Goal: Communication & Community: Answer question/provide support

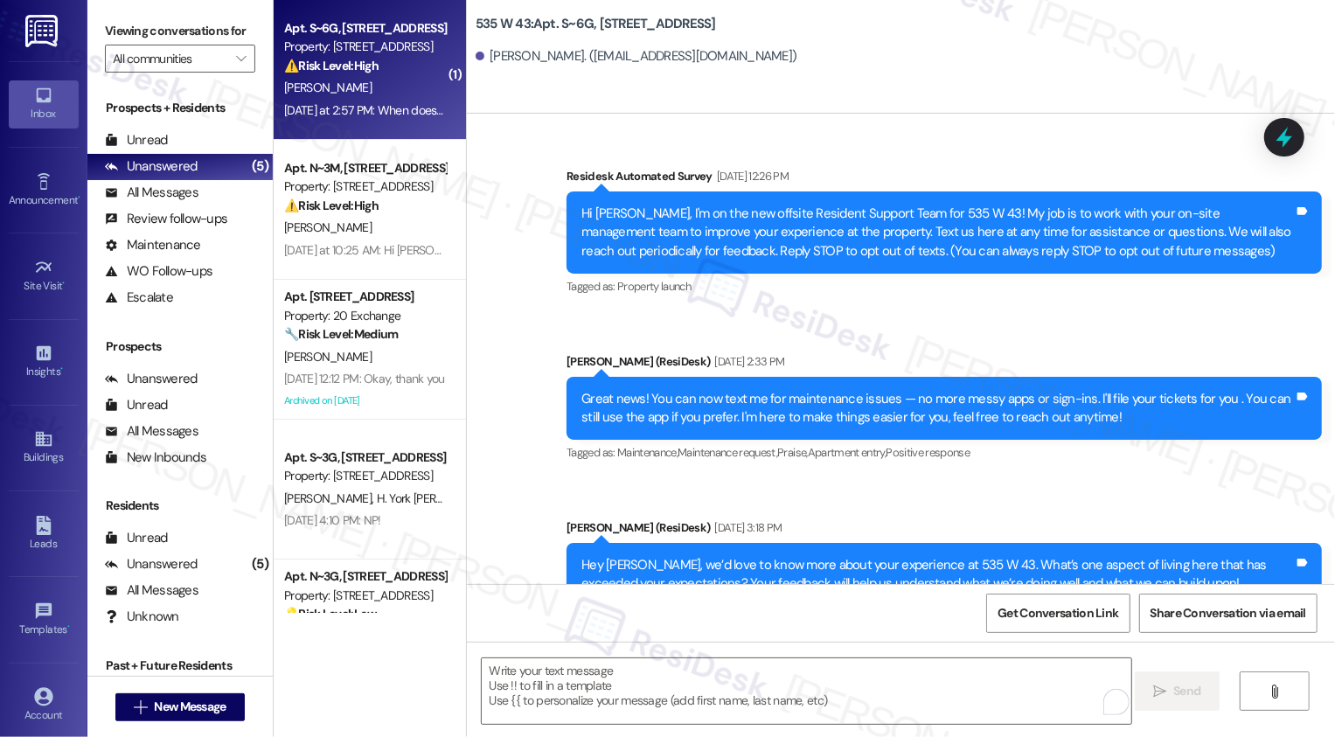
scroll to position [8826, 0]
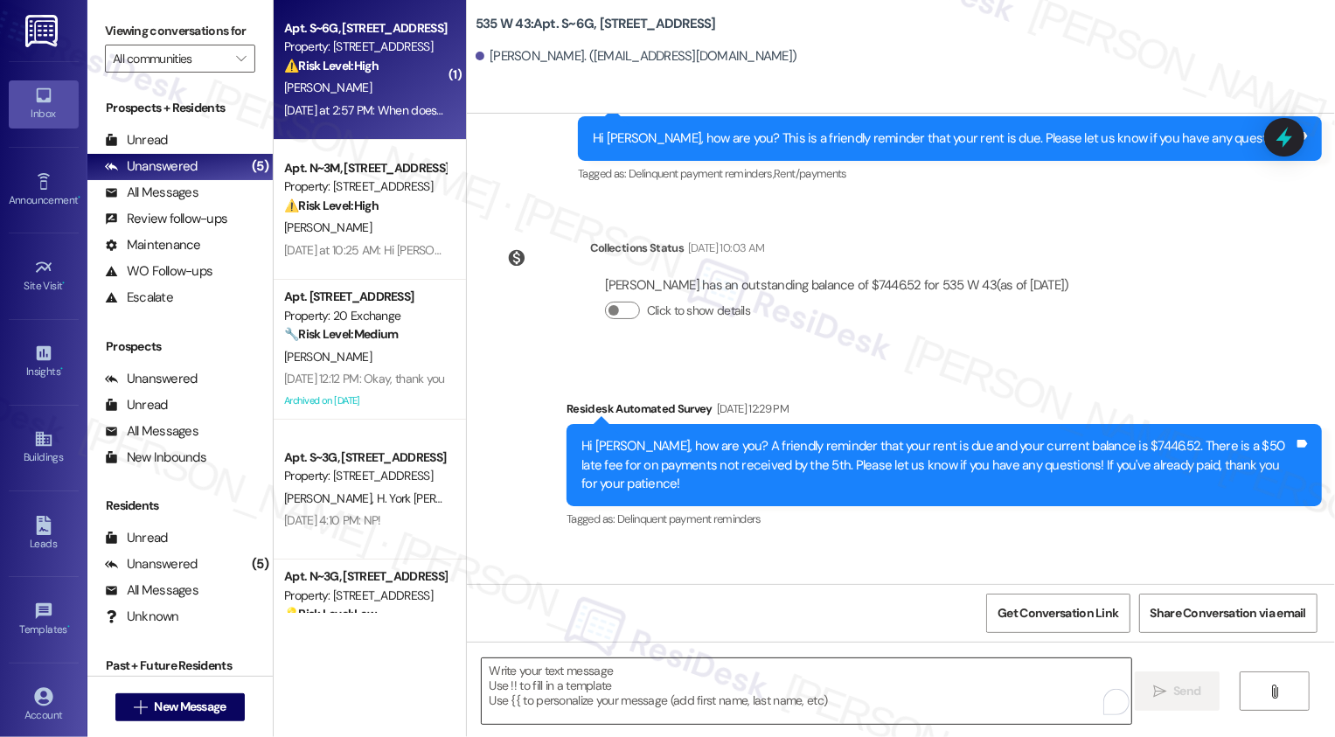
click at [607, 673] on textarea "To enrich screen reader interactions, please activate Accessibility in Grammarl…" at bounding box center [806, 691] width 649 height 66
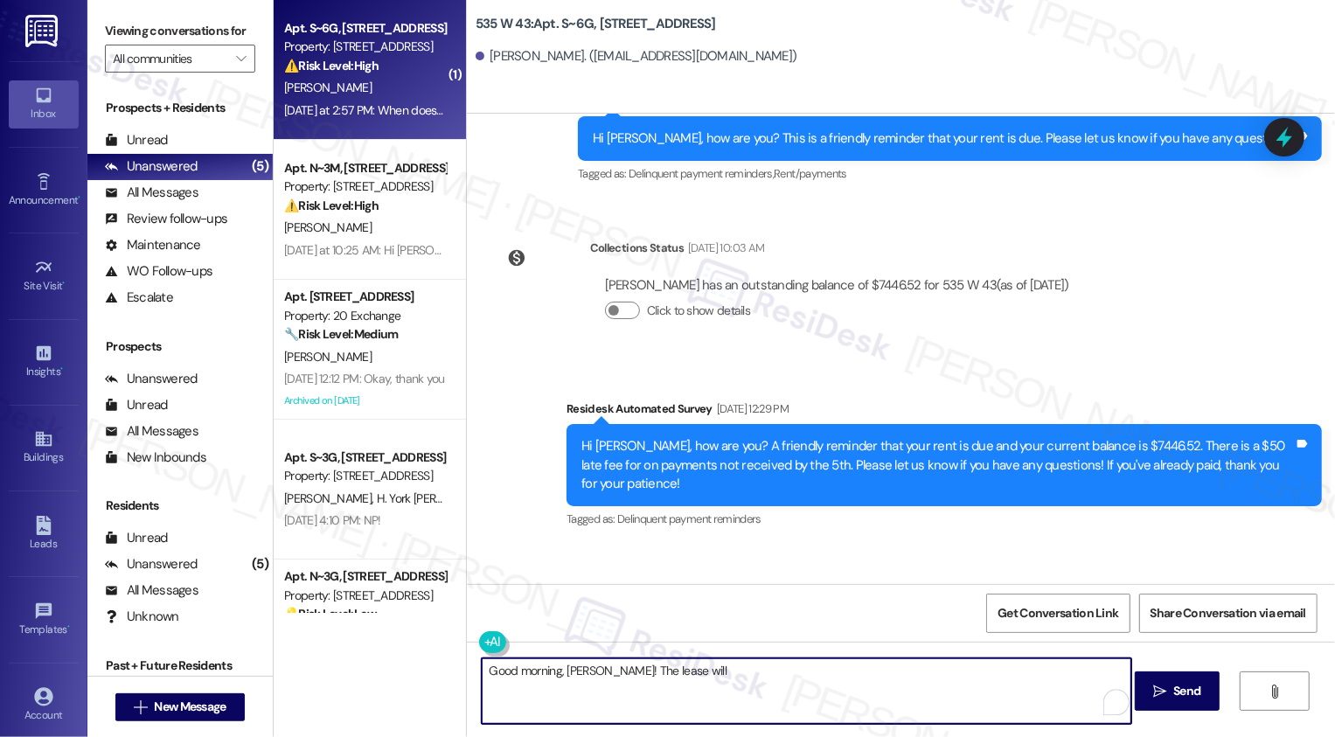
drag, startPoint x: 588, startPoint y: 670, endPoint x: 804, endPoint y: 670, distance: 215.9
click at [804, 670] on textarea "Good morning, Vasu! The lease will" at bounding box center [806, 691] width 649 height 66
paste textarea "11/11/2025"
type textarea "Good morning, Vasu! Your lease will end on 11/11/2025."
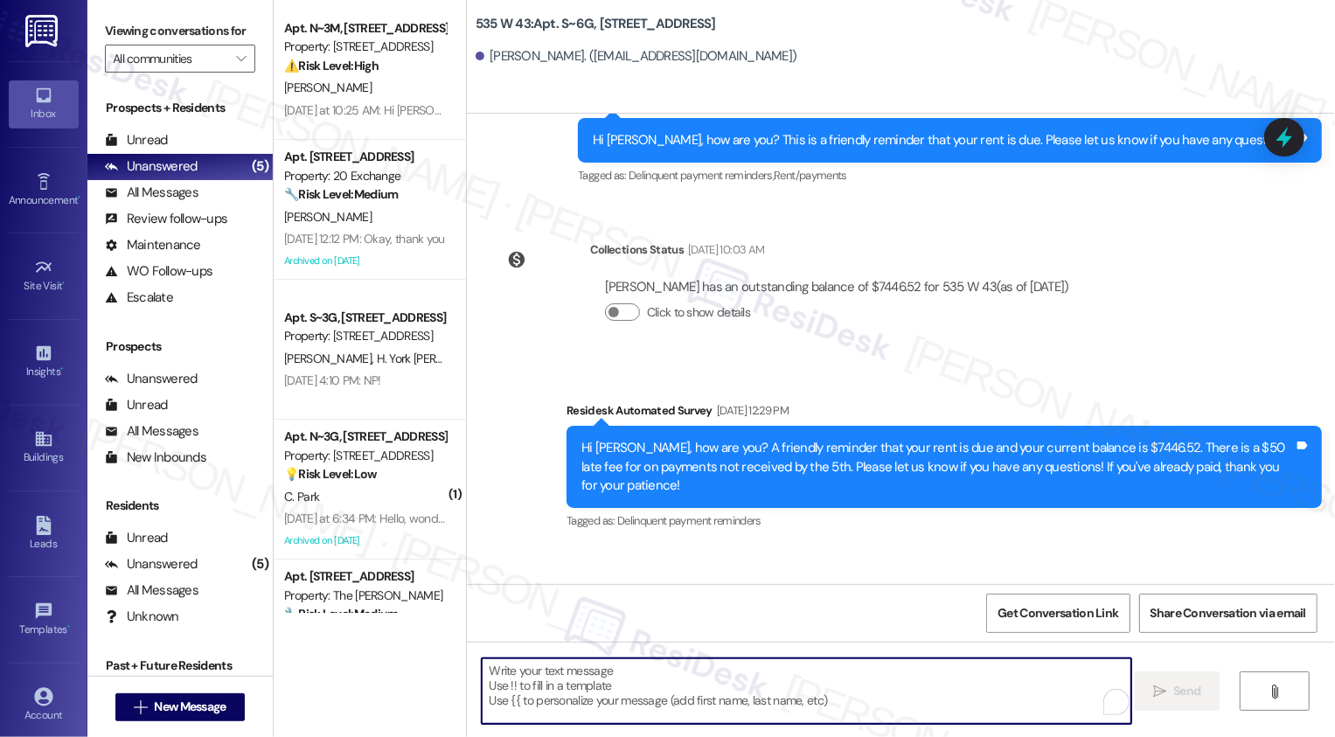
scroll to position [8948, 0]
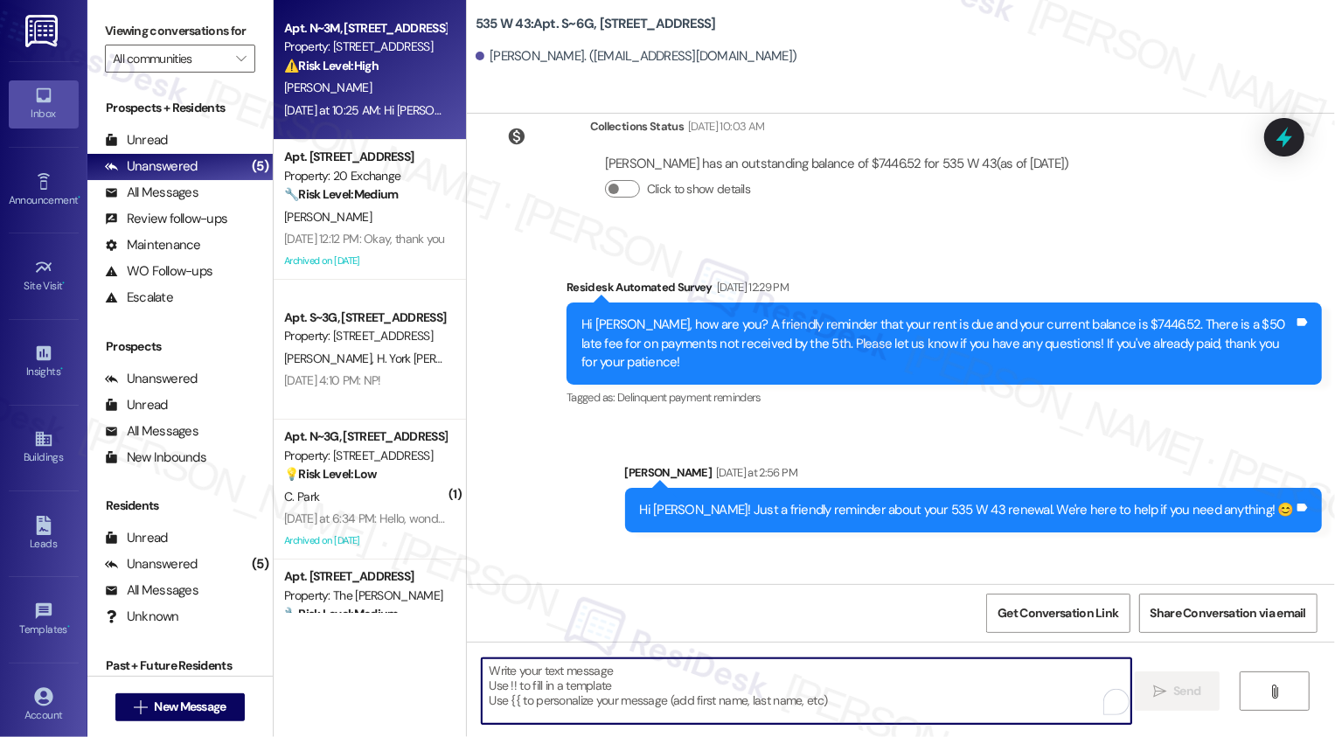
click at [333, 87] on div "[PERSON_NAME]" at bounding box center [364, 88] width 165 height 22
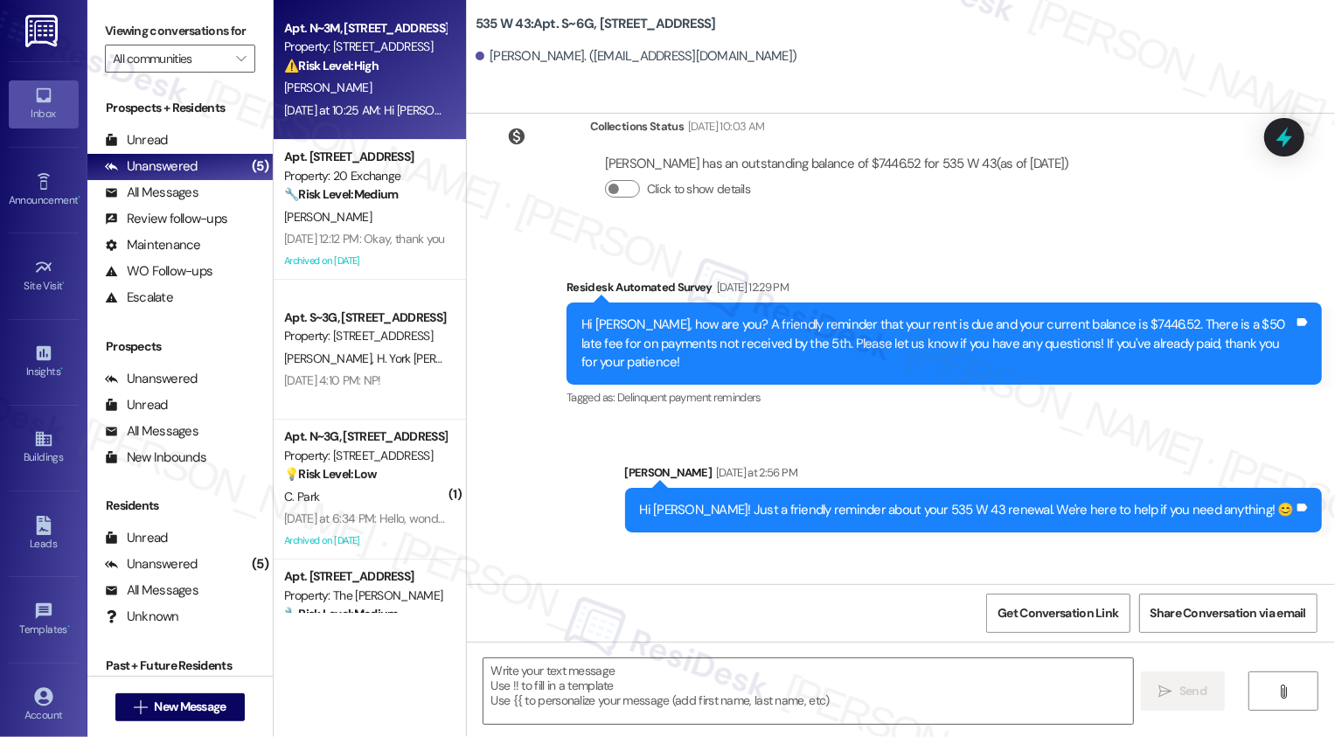
click at [333, 87] on div "[PERSON_NAME]" at bounding box center [364, 88] width 165 height 22
type textarea "Fetching suggested responses. Please feel free to read through the conversation…"
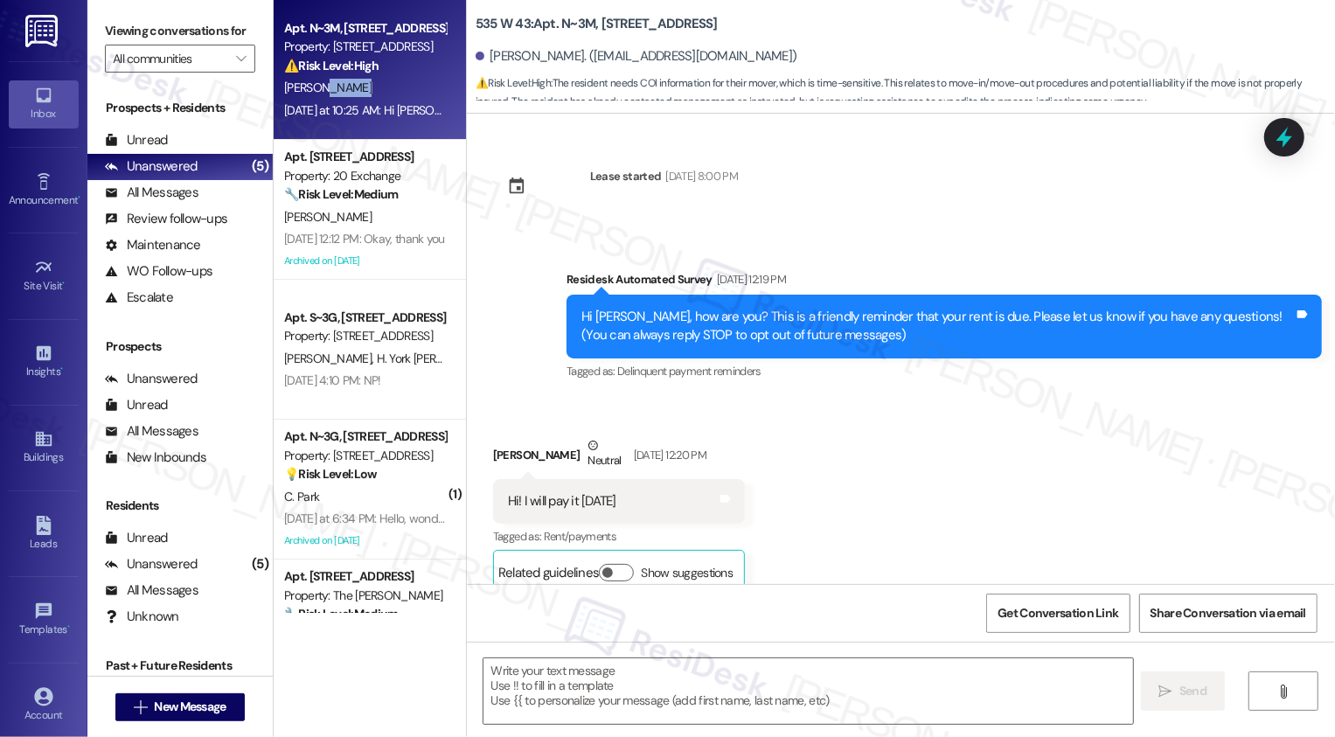
click at [333, 87] on div "[PERSON_NAME]" at bounding box center [364, 88] width 165 height 22
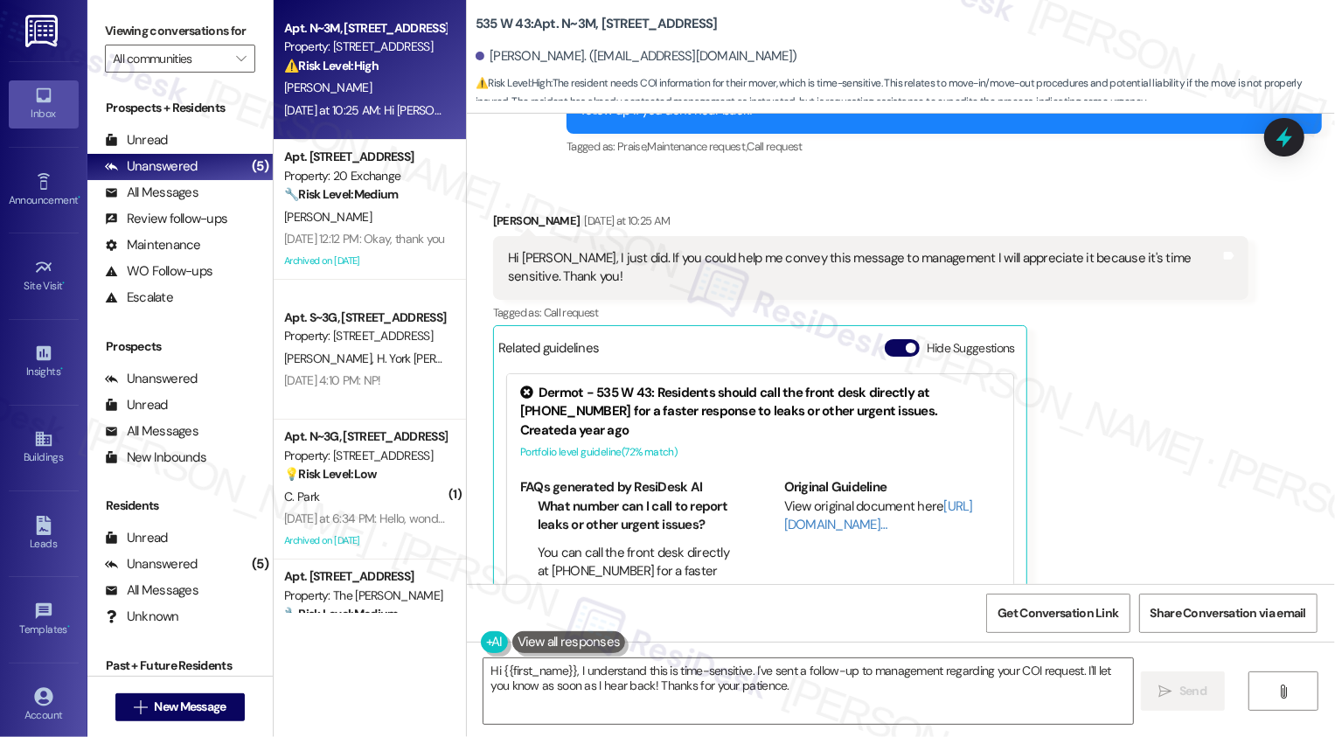
scroll to position [10420, 0]
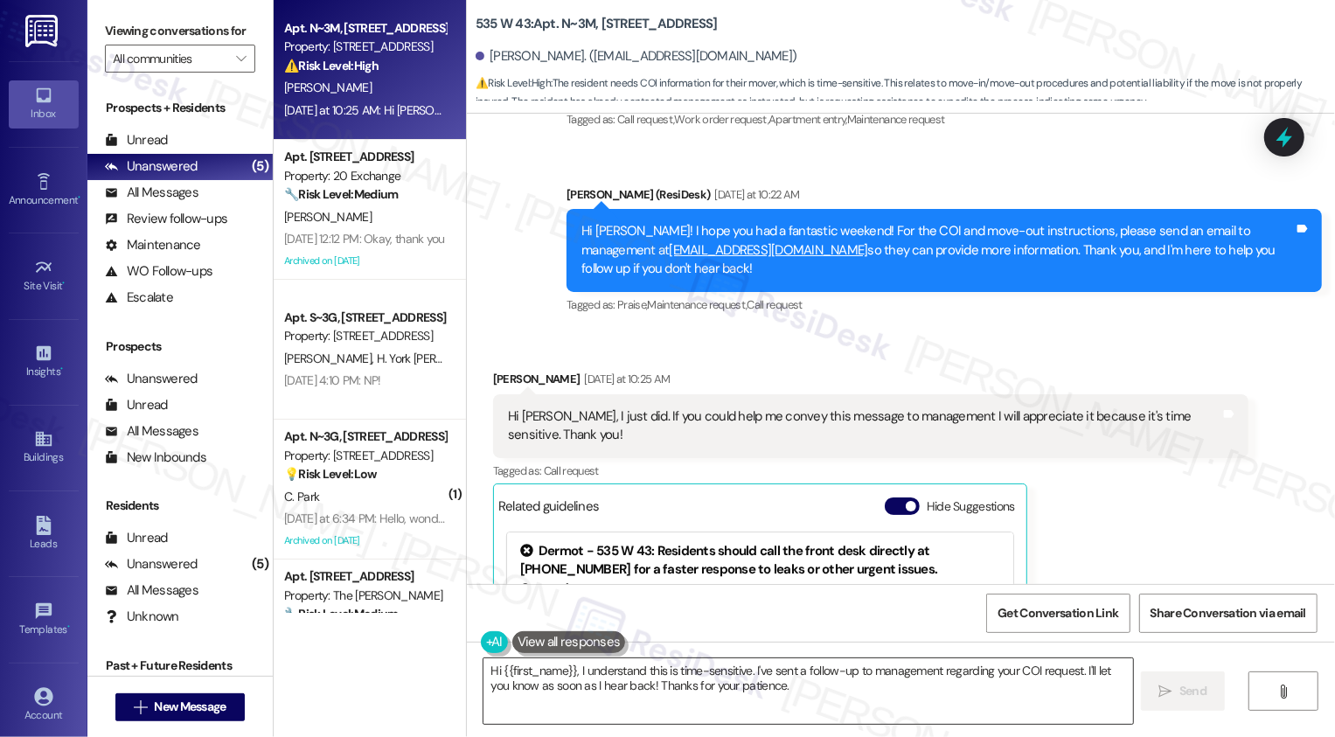
click at [864, 689] on textarea "Hi {{first_name}}, I understand this is time-sensitive. I've sent a follow-up t…" at bounding box center [807, 691] width 649 height 66
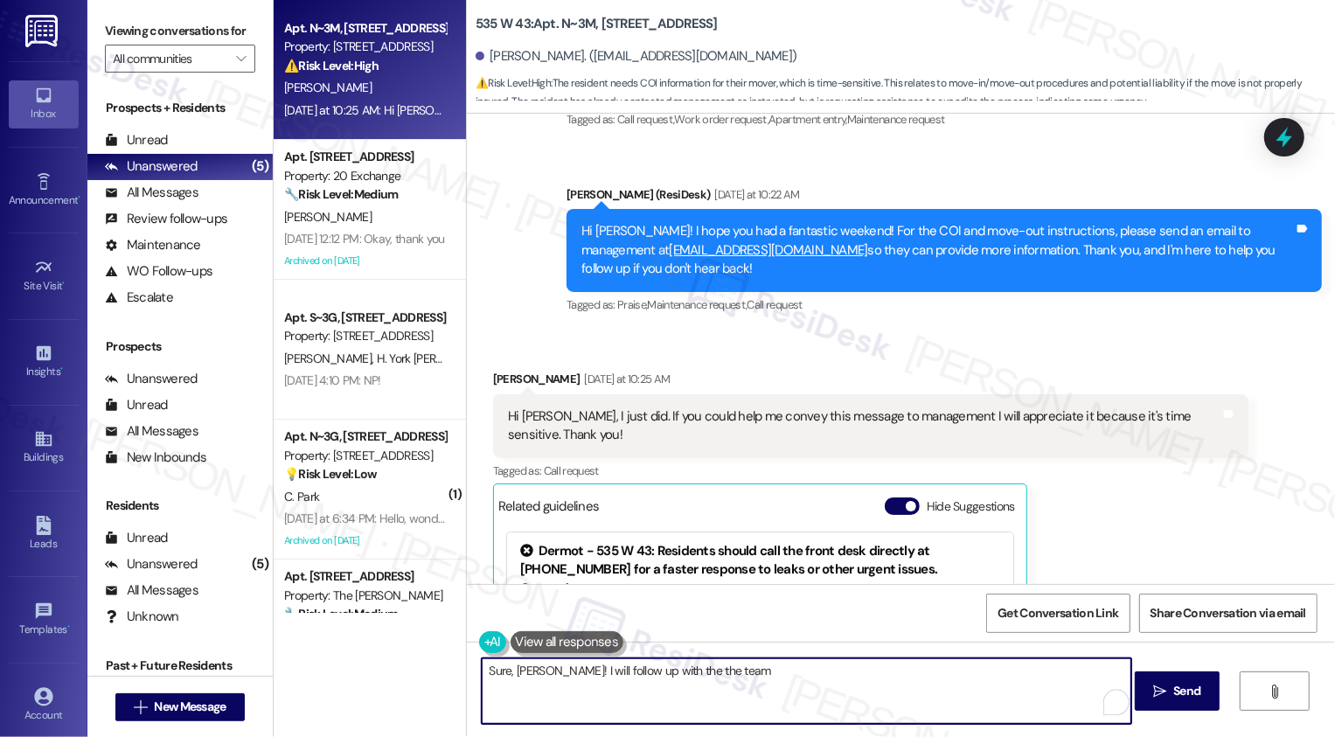
drag, startPoint x: 573, startPoint y: 669, endPoint x: 964, endPoint y: 667, distance: 390.7
click at [964, 667] on textarea "Sure, Reagan! I will follow up with the the team" at bounding box center [806, 691] width 649 height 66
type textarea "Sure, [PERSON_NAME]! I will give the team a heads-up."
click at [485, 672] on textarea "Sure, [PERSON_NAME]! I will give the team a heads-up." at bounding box center [806, 691] width 649 height 66
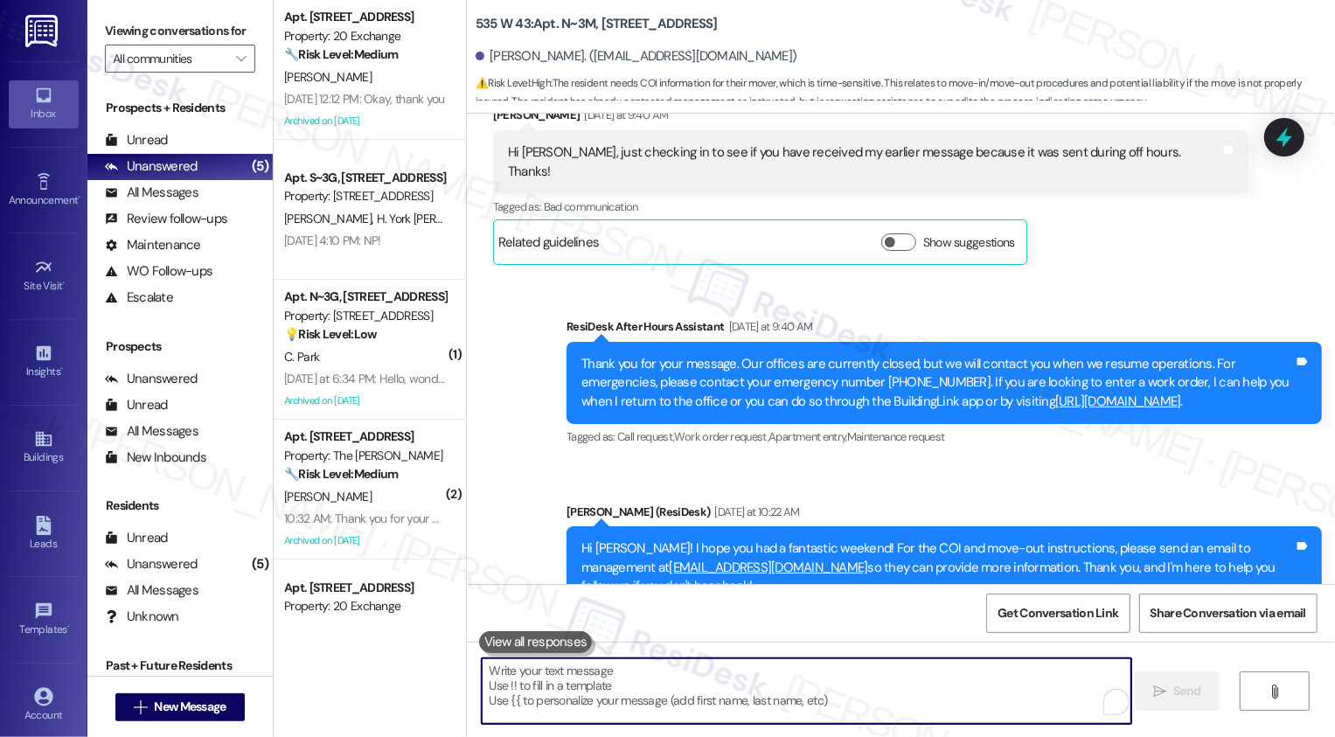
scroll to position [10183, 0]
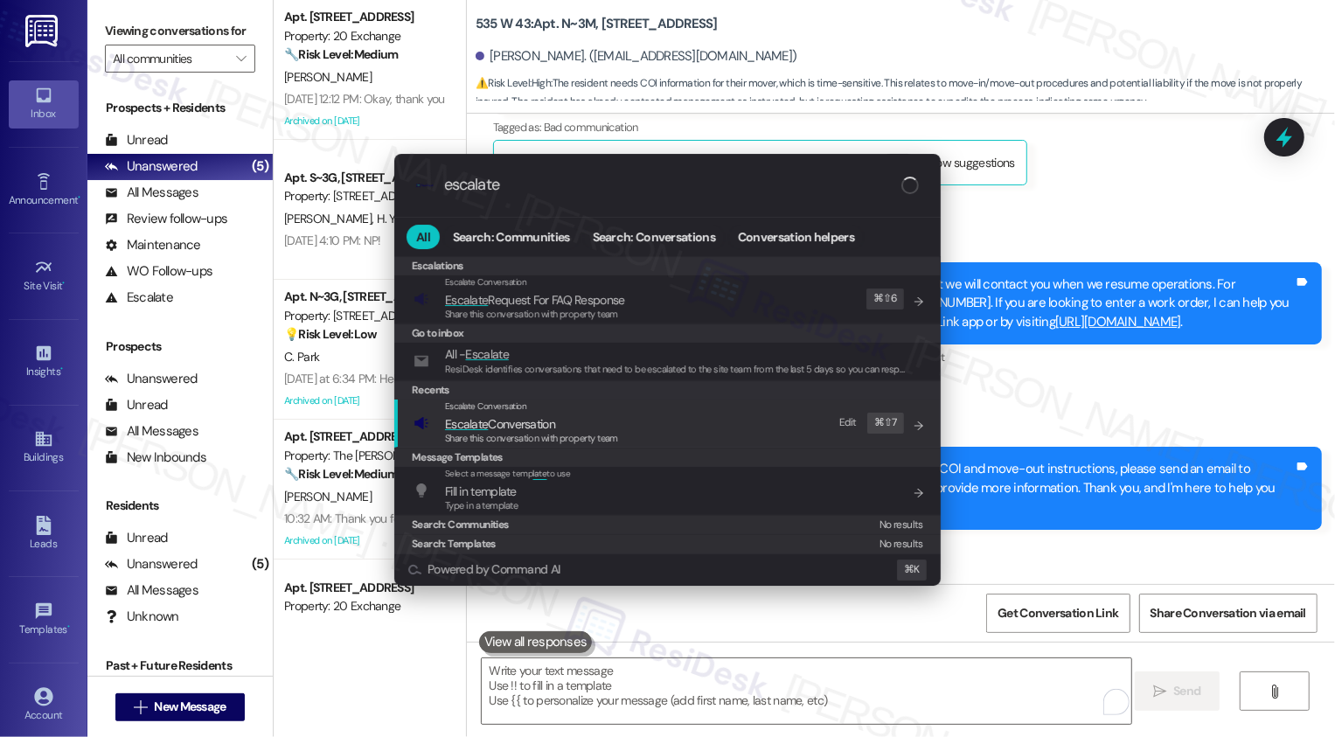
type input "escalate"
click at [562, 437] on span "Share this conversation with property team" at bounding box center [531, 438] width 173 height 12
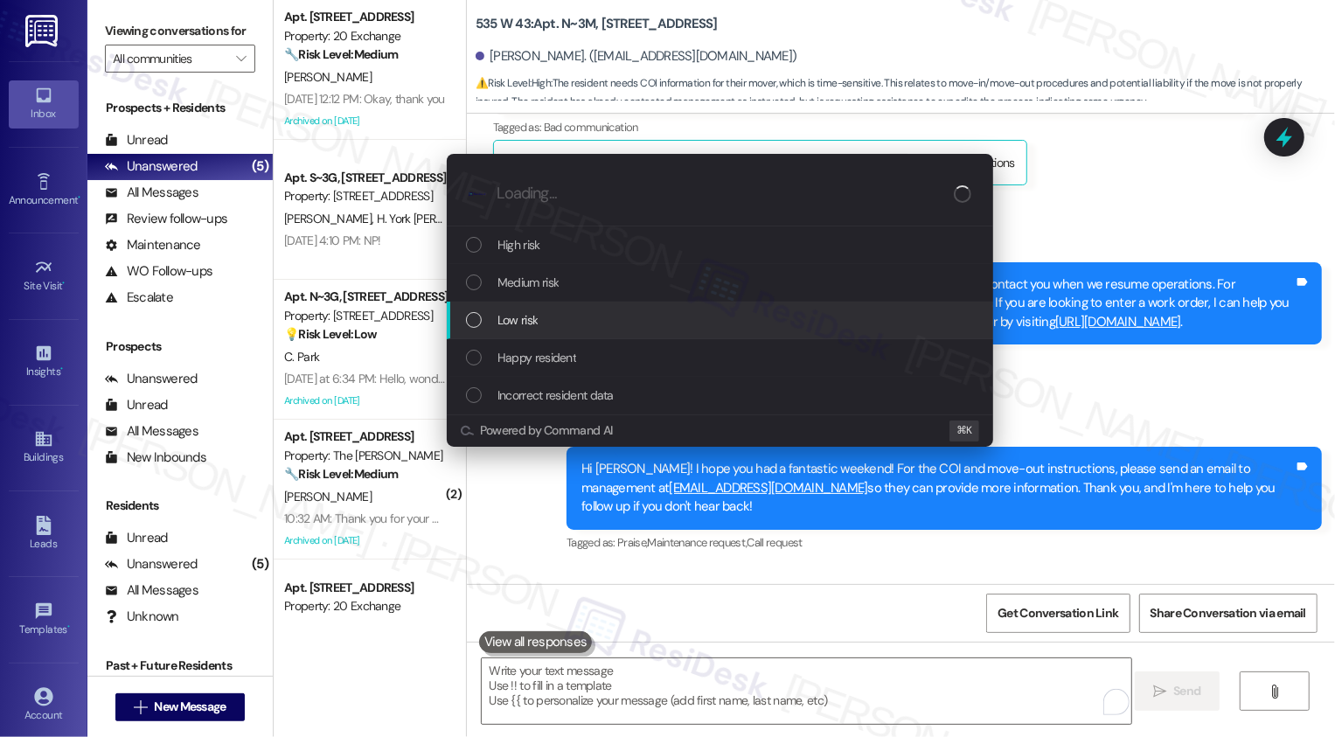
click at [535, 328] on span "Low risk" at bounding box center [517, 319] width 40 height 19
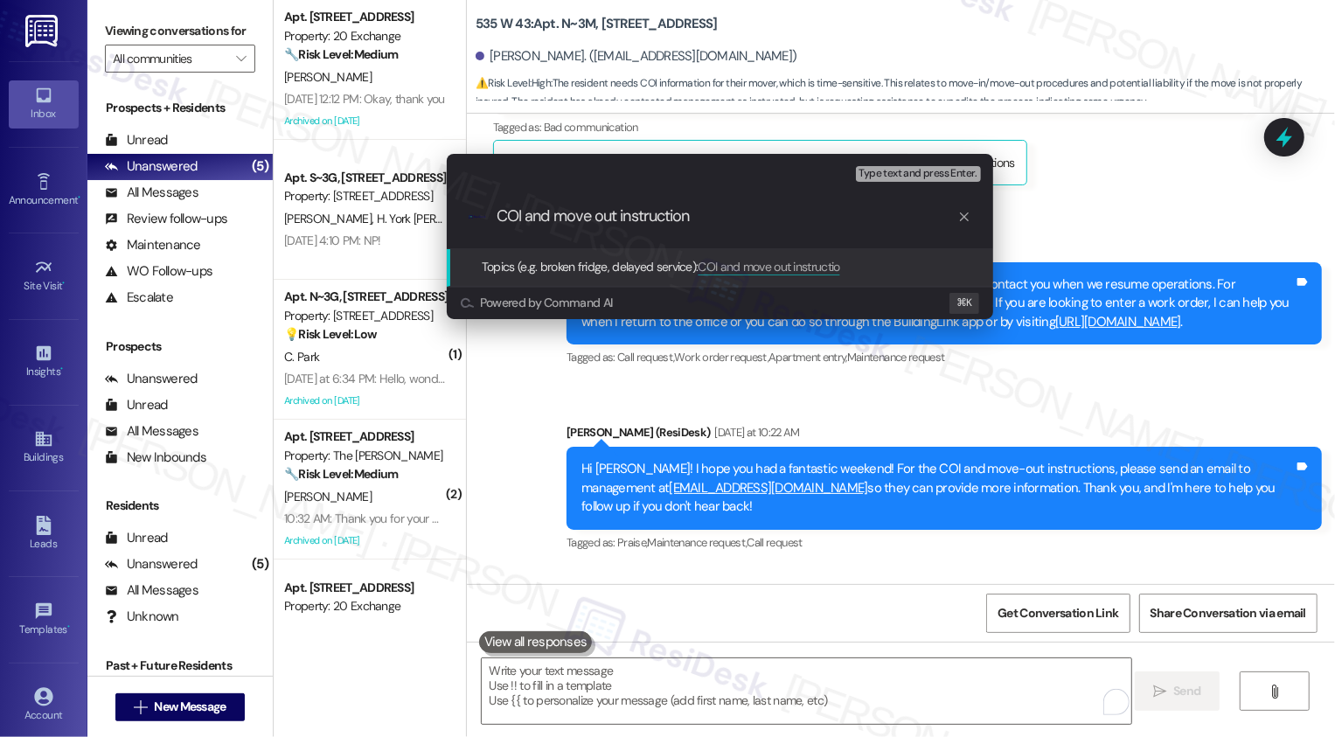
type input "COI and move out instructions"
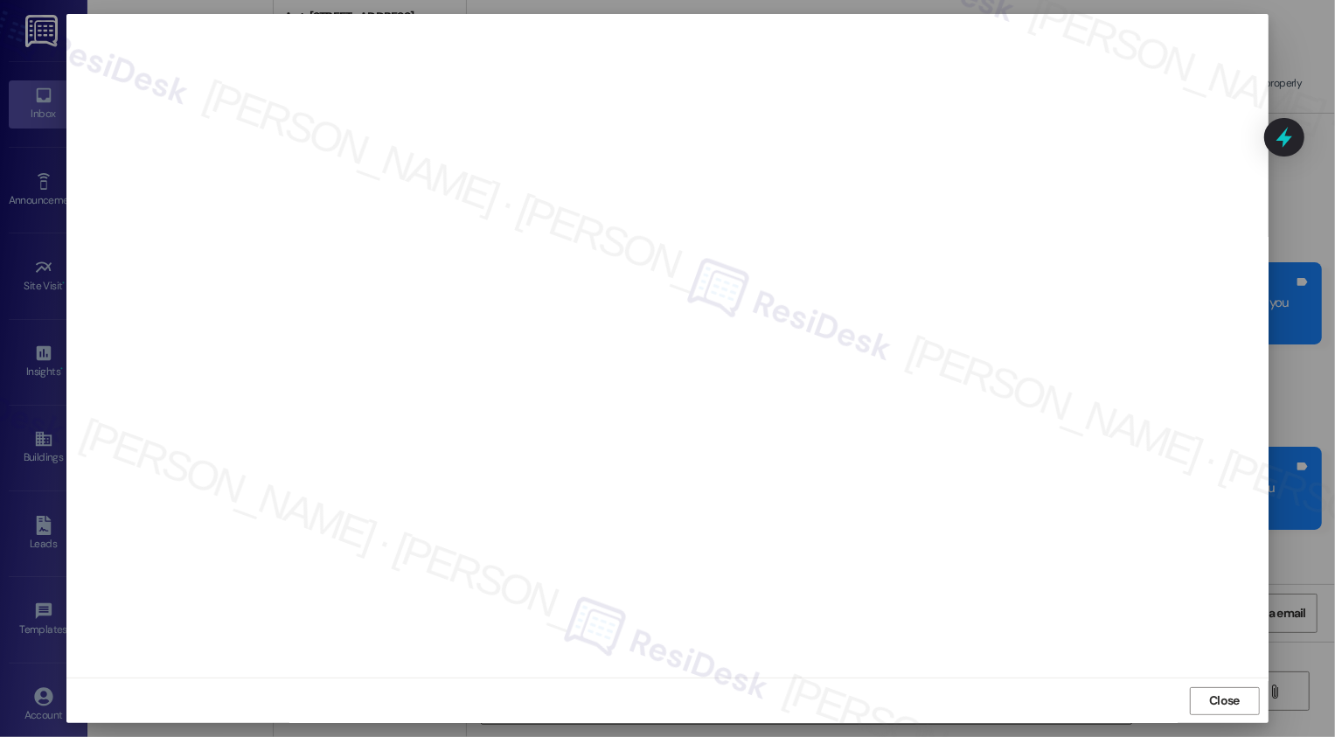
scroll to position [0, 0]
click at [1226, 701] on button "Close" at bounding box center [1224, 701] width 70 height 28
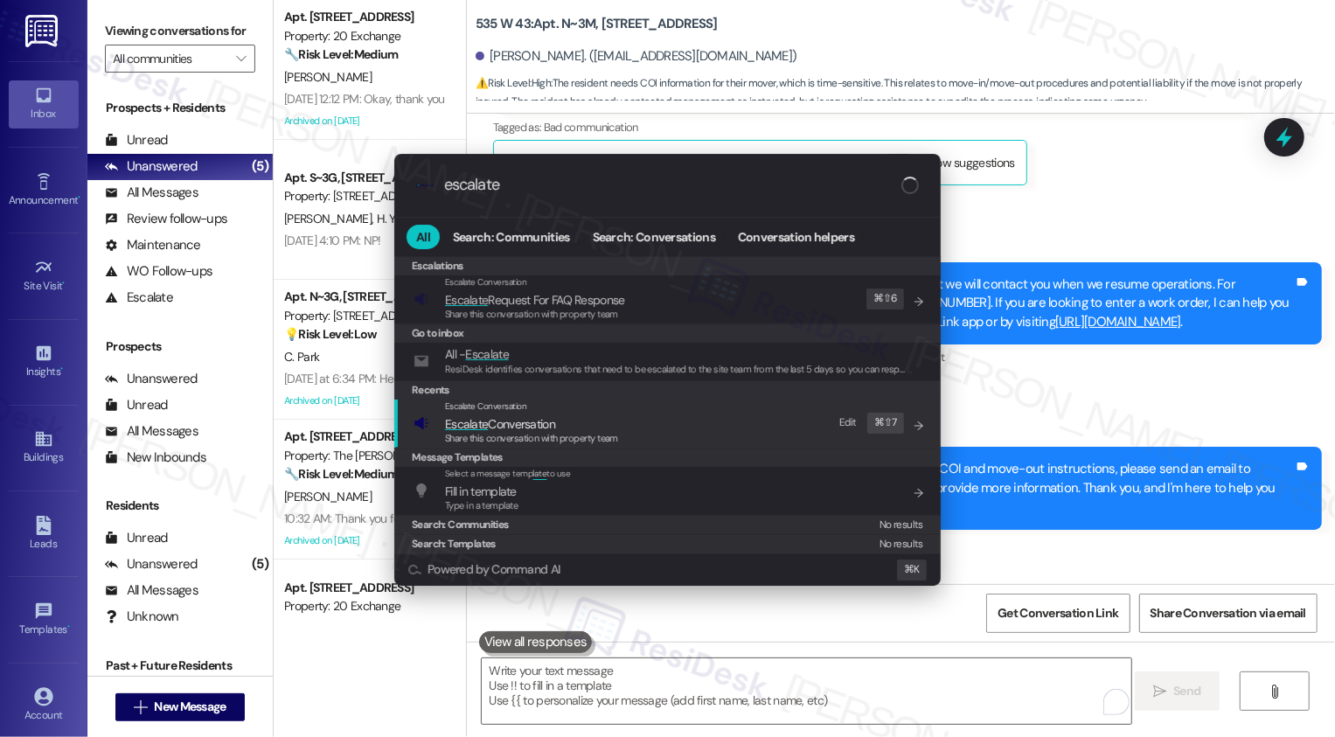
type input "escalate"
click at [572, 419] on span "Escalate Conversation" at bounding box center [531, 423] width 173 height 19
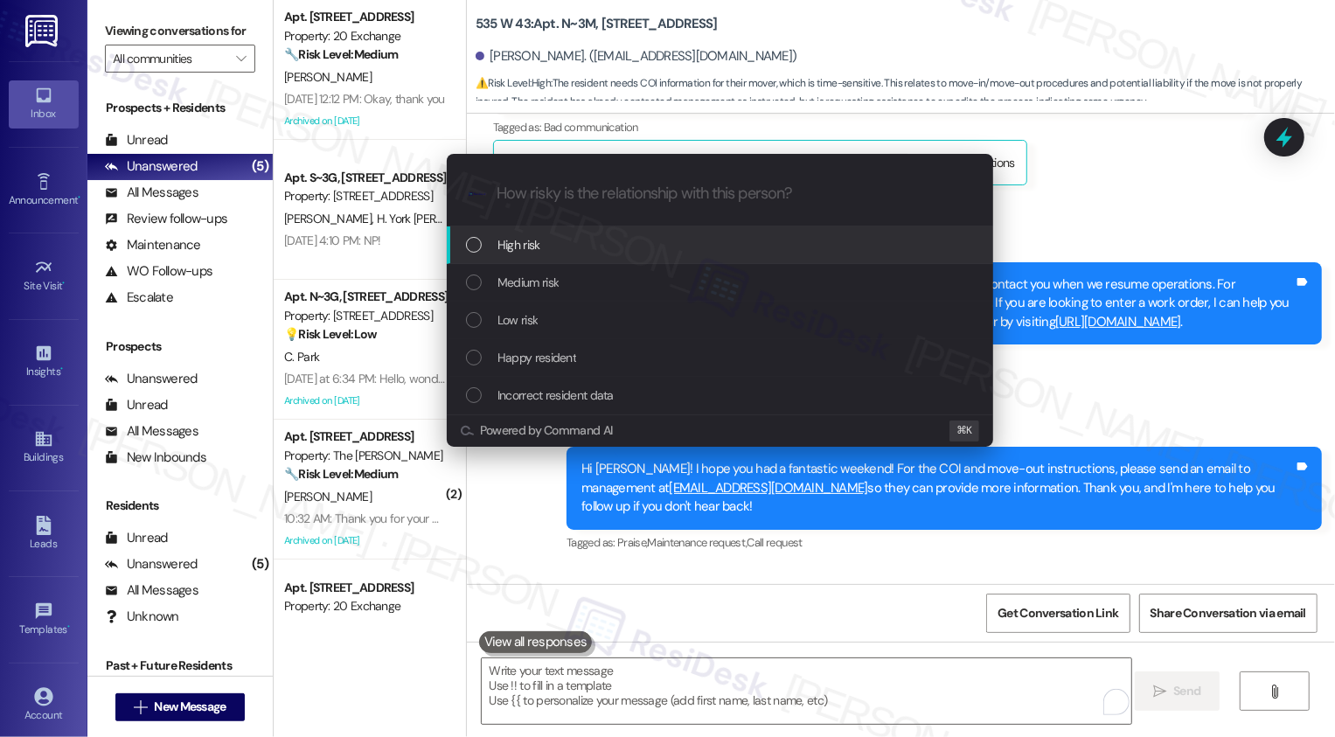
click at [513, 317] on span "Low risk" at bounding box center [517, 319] width 40 height 19
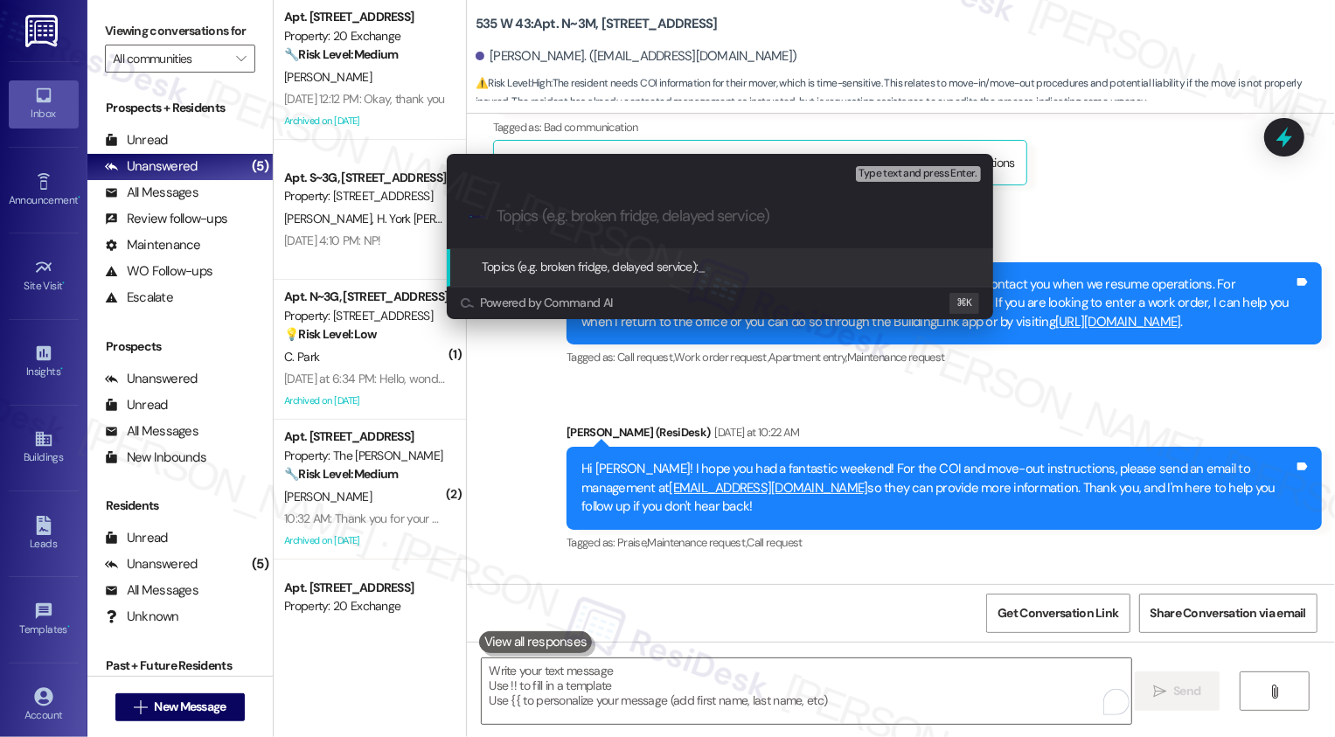
paste input "COI and move out instructions"
type input "COI and move out instructions"
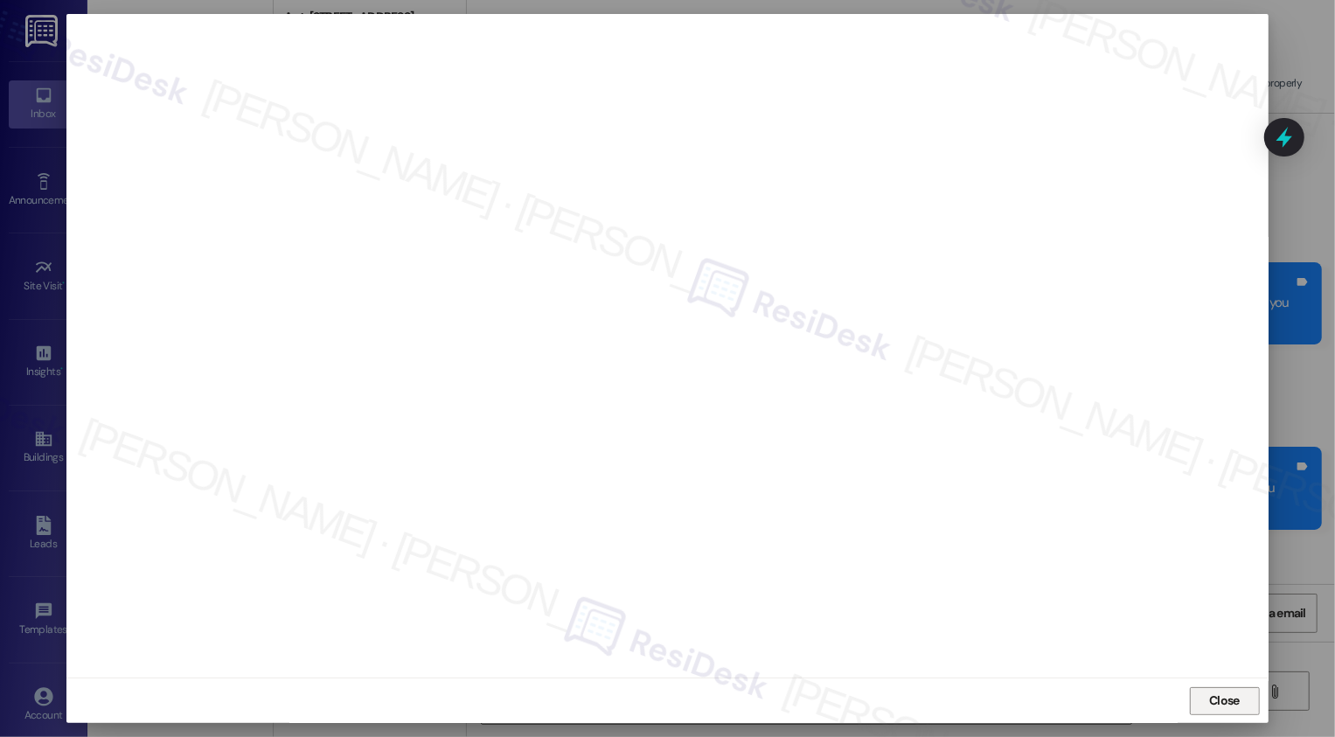
click at [1205, 705] on button "Close" at bounding box center [1224, 701] width 70 height 28
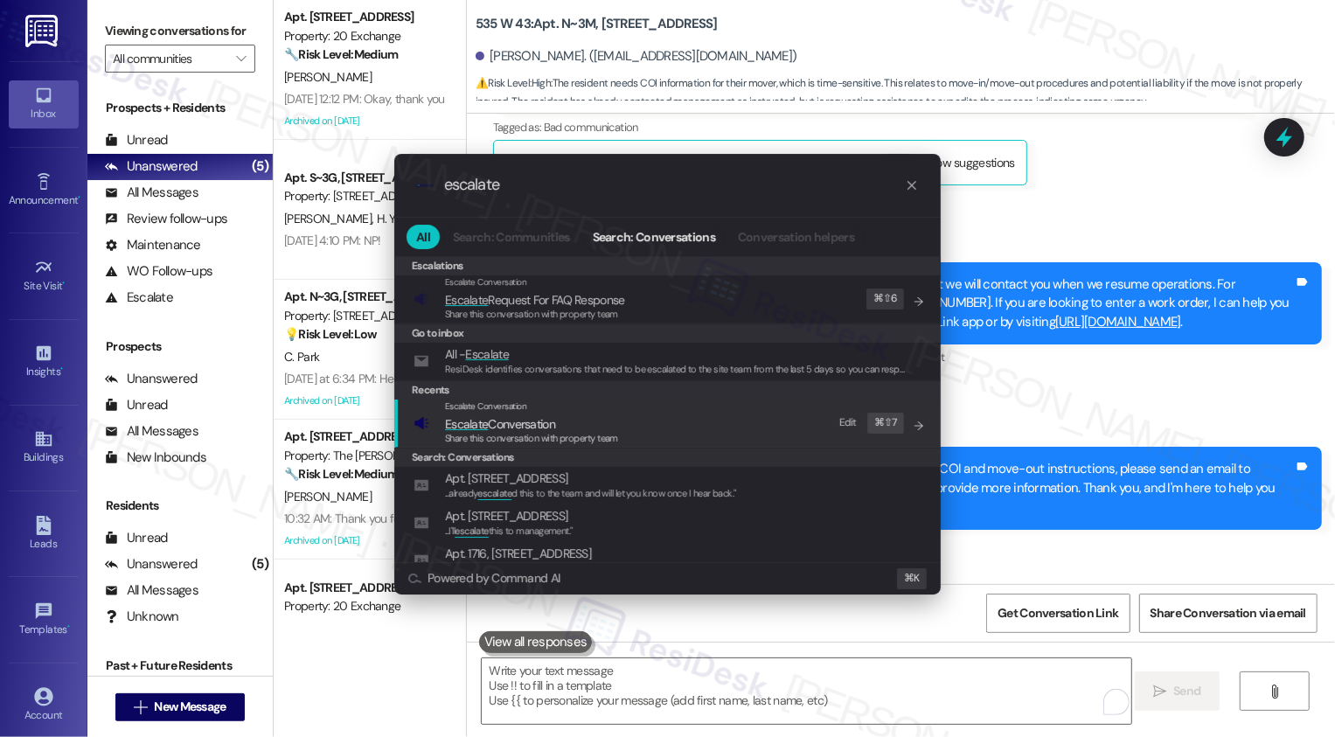
type input "escalate"
click at [480, 426] on span "Escalate" at bounding box center [466, 424] width 43 height 16
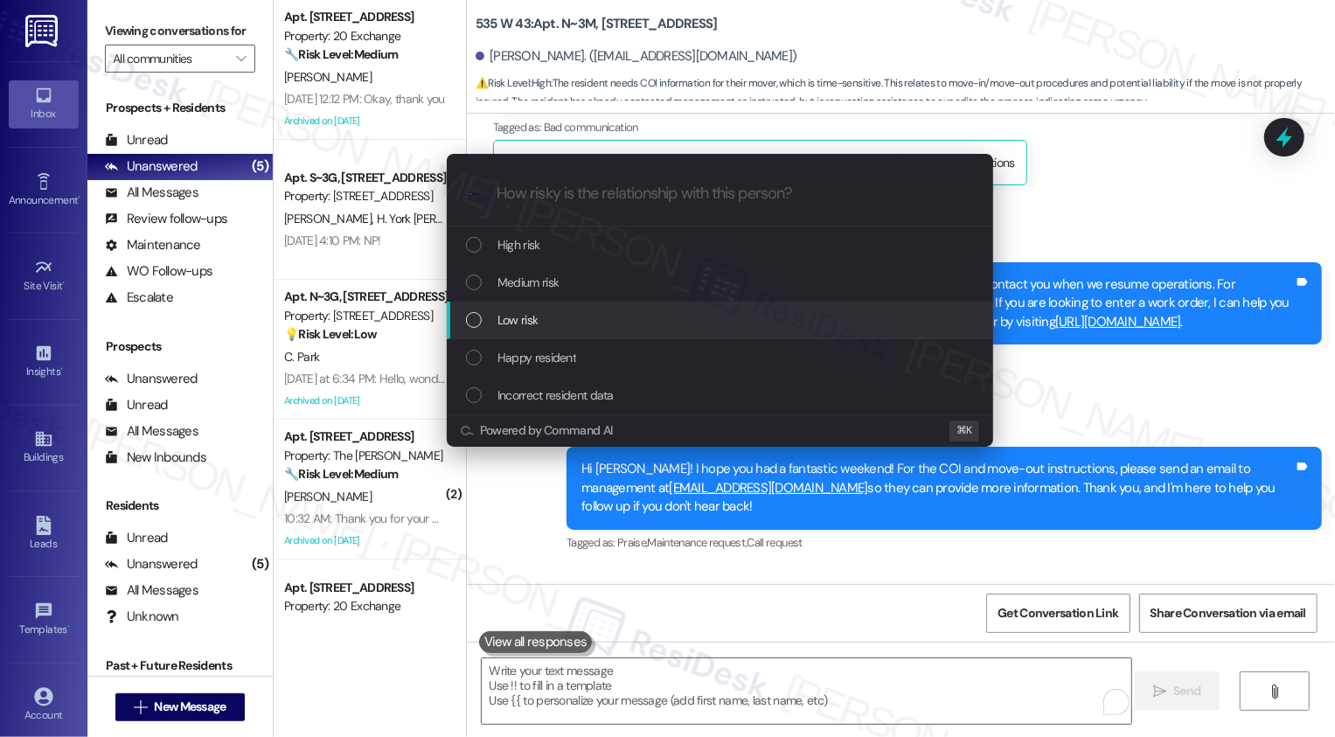
click at [504, 323] on span "Low risk" at bounding box center [517, 319] width 40 height 19
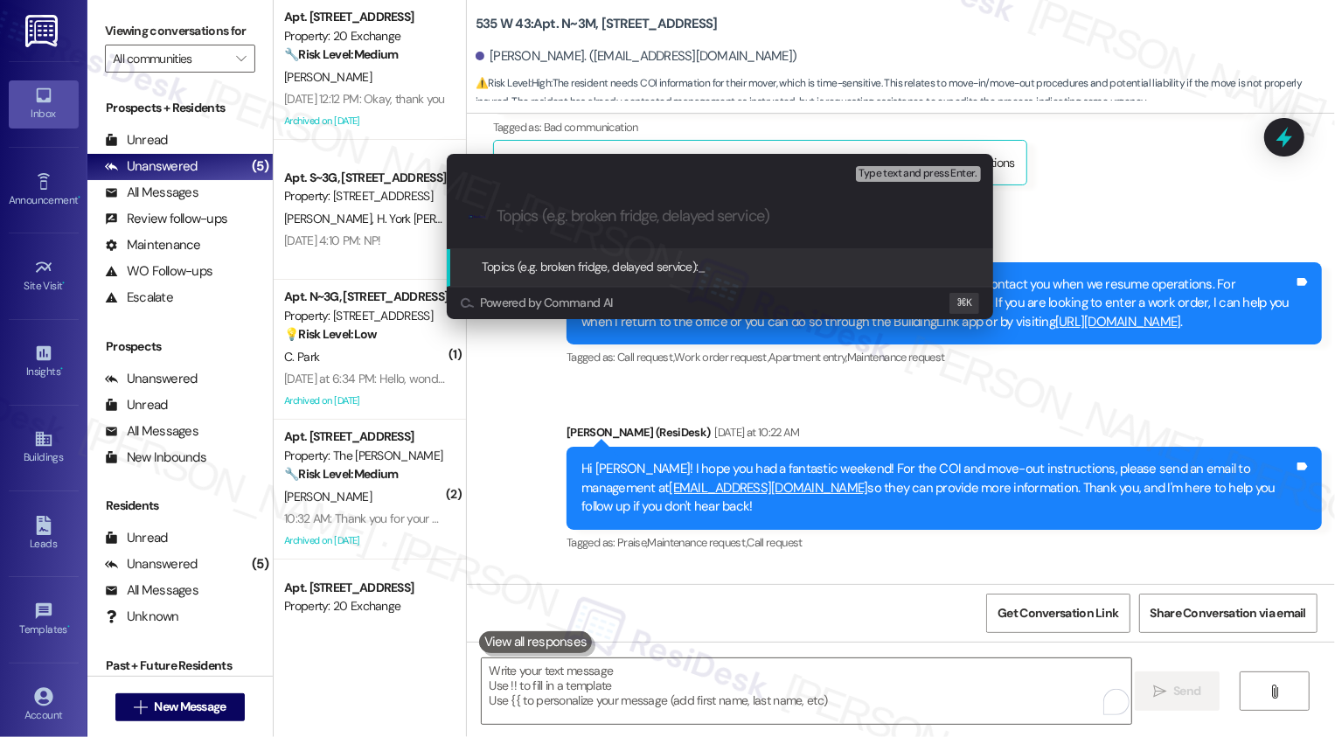
paste input "COI and move out instructions"
type input "COI and move out instructions"
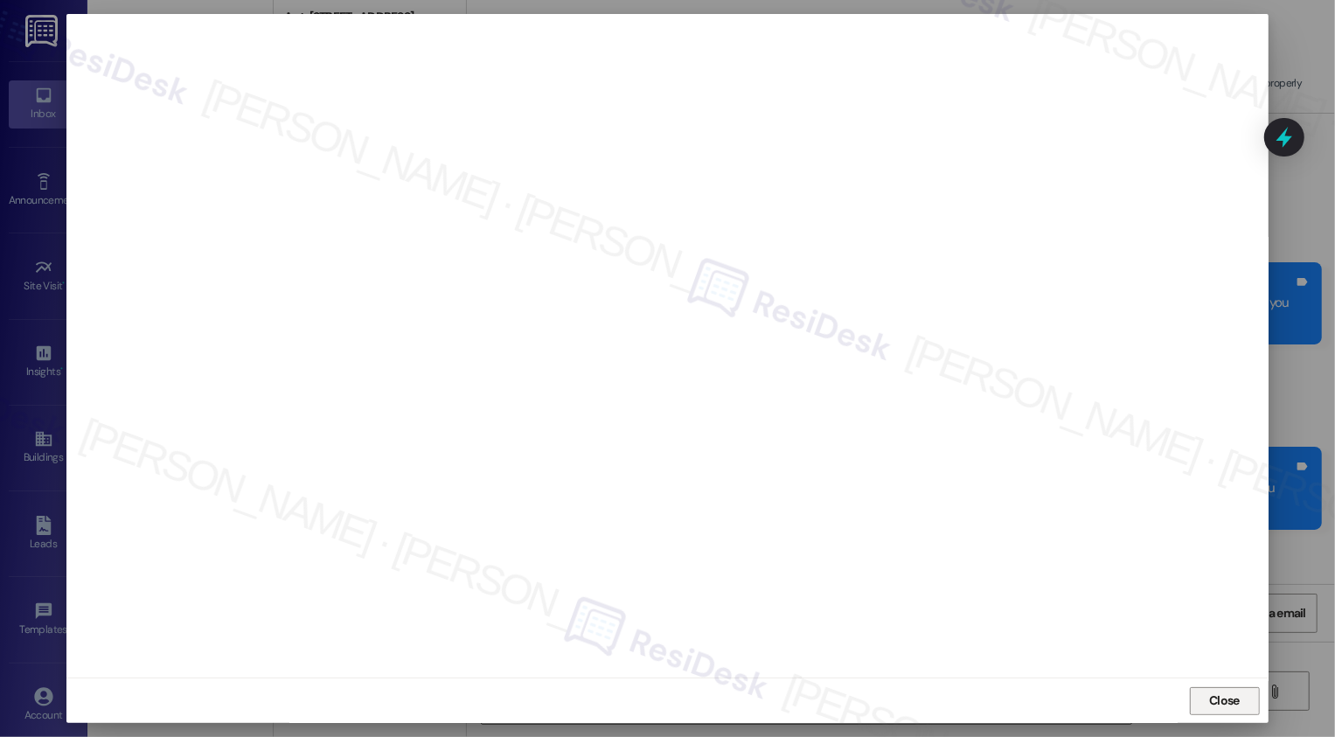
click at [1215, 704] on button "Close" at bounding box center [1224, 701] width 70 height 28
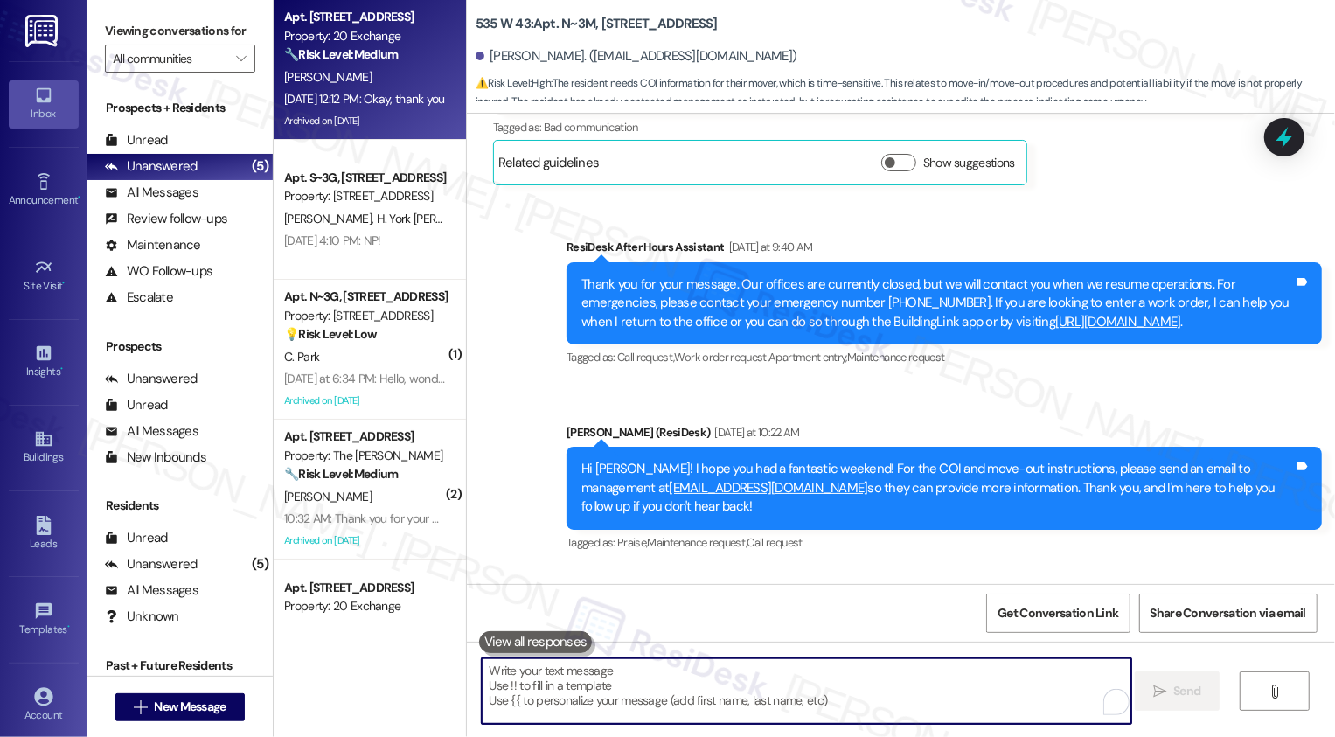
click at [336, 83] on div "[PERSON_NAME]" at bounding box center [364, 77] width 165 height 22
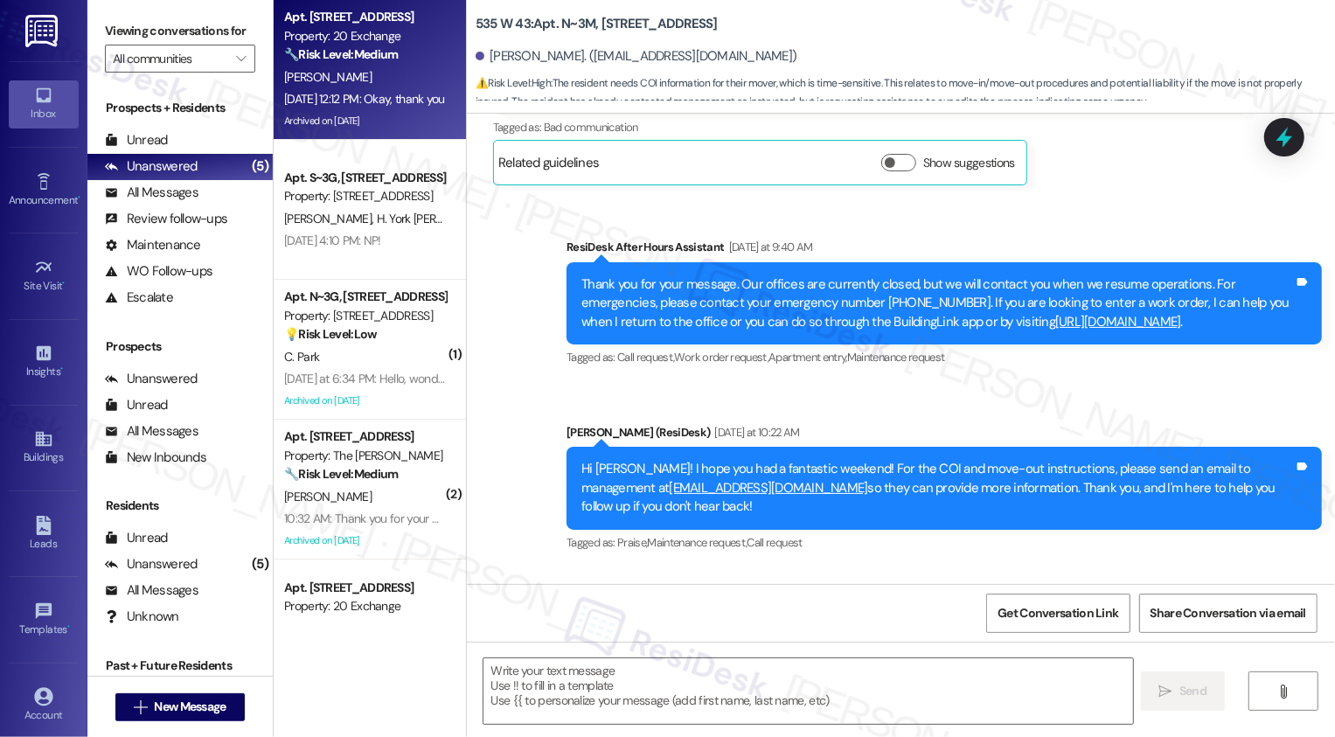
type textarea "Fetching suggested responses. Please feel free to read through the conversation…"
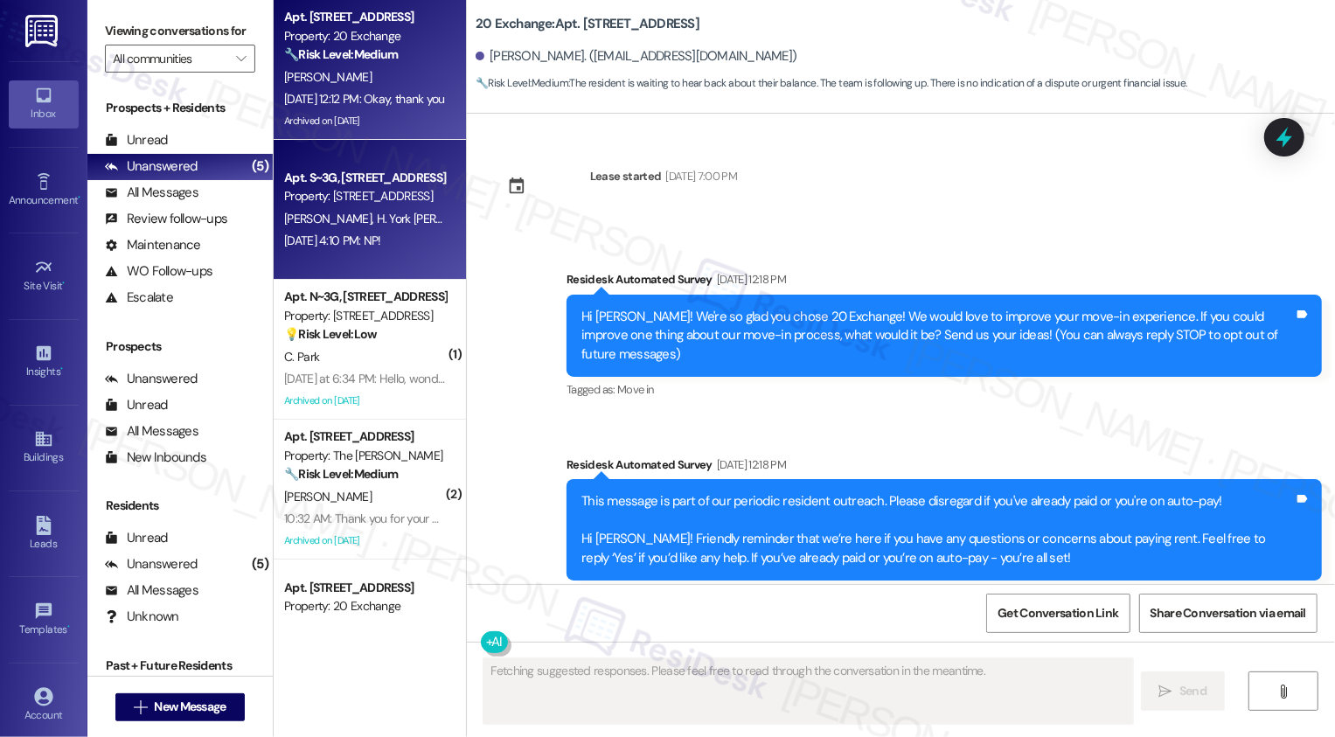
type textarea "Fetching suggested responses. Please feel free to read through the conversation…"
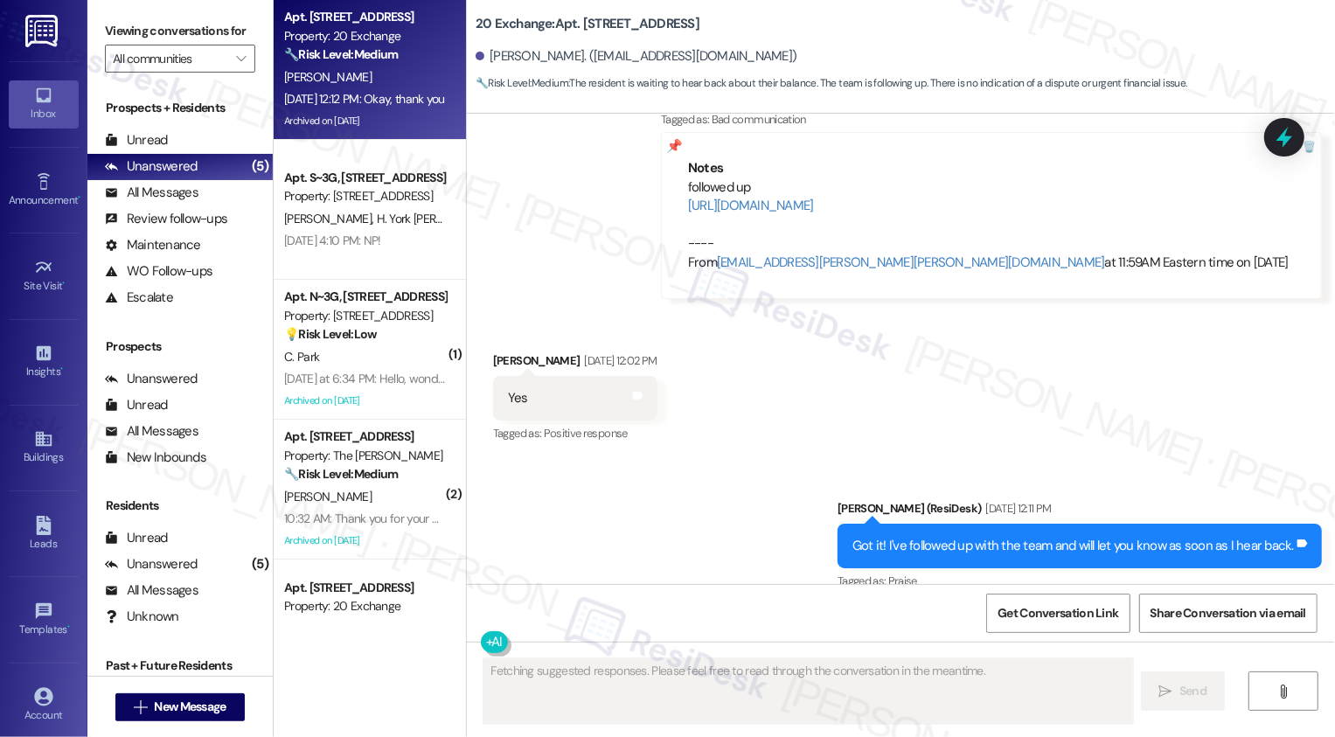
scroll to position [11504, 0]
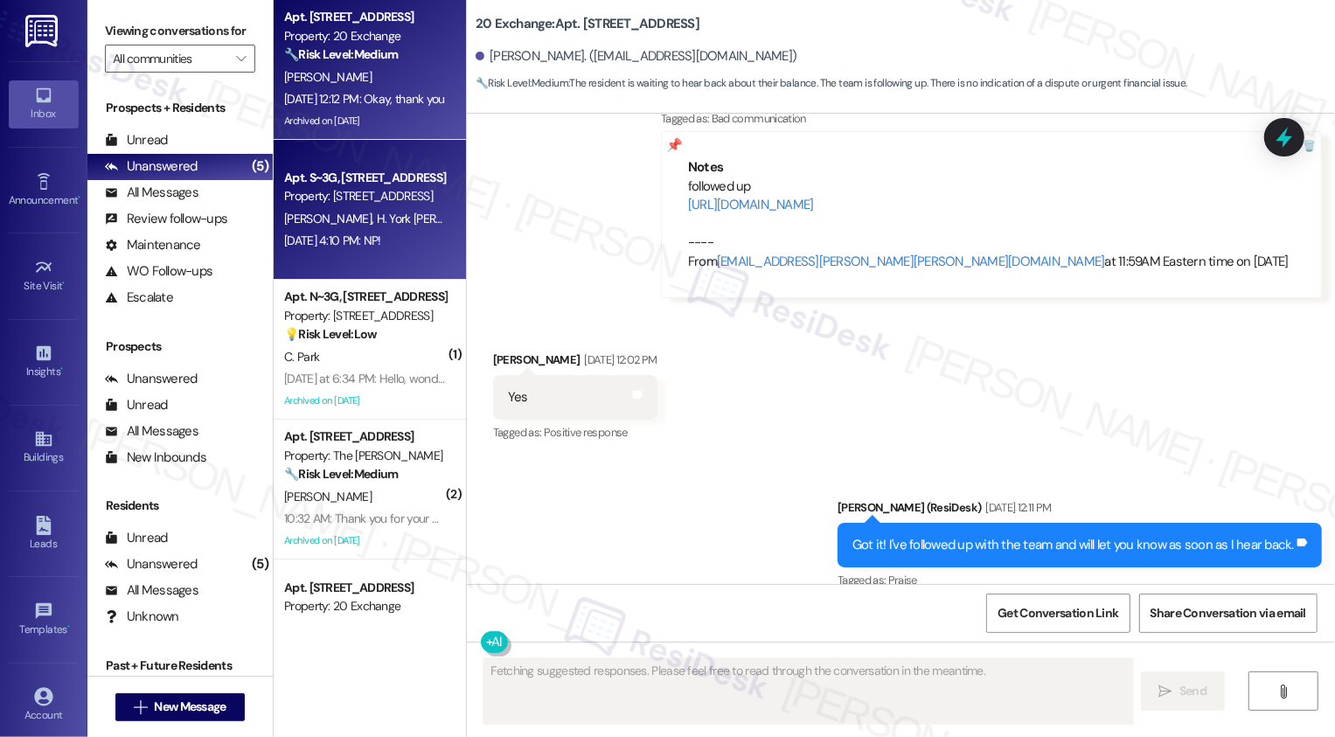
click at [377, 197] on div "Property: [STREET_ADDRESS]" at bounding box center [365, 196] width 162 height 18
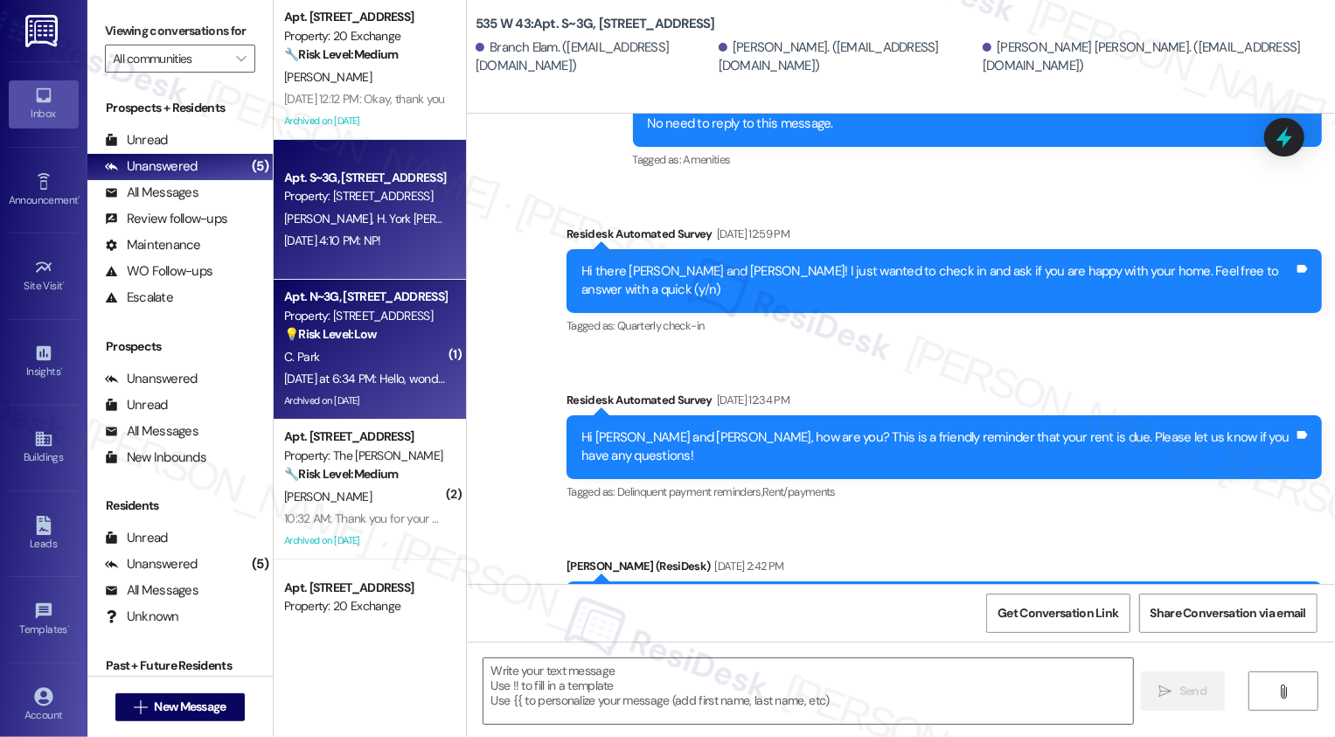
scroll to position [10381, 0]
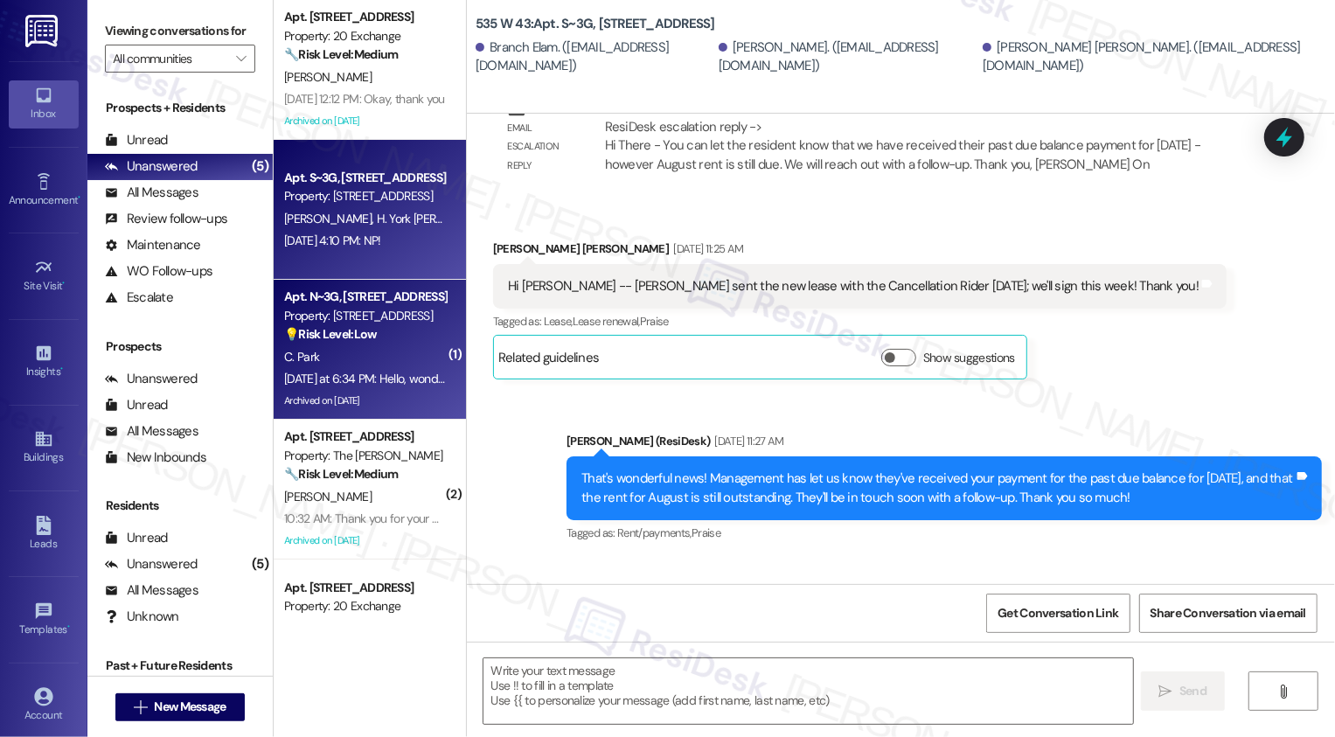
click at [394, 368] on div "Yesterday at 6:34 PM: Hello, wondering if there's lost and found for the buildi…" at bounding box center [364, 379] width 165 height 22
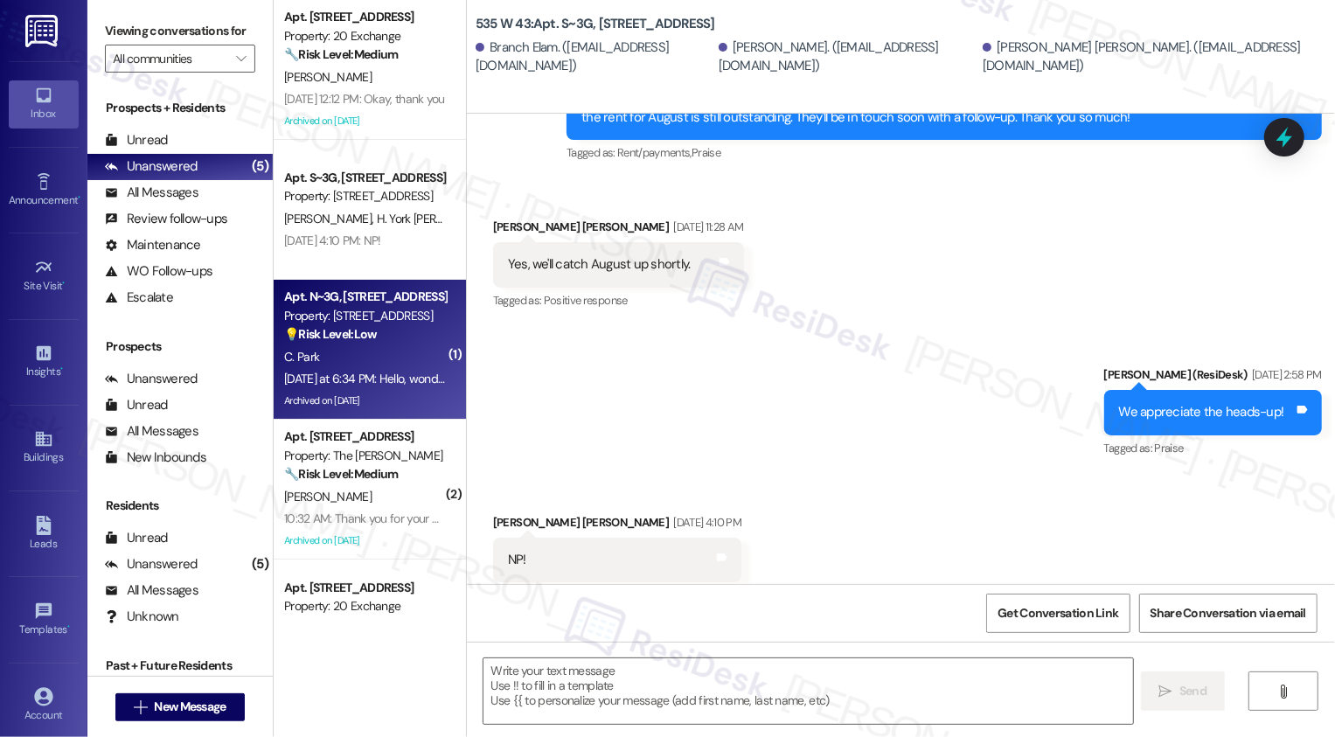
click at [394, 368] on div "Yesterday at 6:34 PM: Hello, wondering if there's lost and found for the buildi…" at bounding box center [364, 379] width 165 height 22
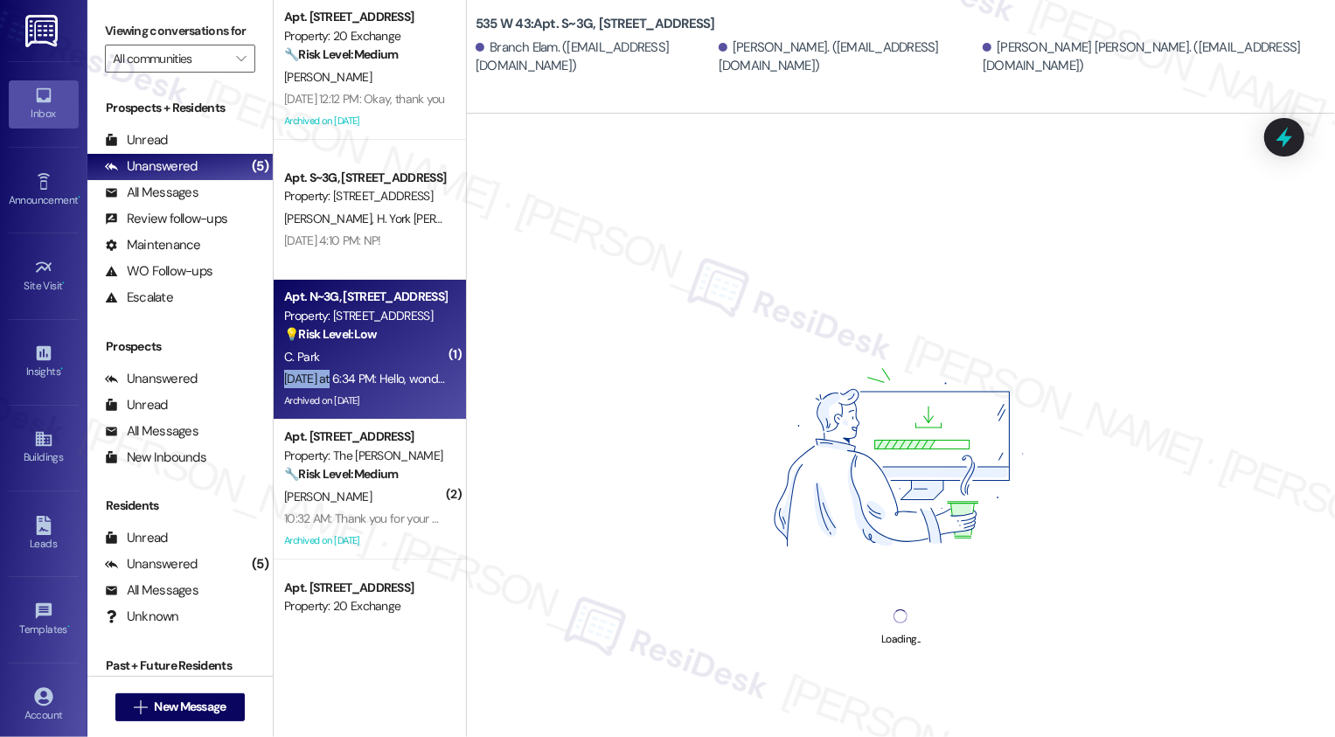
click at [394, 368] on div "Yesterday at 6:34 PM: Hello, wondering if there's lost and found for the buildi…" at bounding box center [364, 379] width 165 height 22
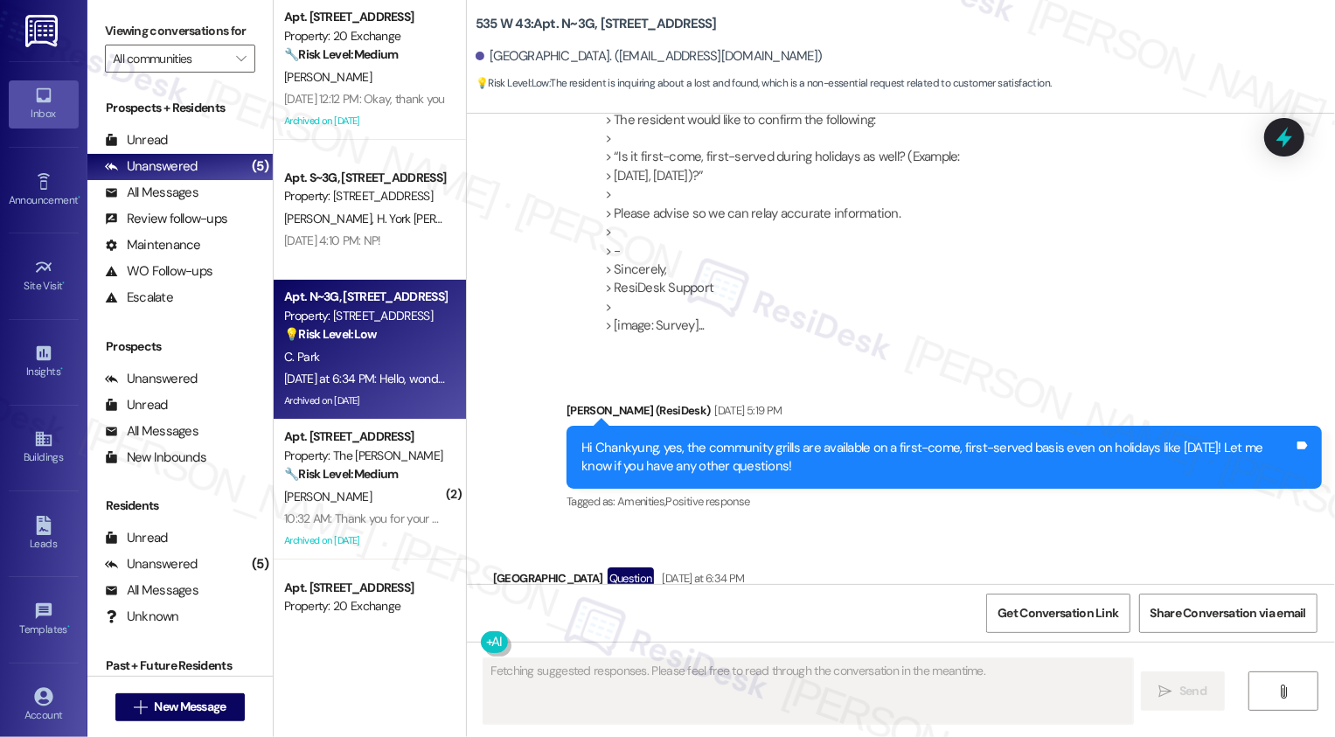
scroll to position [13725, 0]
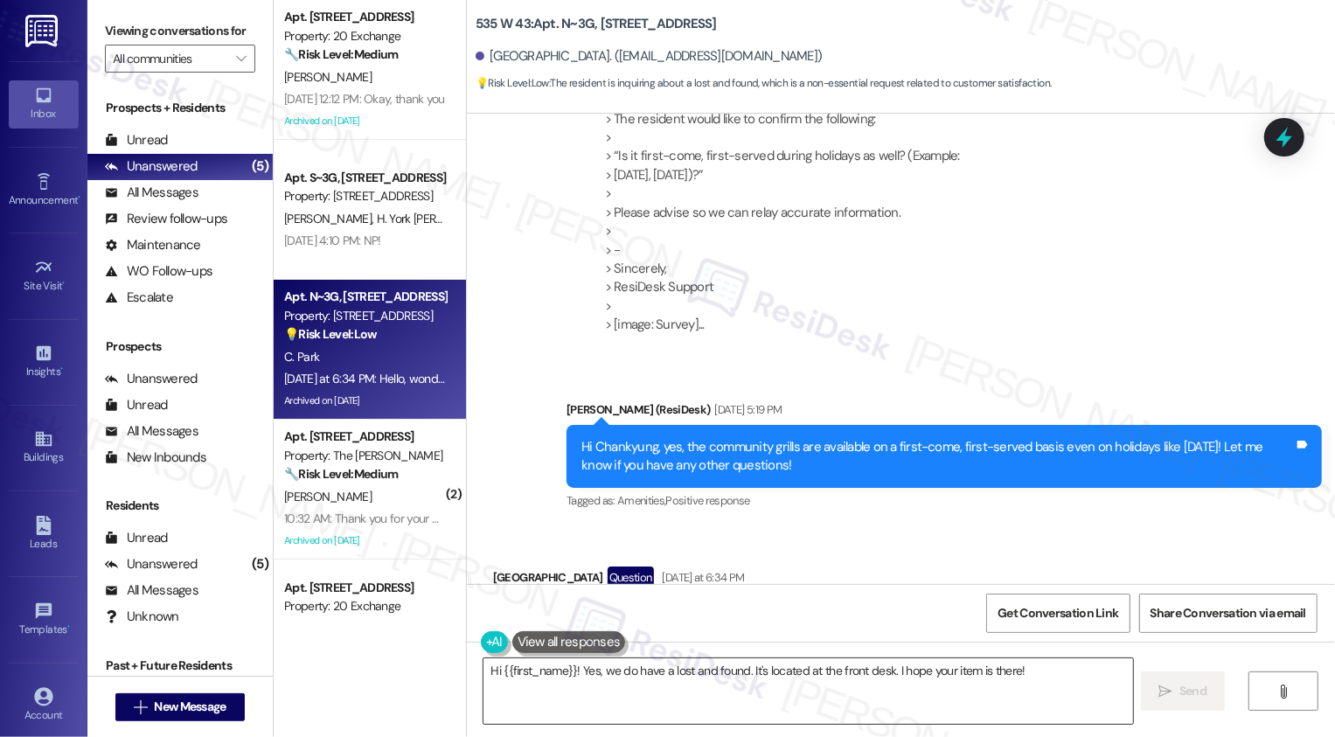
click at [655, 697] on textarea "Hi {{first_name}}! Yes, we do have a lost and found. It's located at the front …" at bounding box center [807, 691] width 649 height 66
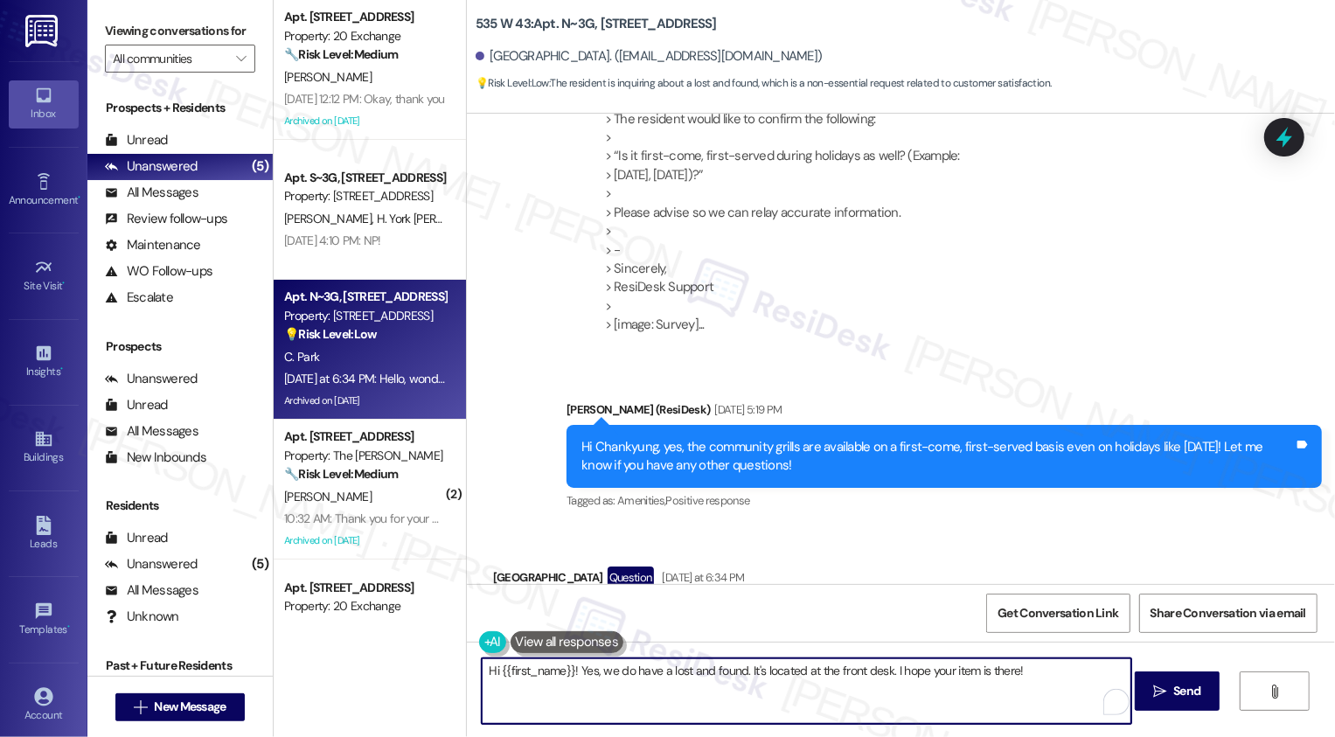
drag, startPoint x: 574, startPoint y: 669, endPoint x: 640, endPoint y: 714, distance: 79.8
click at [640, 714] on textarea "Hi {{first_name}}! Yes, we do have a lost and found. It's located at the front …" at bounding box center [806, 691] width 649 height 66
paste textarea "confirm which item is missing and the date and time you noticed it"
type textarea "Hi {{first_name}}! Could you confirm which item is missing and the date and tim…"
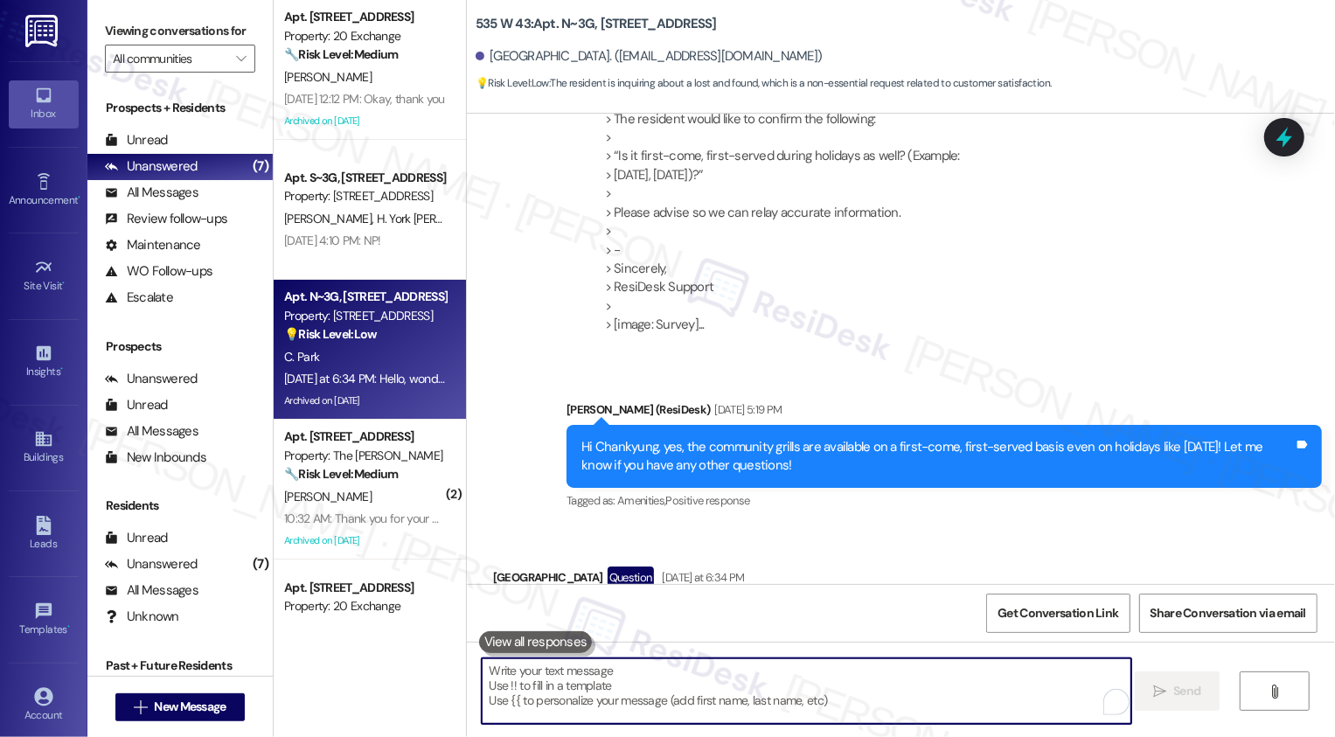
scroll to position [13847, 0]
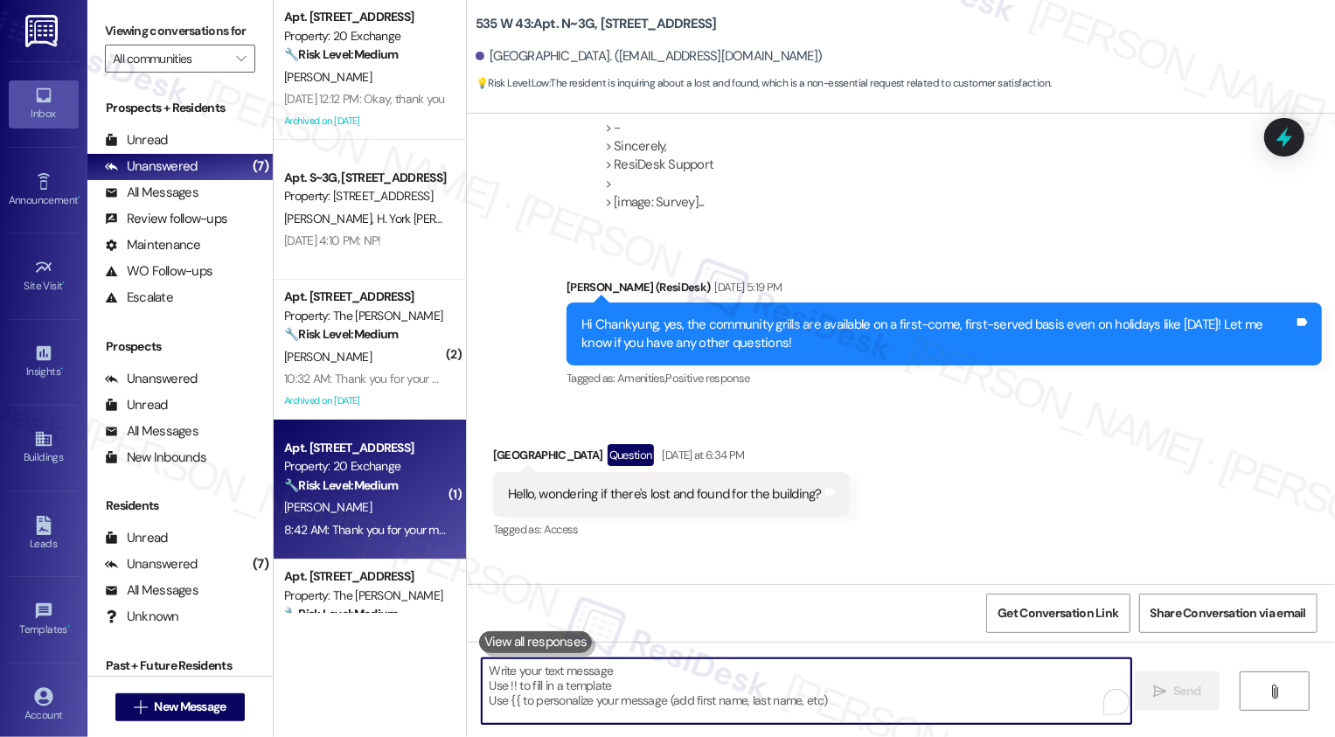
click at [387, 462] on div "Property: 20 Exchange" at bounding box center [365, 466] width 162 height 18
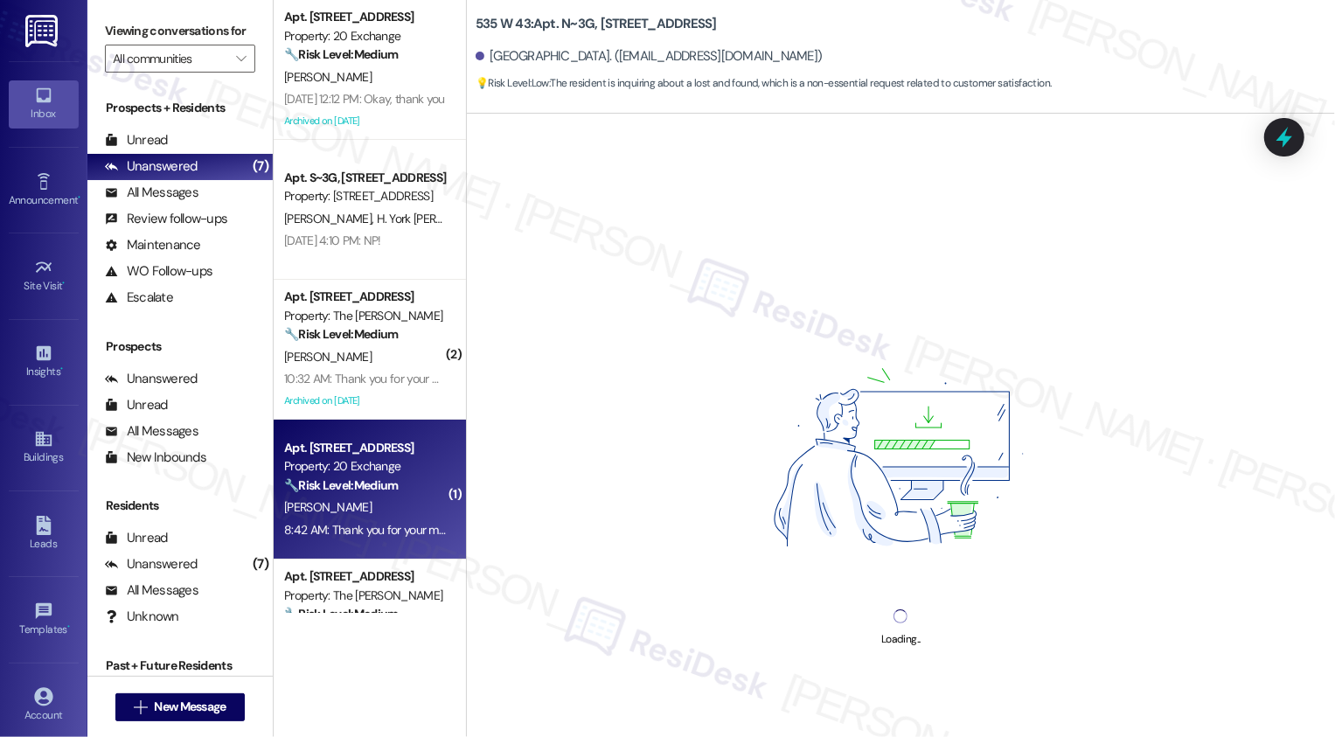
click at [387, 462] on div "Property: 20 Exchange" at bounding box center [365, 466] width 162 height 18
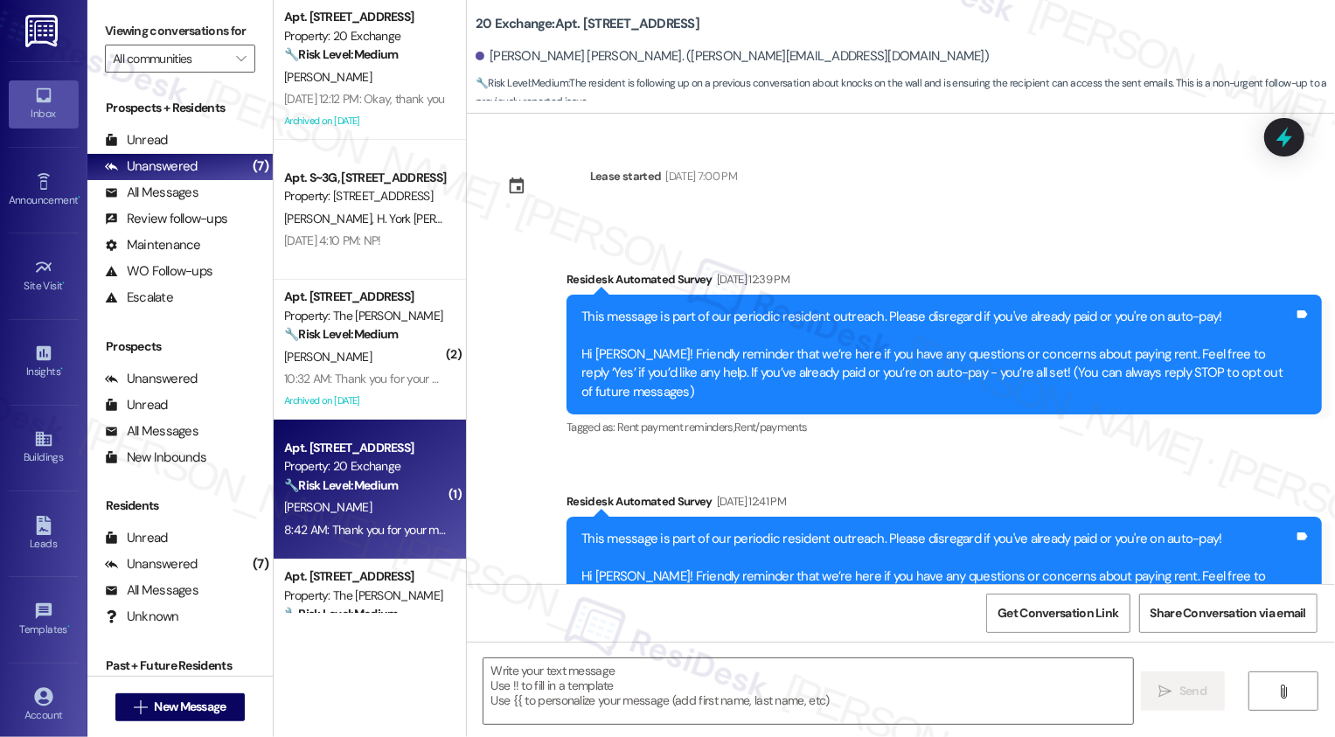
click at [387, 462] on div "Property: 20 Exchange" at bounding box center [365, 466] width 162 height 18
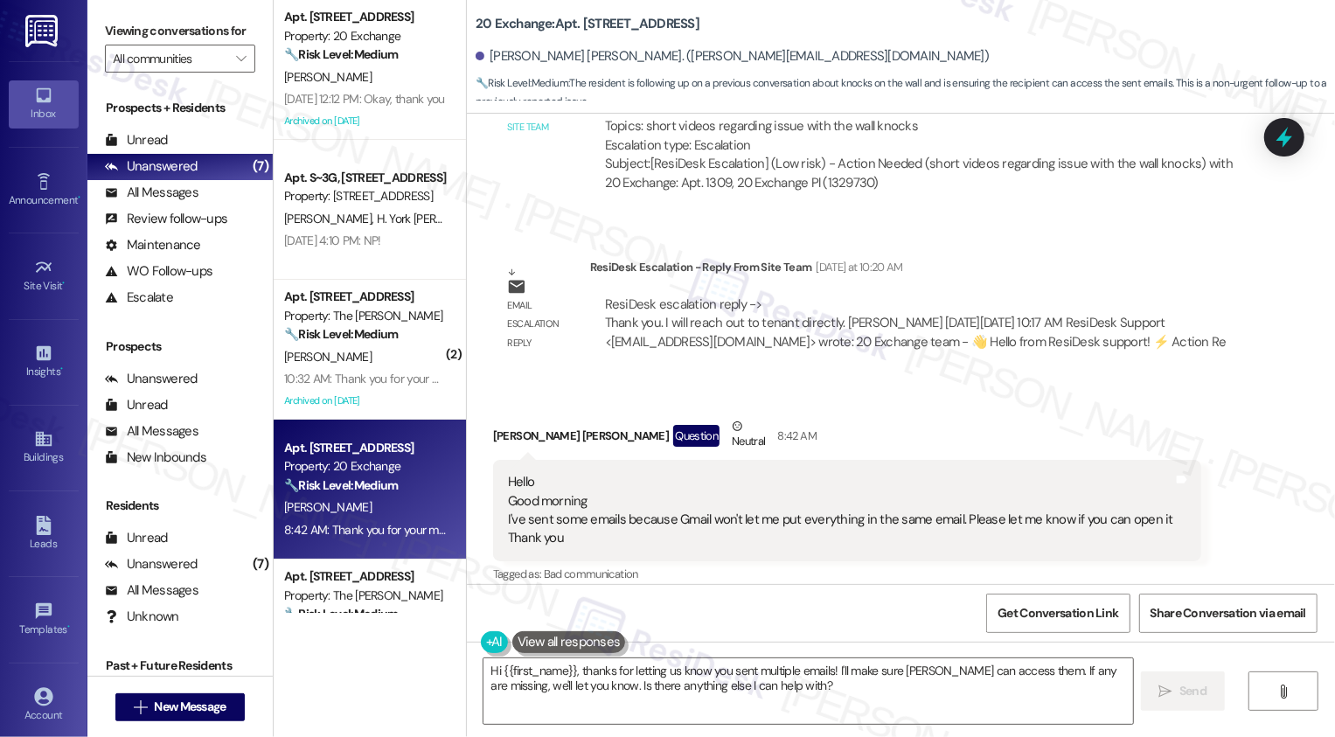
scroll to position [4705, 0]
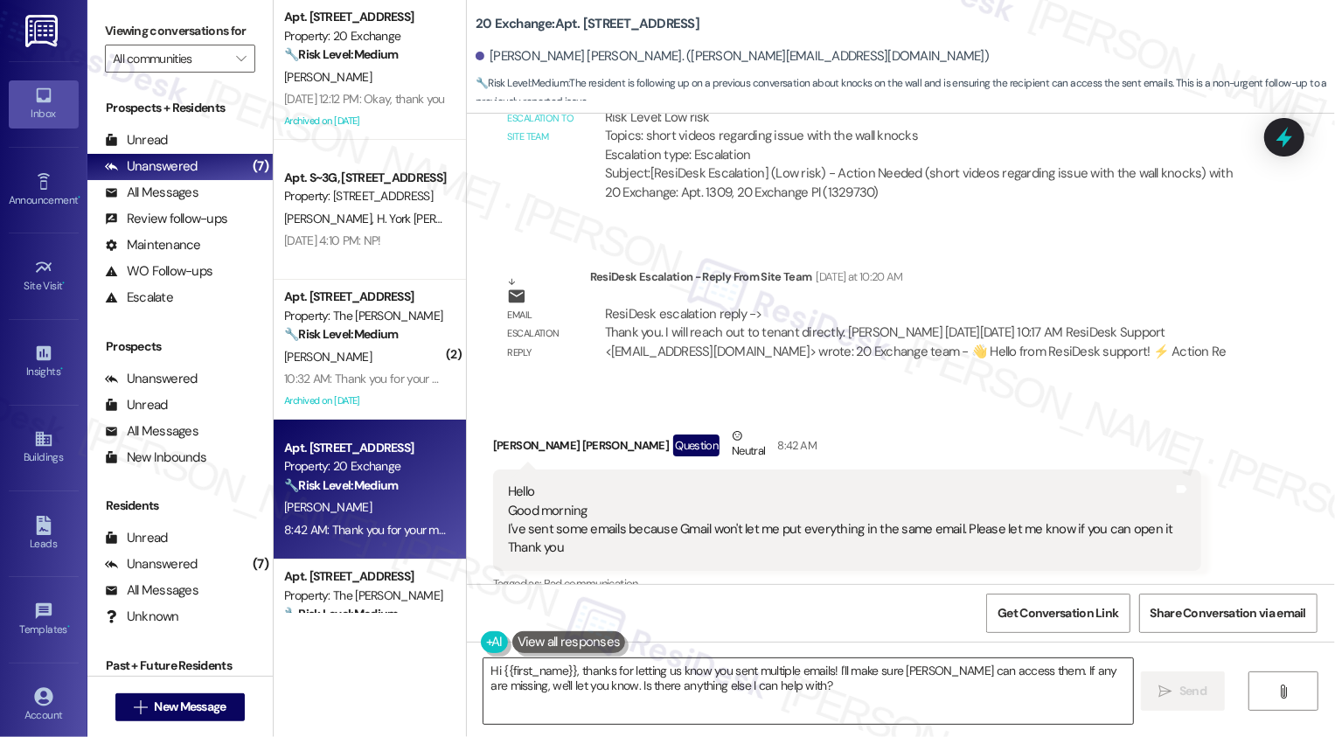
click at [594, 687] on textarea "Hi {{first_name}}, thanks for letting us know you sent multiple emails! I'll ma…" at bounding box center [807, 691] width 649 height 66
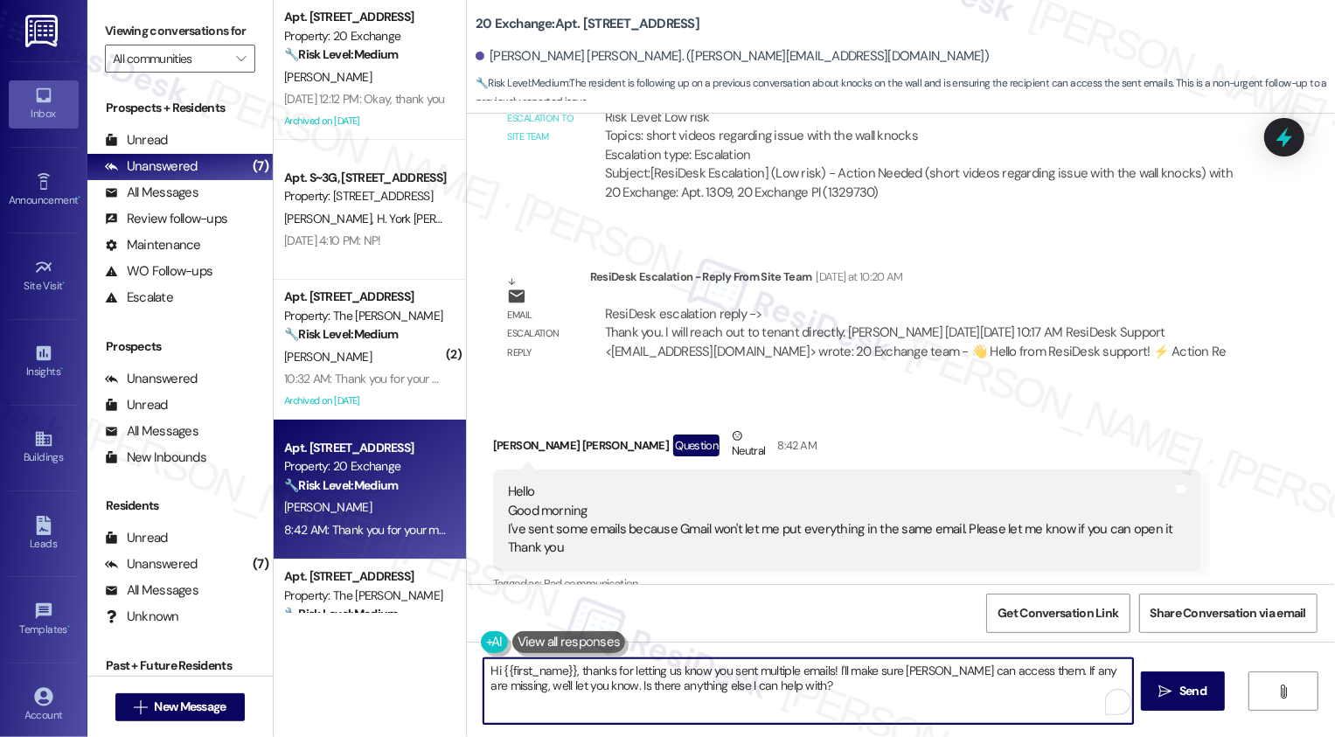
click at [594, 687] on textarea "Hi {{first_name}}, thanks for letting us know you sent multiple emails! I'll ma…" at bounding box center [807, 691] width 649 height 66
click at [671, 687] on textarea "Hi {{first_name}}, thanks for letting us know you sent multiple emails! I'll ma…" at bounding box center [806, 691] width 649 height 66
click at [714, 692] on textarea "Hi {{first_name}}, thanks for letting us know you sent multiple emails! I'll ma…" at bounding box center [806, 691] width 649 height 66
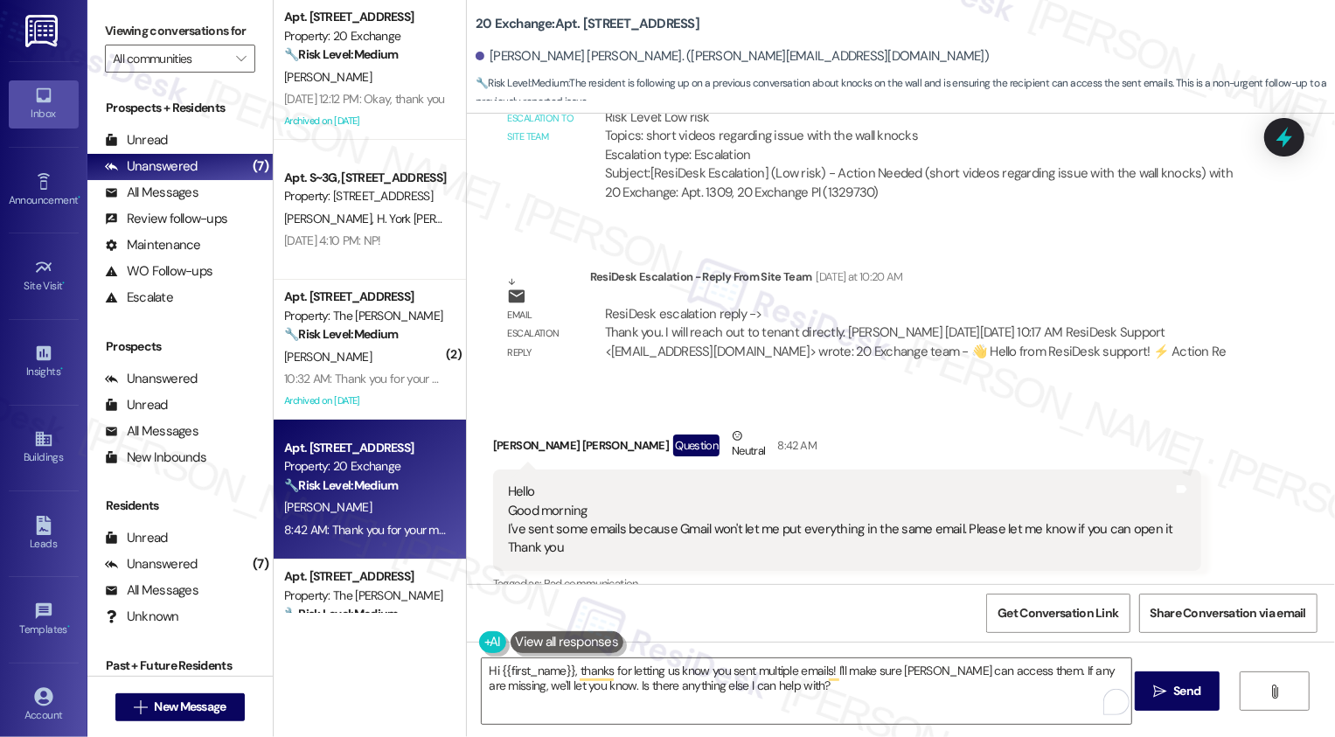
click at [506, 485] on div "Hello Good morning I've sent some emails because Gmail won't let me put everyth…" at bounding box center [840, 519] width 669 height 75
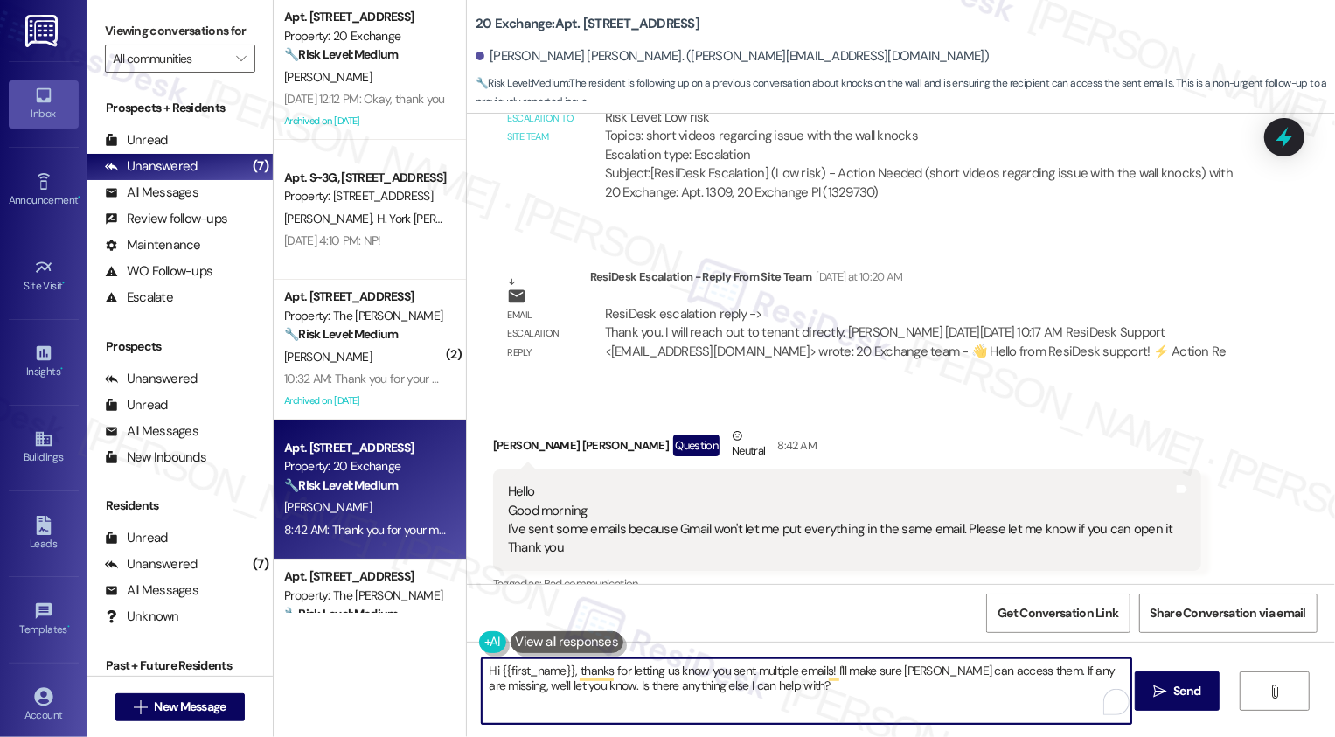
click at [674, 711] on textarea "Hi {{first_name}}, thanks for letting us know you sent multiple emails! I'll ma…" at bounding box center [806, 691] width 649 height 66
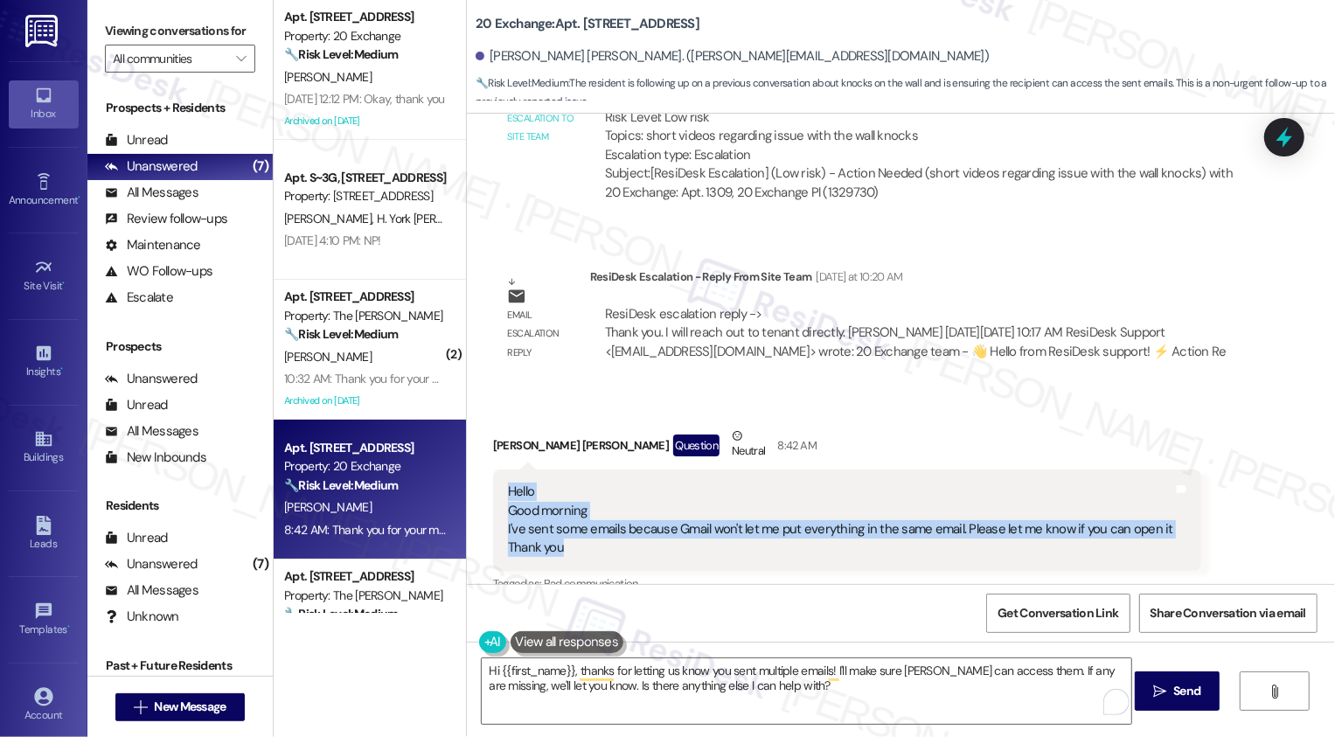
drag, startPoint x: 493, startPoint y: 477, endPoint x: 581, endPoint y: 548, distance: 113.2
click at [581, 548] on div "Hello Good morning I've sent some emails because Gmail won't let me put everyth…" at bounding box center [847, 519] width 708 height 101
copy div "Hello Good morning I've sent some emails because Gmail won't let me put everyth…"
click at [586, 688] on textarea "Hi {{first_name}}, thanks for letting us know you sent multiple emails! I'll ma…" at bounding box center [806, 691] width 649 height 66
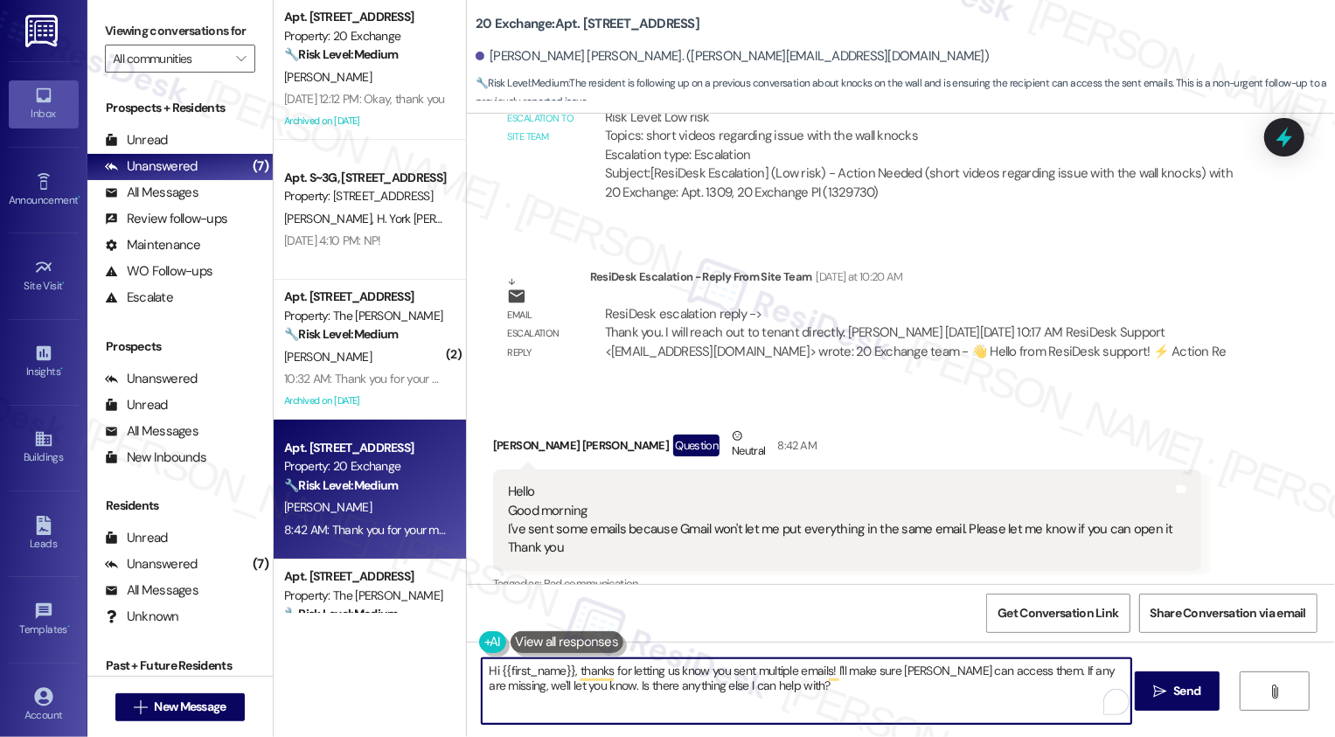
click at [773, 711] on textarea "Hi {{first_name}}, thanks for letting us know you sent multiple emails! I'll ma…" at bounding box center [806, 691] width 649 height 66
click at [850, 698] on textarea "Hi {{first_name}}, thanks for letting us know you sent multiple emails! I'll ma…" at bounding box center [806, 691] width 649 height 66
click at [925, 671] on textarea "Hi {{first_name}}, thanks for letting us know you sent multiple emails! I'll ma…" at bounding box center [806, 691] width 649 height 66
drag, startPoint x: 840, startPoint y: 671, endPoint x: 865, endPoint y: 702, distance: 39.7
click at [862, 700] on textarea "Hi {{first_name}}, thanks for letting us know you sent multiple emails! I'll ma…" at bounding box center [806, 691] width 649 height 66
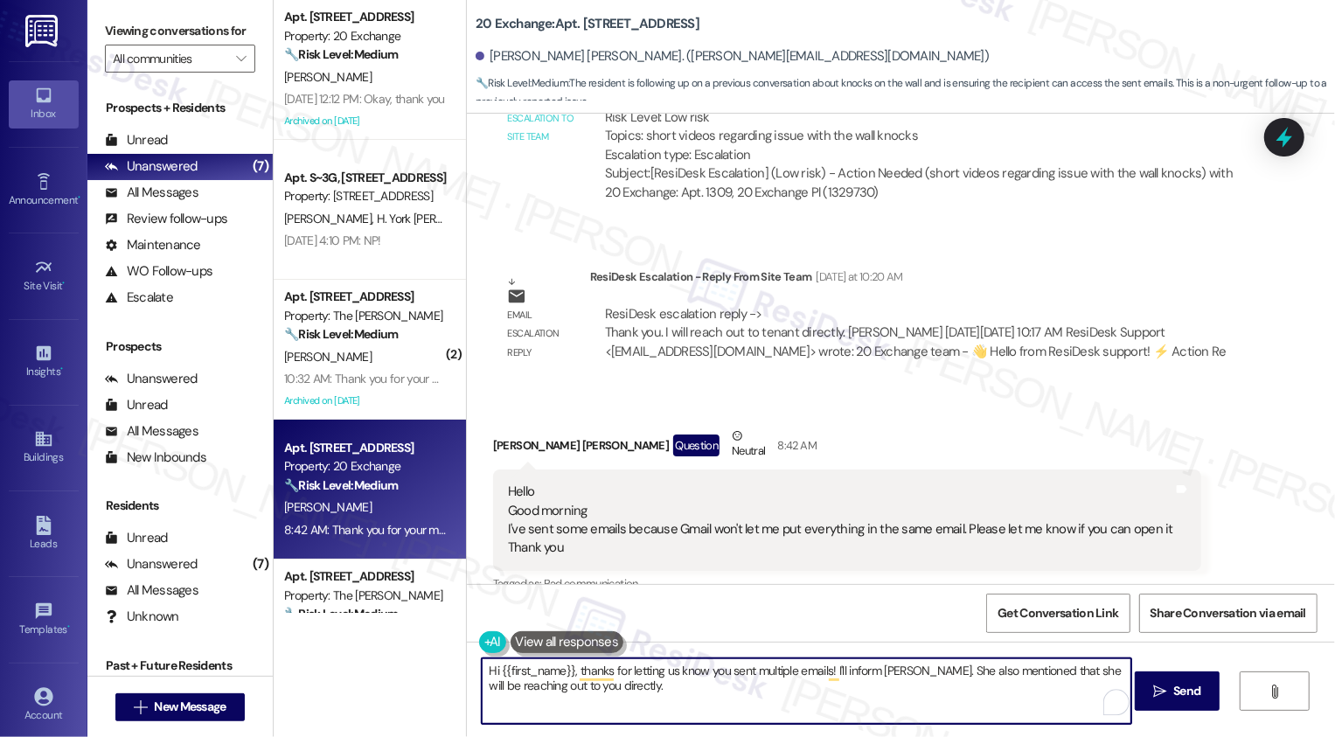
click at [645, 690] on textarea "Hi {{first_name}}, thanks for letting us know you sent multiple emails! I'll in…" at bounding box center [806, 691] width 649 height 66
click at [659, 676] on textarea "Hi {{first_name}}, thanks for letting us know you sent multiple emails! I'll in…" at bounding box center [806, 691] width 649 height 66
type textarea "Hi {{first_name}}, thanks for letting me know you sent multiple emails! I'll in…"
click at [1174, 694] on span "Send" at bounding box center [1186, 691] width 27 height 18
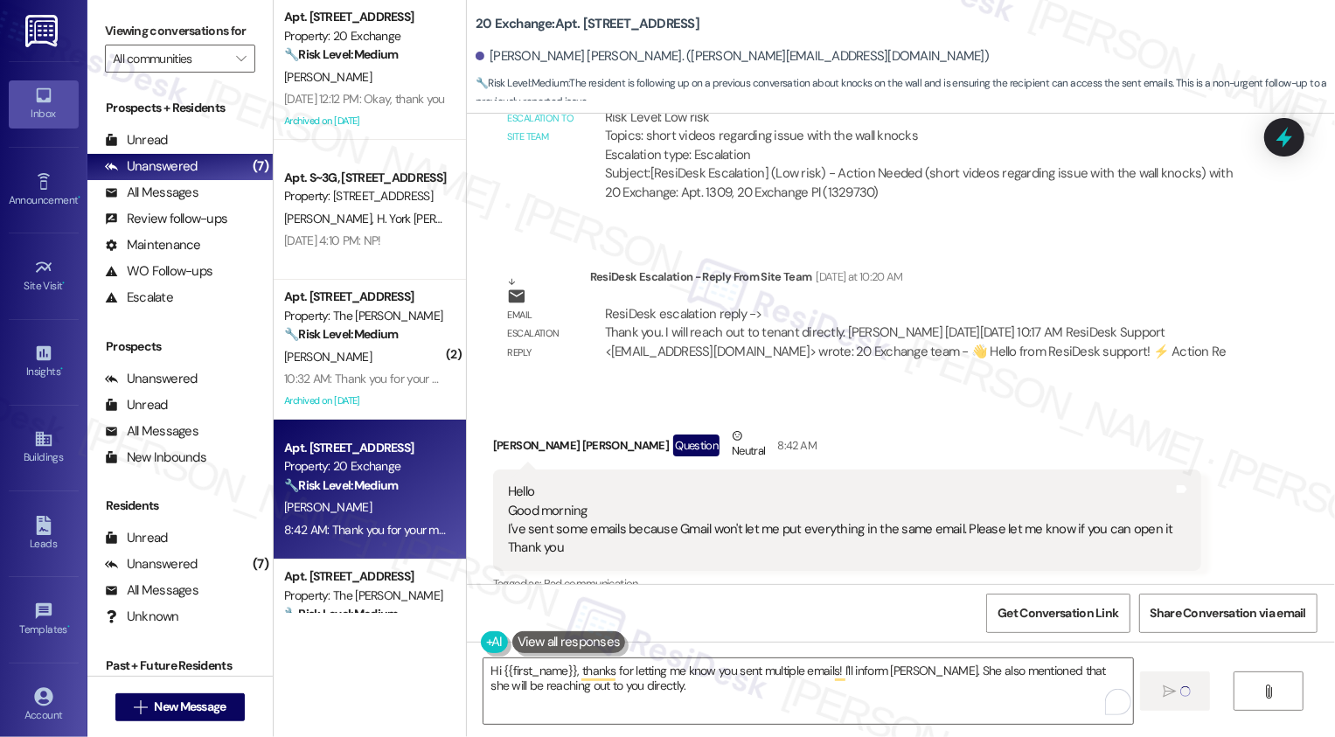
drag, startPoint x: 461, startPoint y: 24, endPoint x: 700, endPoint y: 24, distance: 238.6
click at [700, 24] on div "20 Exchange: Apt. 1309, 20 Exchange Pl Laís Regina Ferreira. (lalic.f97@gmail.c…" at bounding box center [901, 52] width 868 height 96
copy b "20 Exchange: Apt. 1309, 20 Exchange Pl"
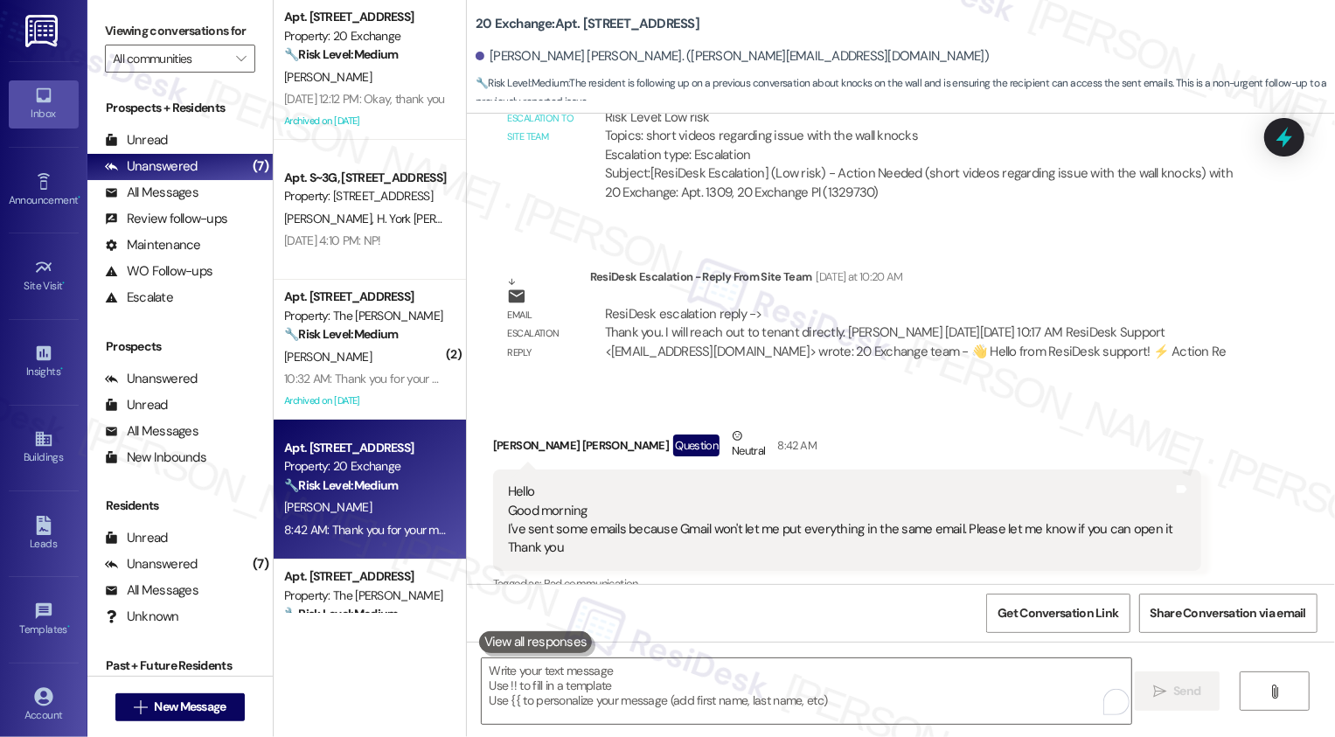
scroll to position [5066, 0]
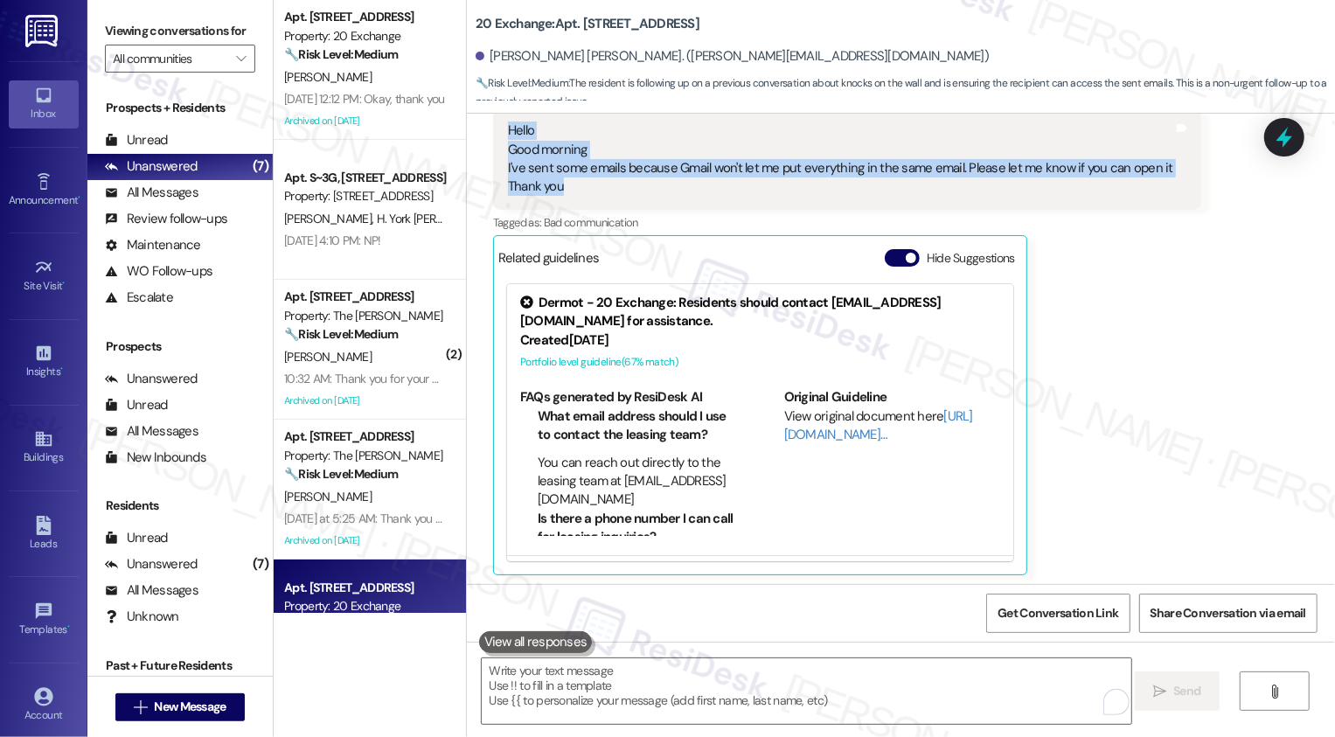
drag, startPoint x: 495, startPoint y: 125, endPoint x: 580, endPoint y: 193, distance: 109.5
click at [580, 193] on div "Hello Good morning I've sent some emails because Gmail won't let me put everyth…" at bounding box center [847, 158] width 708 height 101
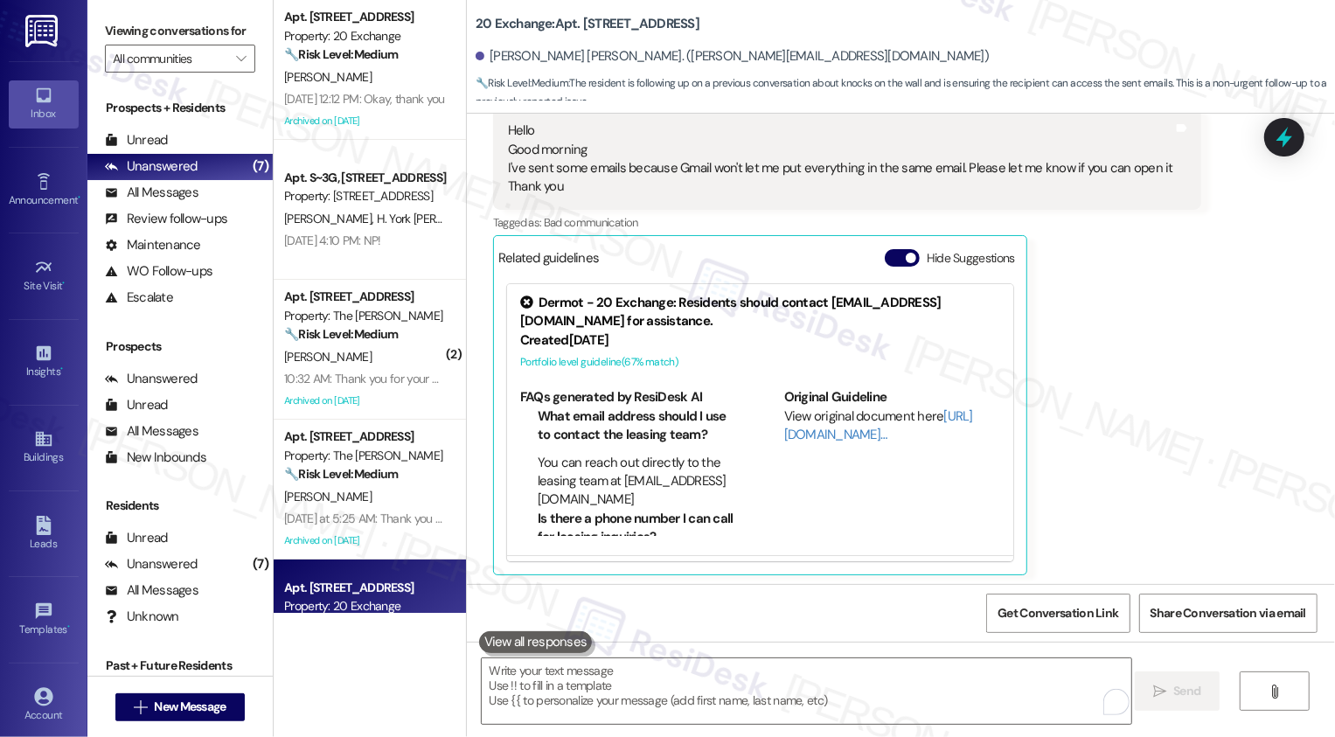
drag, startPoint x: 498, startPoint y: 125, endPoint x: 626, endPoint y: 7, distance: 173.8
click at [508, 125] on div "Hello Good morning I've sent some emails because Gmail won't let me put everyth…" at bounding box center [840, 158] width 665 height 75
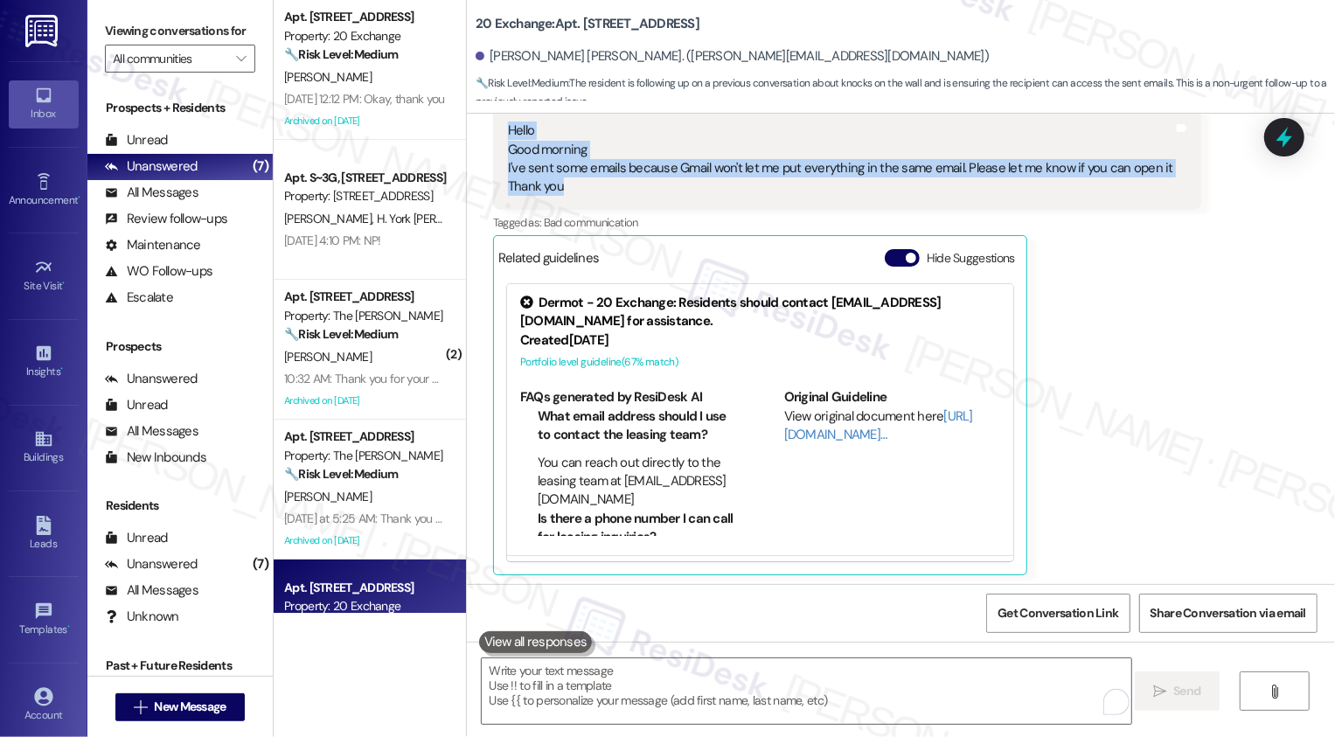
drag, startPoint x: 497, startPoint y: 123, endPoint x: 574, endPoint y: 188, distance: 100.5
click at [574, 189] on div "Hello Good morning I've sent some emails because Gmail won't let me put everyth…" at bounding box center [840, 158] width 665 height 75
copy div "Hello Good morning I've sent some emails because Gmail won't let me put everyth…"
click at [1078, 343] on div "Laís Regina Ferreira Question Neutral 8:42 AM Hello Good morning I've sent some…" at bounding box center [847, 321] width 708 height 510
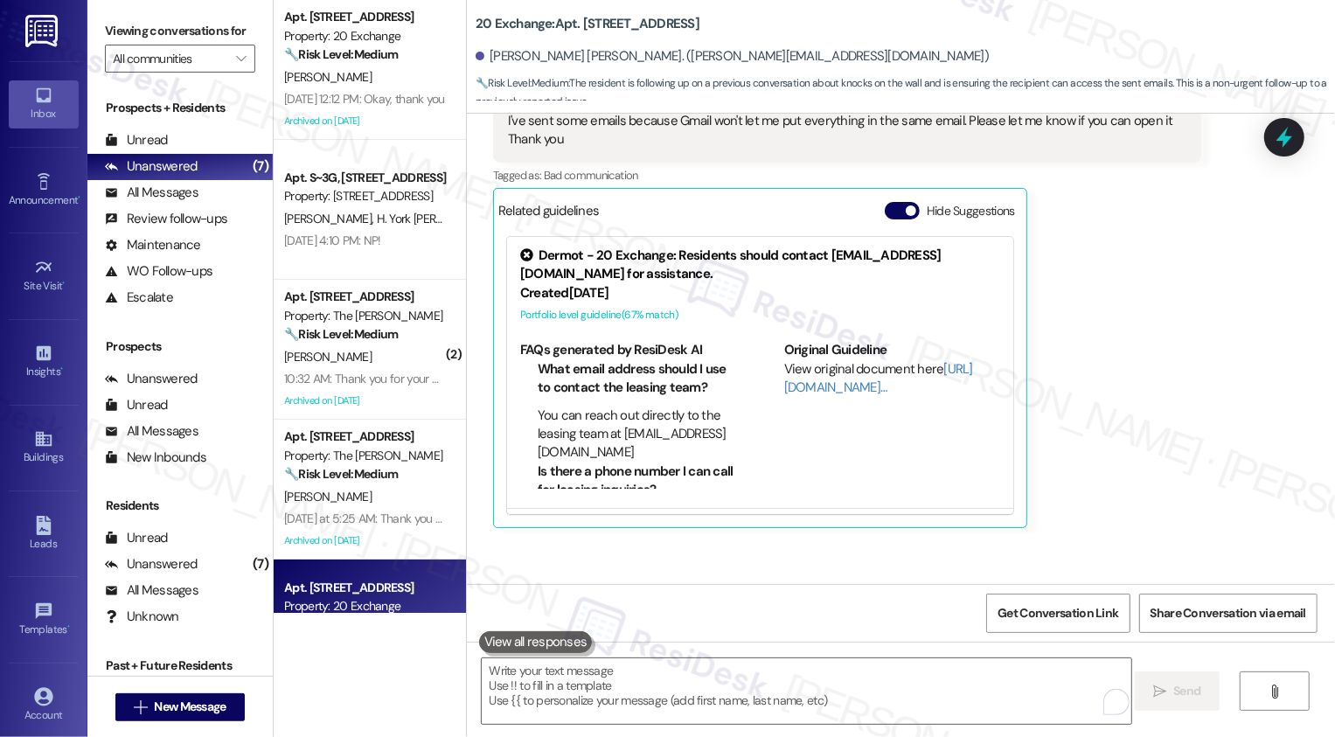
scroll to position [5393, 0]
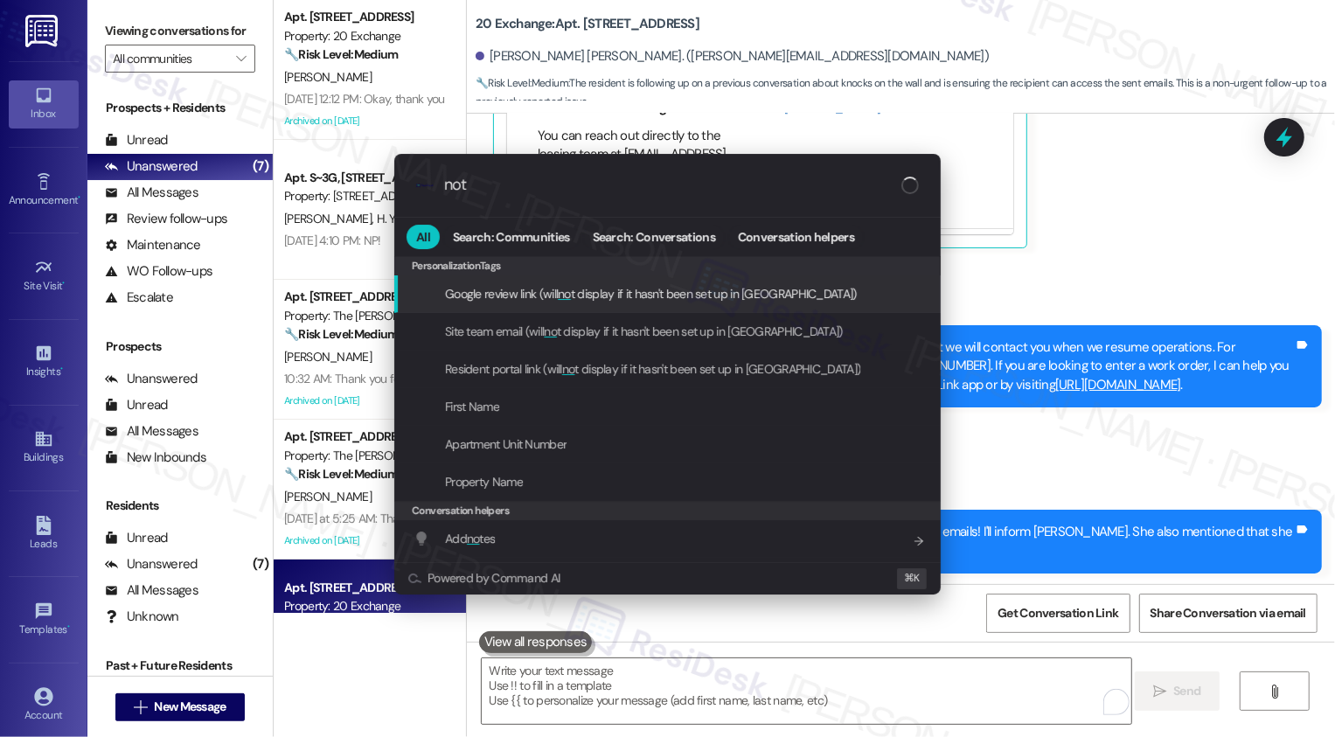
type input "note"
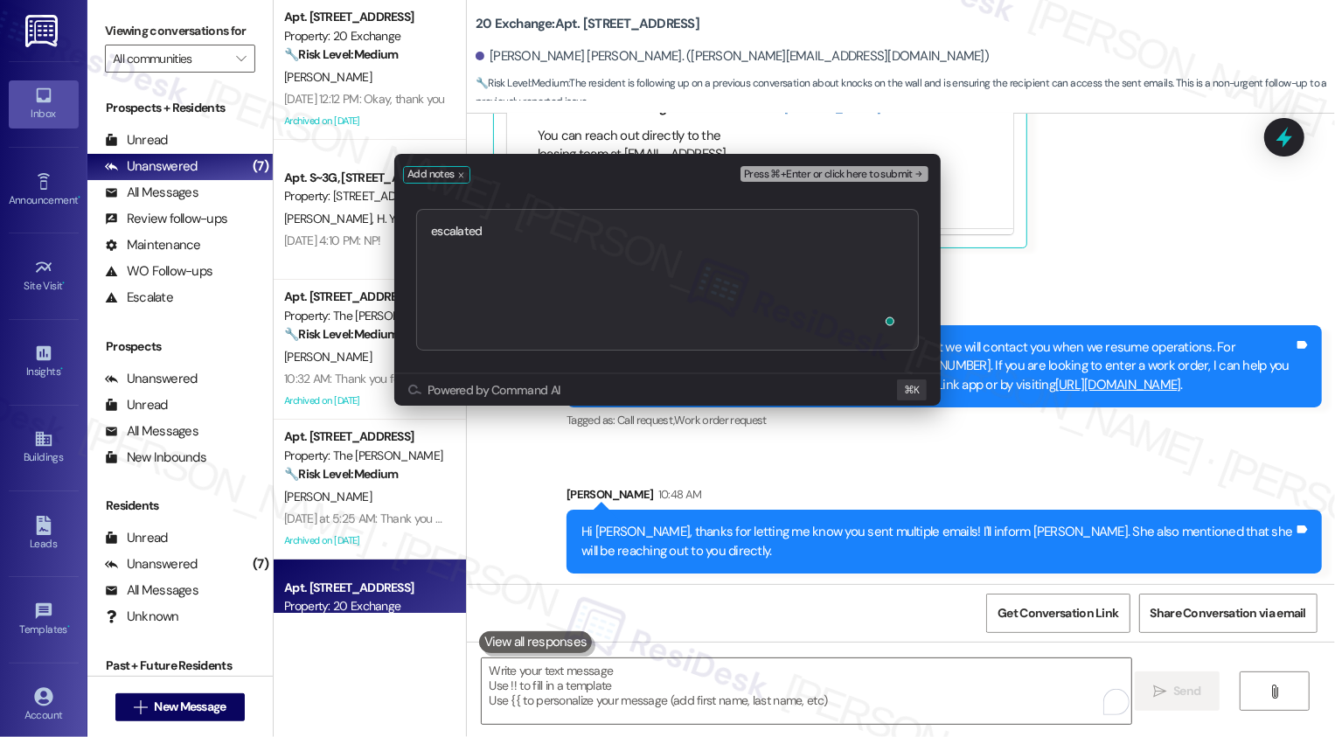
type textarea "escalated https://residesk.slack.com/archives/C06QKDE2N1J/p1757429330124149?thr…"
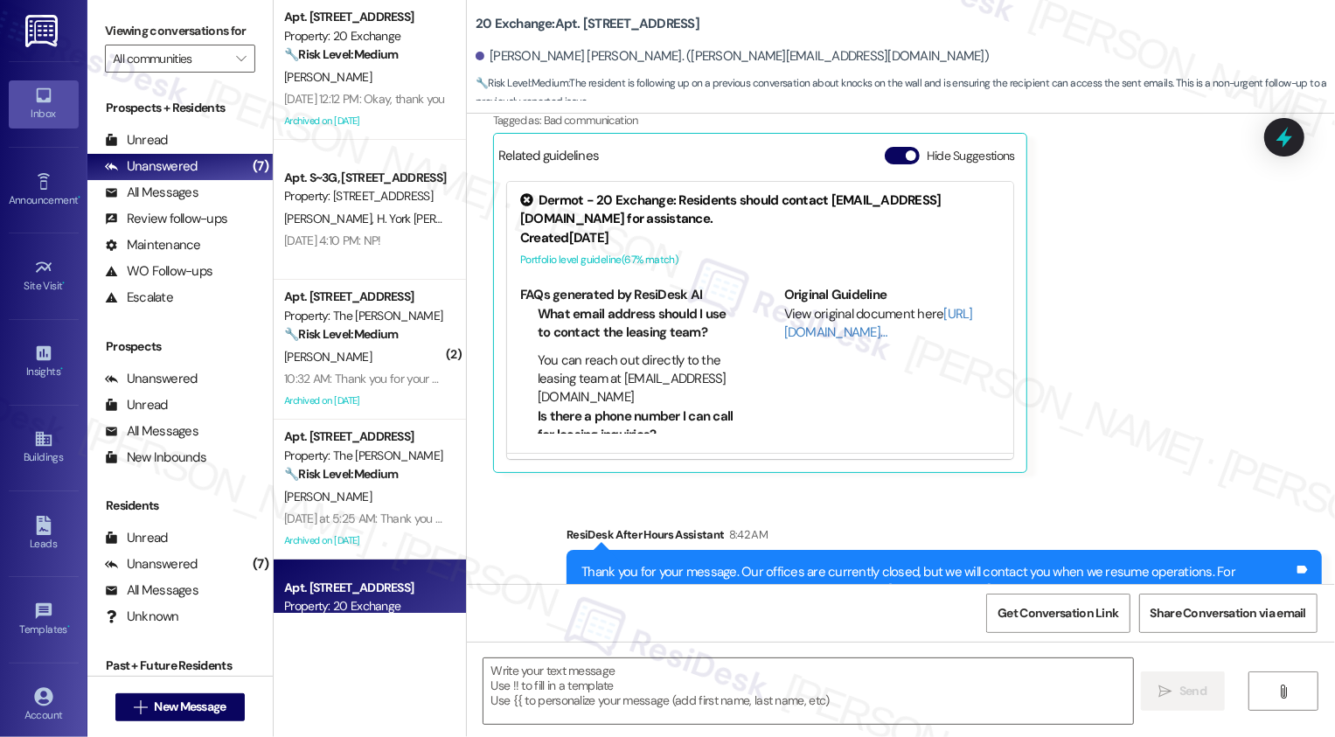
type textarea "Fetching suggested responses. Please feel free to read through the conversation…"
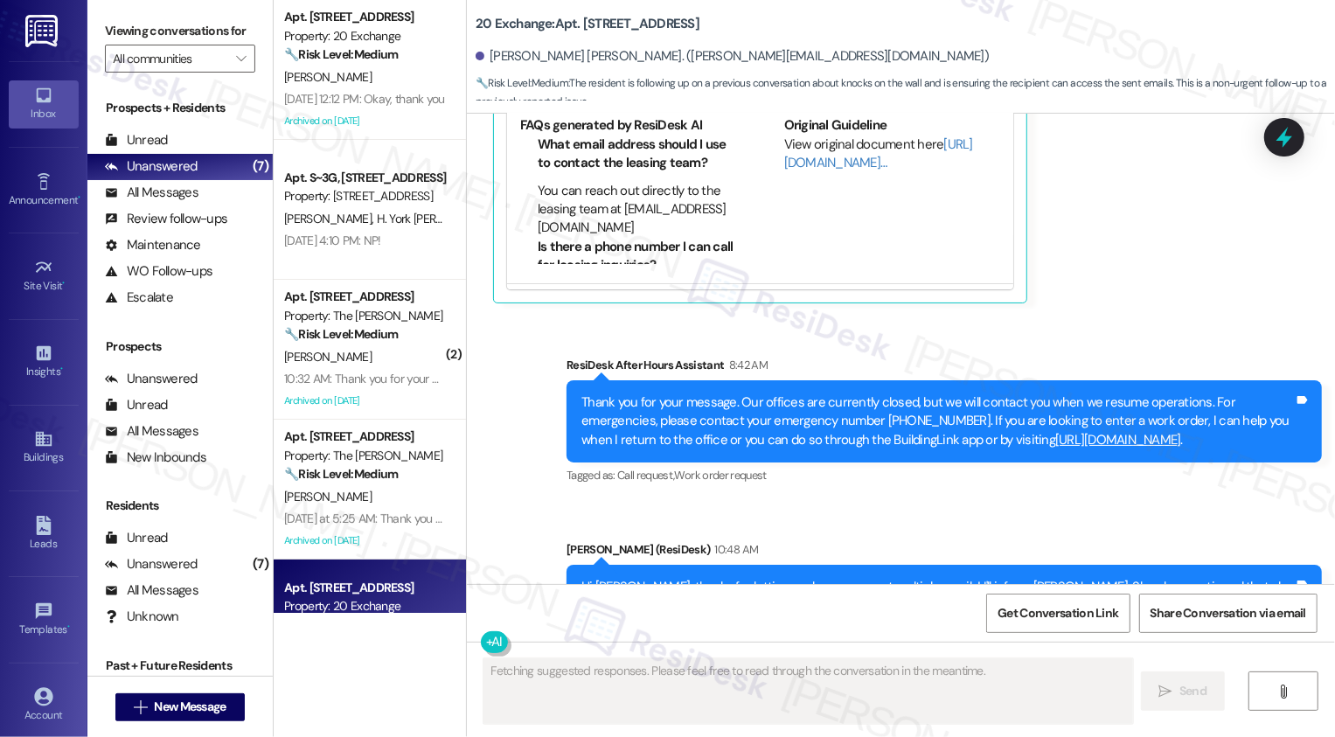
scroll to position [5585, 0]
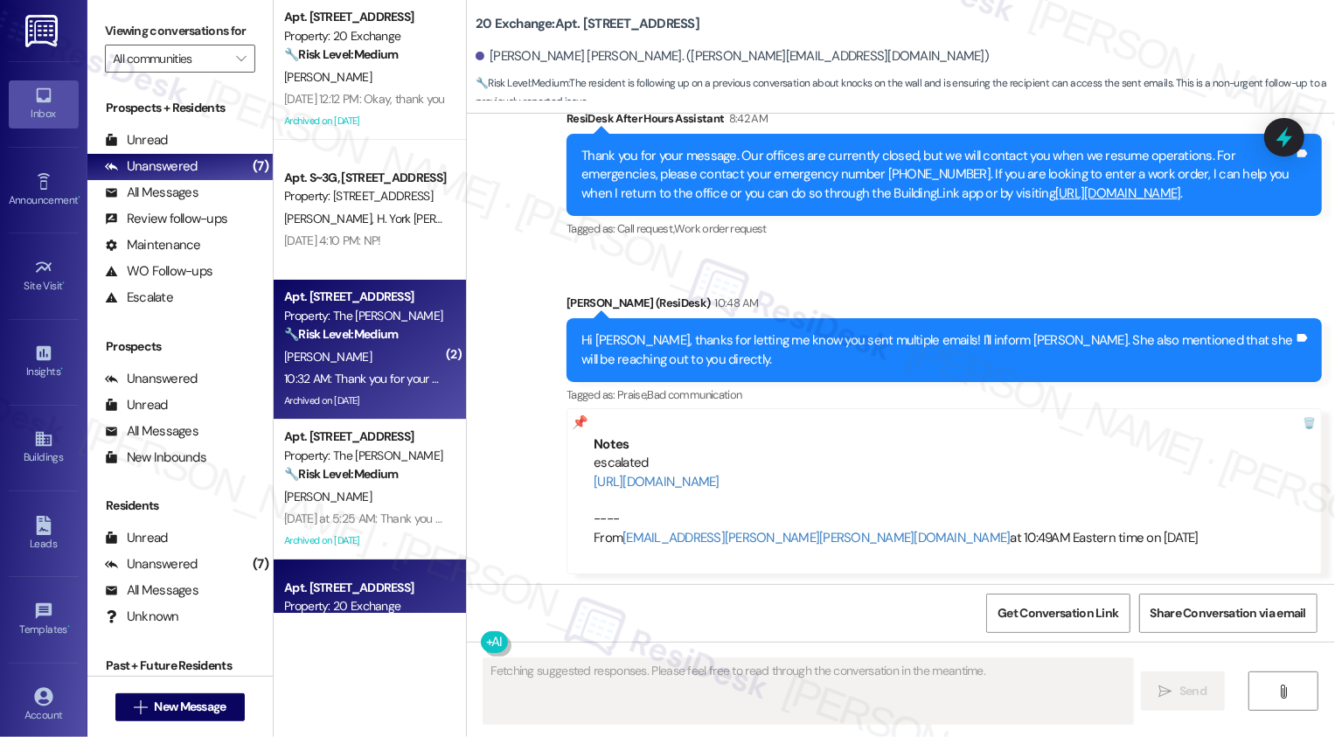
click at [402, 380] on div "10:32 AM: Thank you for your message. Our offices are currently closed, but we …" at bounding box center [1209, 379] width 1851 height 16
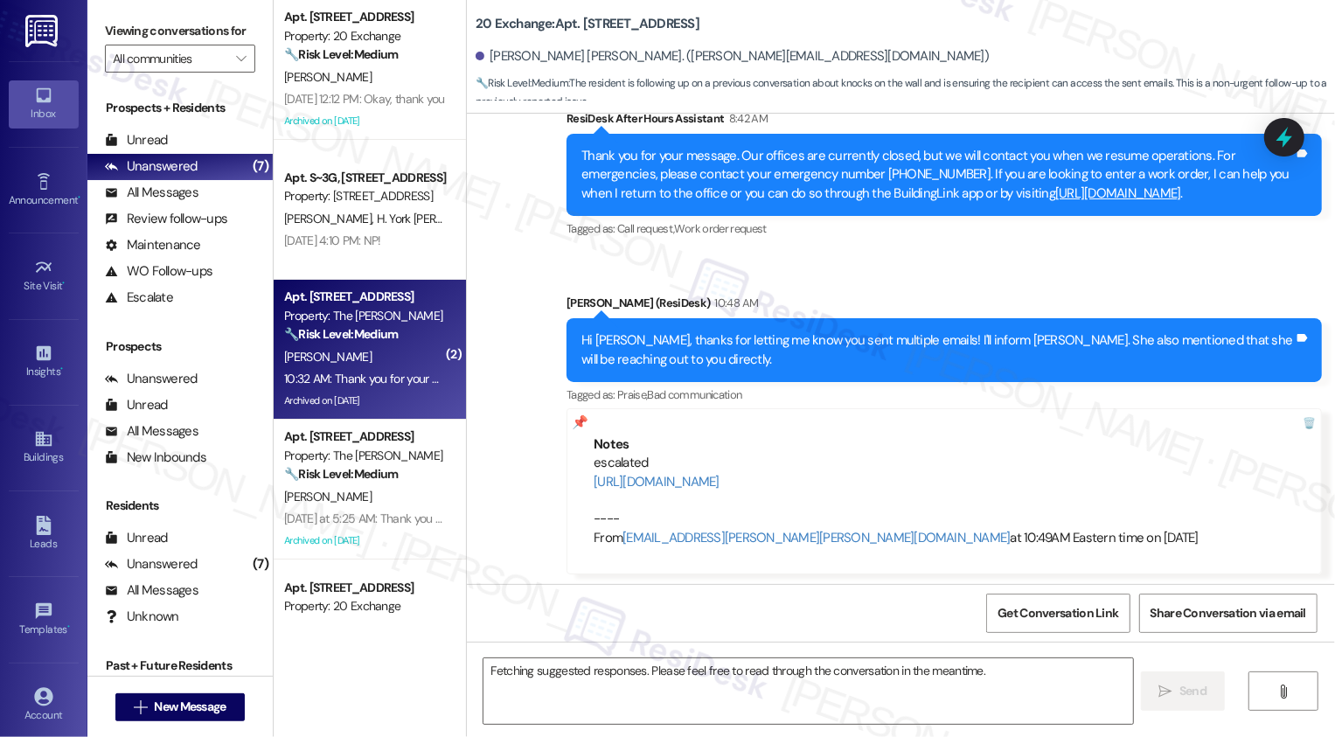
click at [402, 380] on div "10:32 AM: Thank you for your message. Our offices are currently closed, but we …" at bounding box center [1209, 379] width 1851 height 16
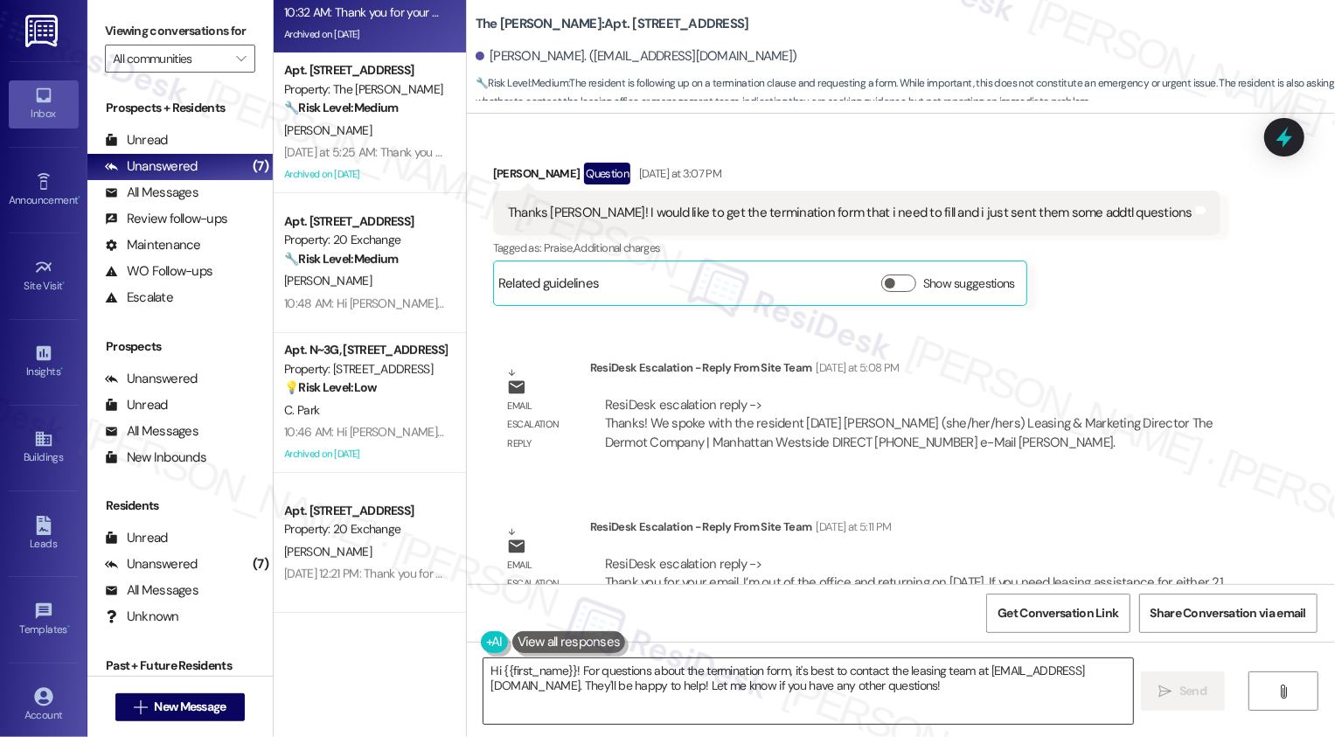
scroll to position [14661, 0]
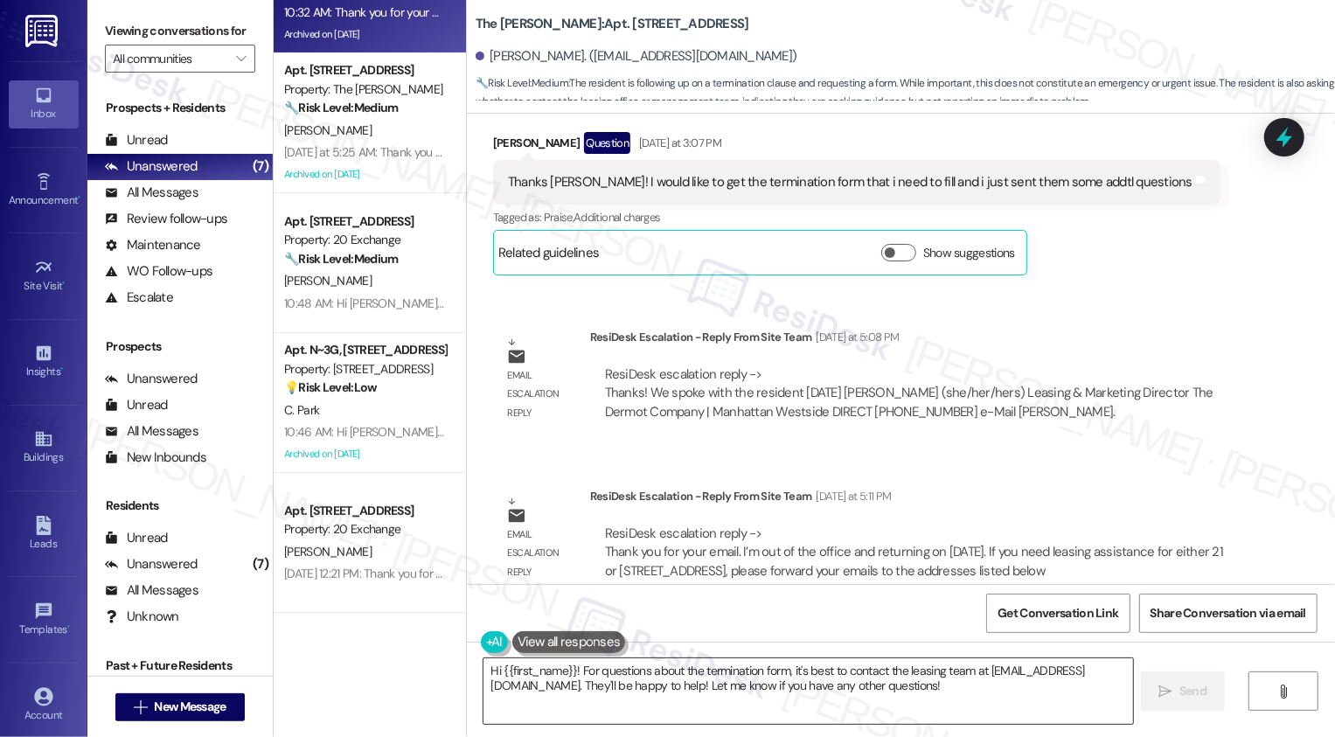
click at [594, 687] on textarea "Hi {{first_name}}! For questions about the termination form, it's best to conta…" at bounding box center [807, 691] width 649 height 66
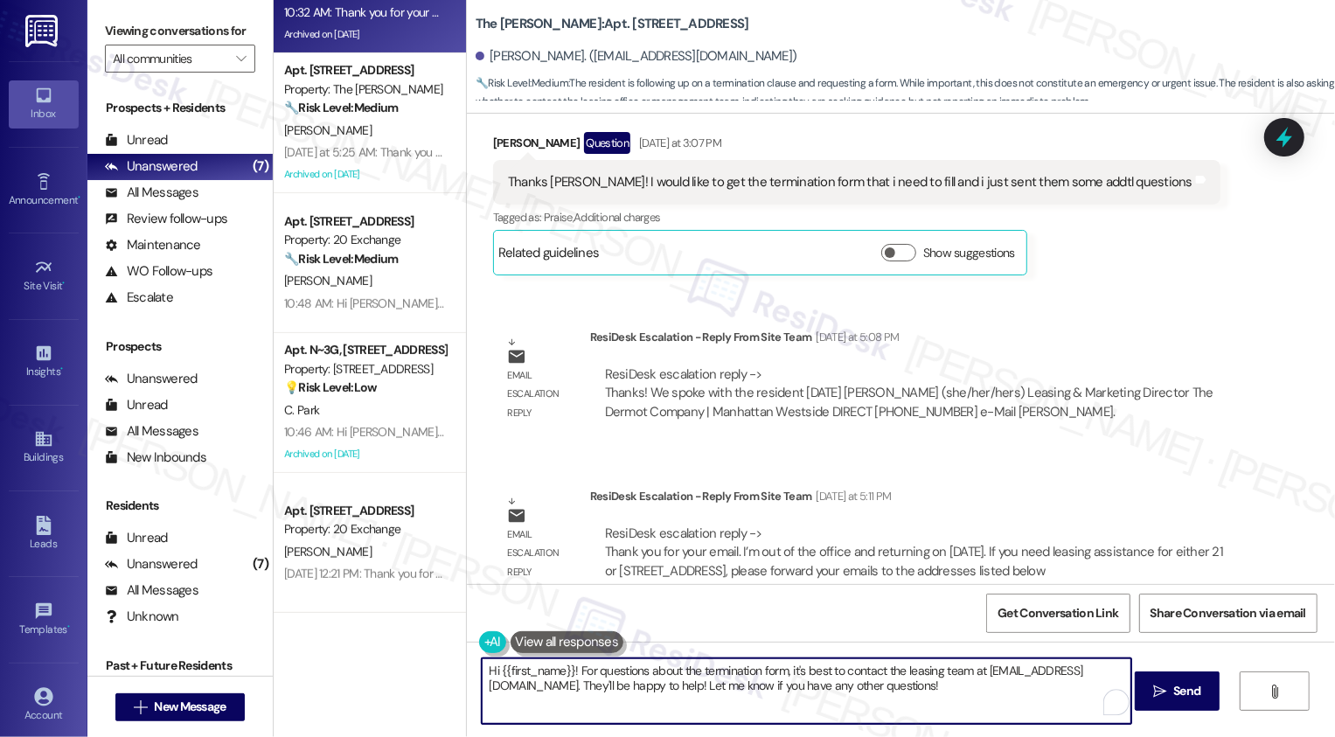
drag, startPoint x: 571, startPoint y: 668, endPoint x: 719, endPoint y: 737, distance: 163.8
click at [719, 736] on div "Hi {{first_name}}! For questions about the termination form, it's best to conta…" at bounding box center [901, 706] width 868 height 131
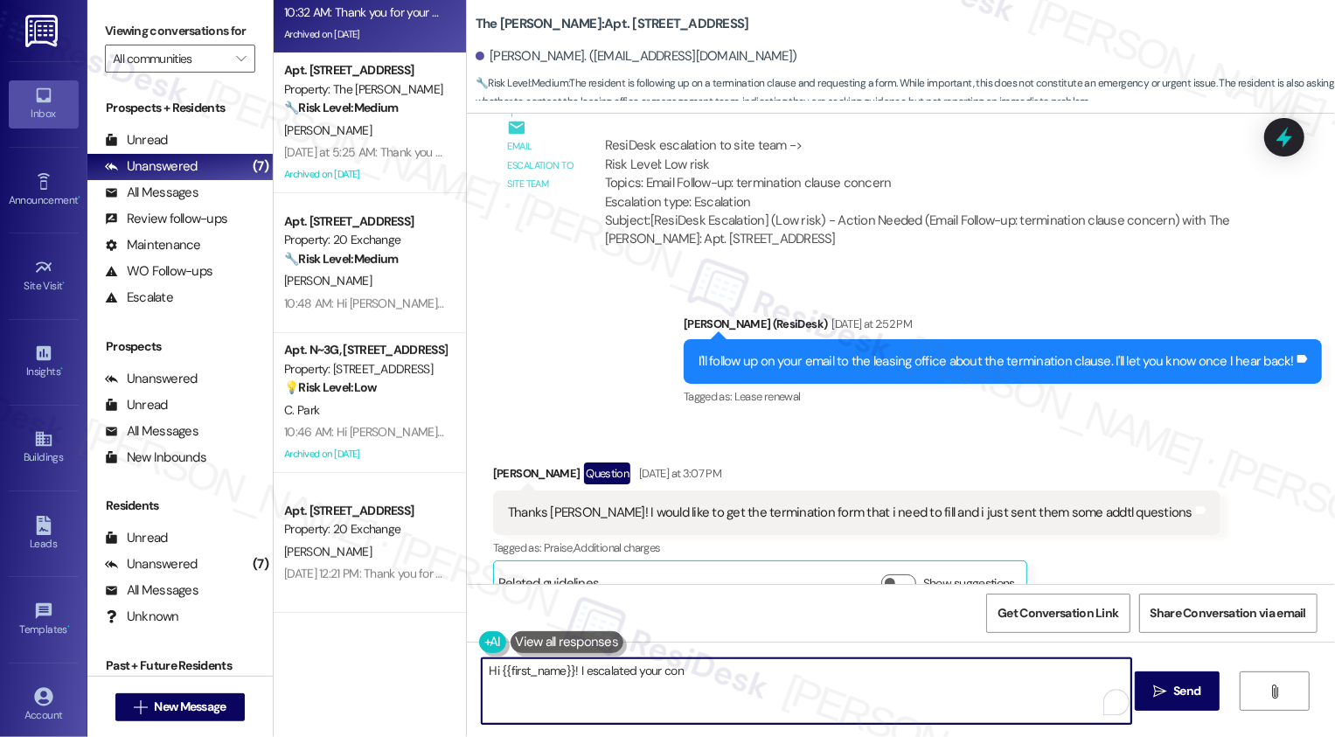
scroll to position [14428, 0]
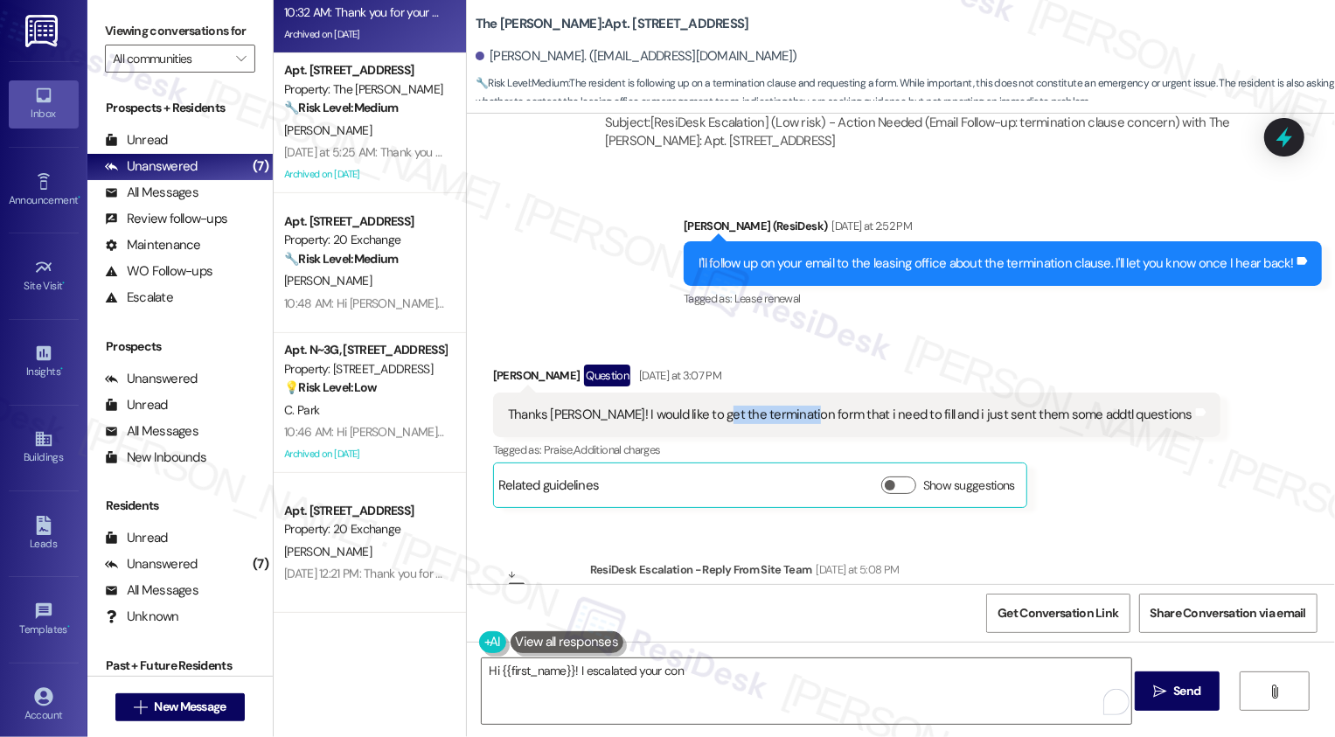
drag, startPoint x: 692, startPoint y: 242, endPoint x: 783, endPoint y: 242, distance: 90.9
click at [783, 406] on div "Thanks [PERSON_NAME]! I would like to get the termination form that i need to f…" at bounding box center [850, 415] width 684 height 18
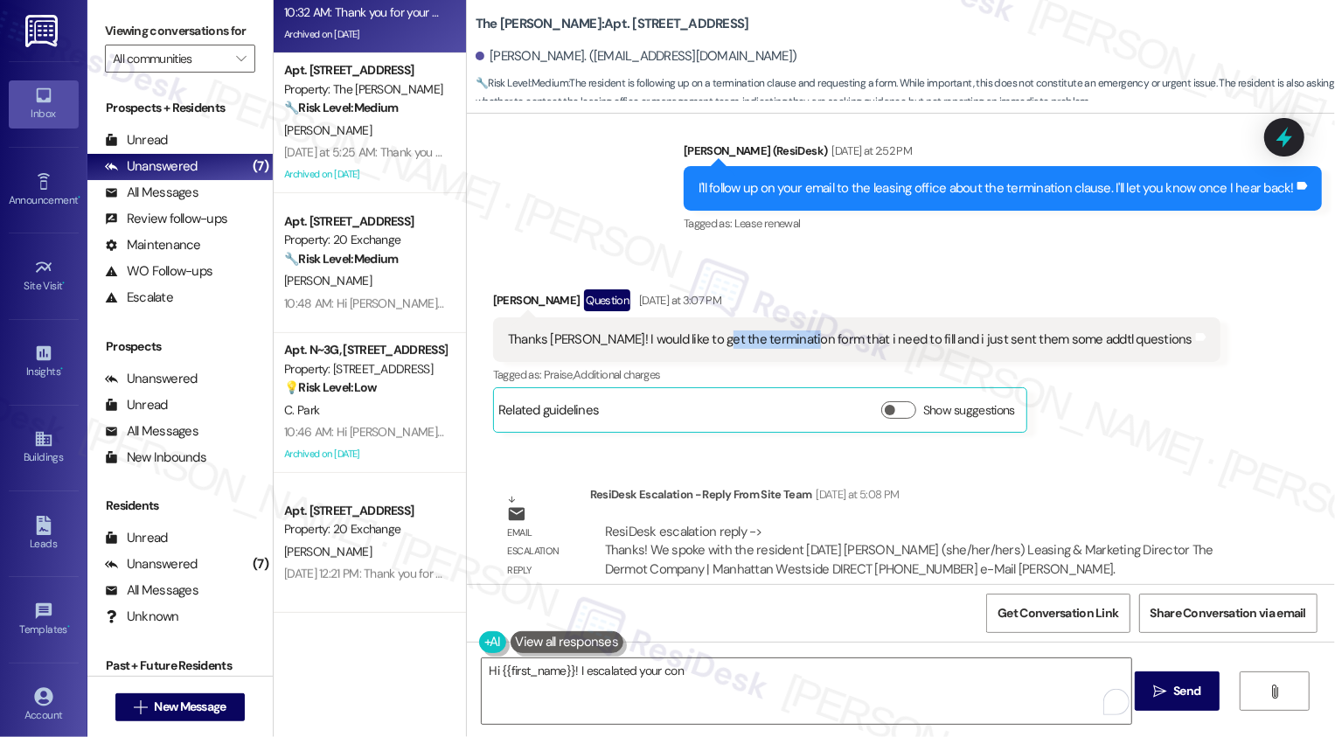
scroll to position [14630, 0]
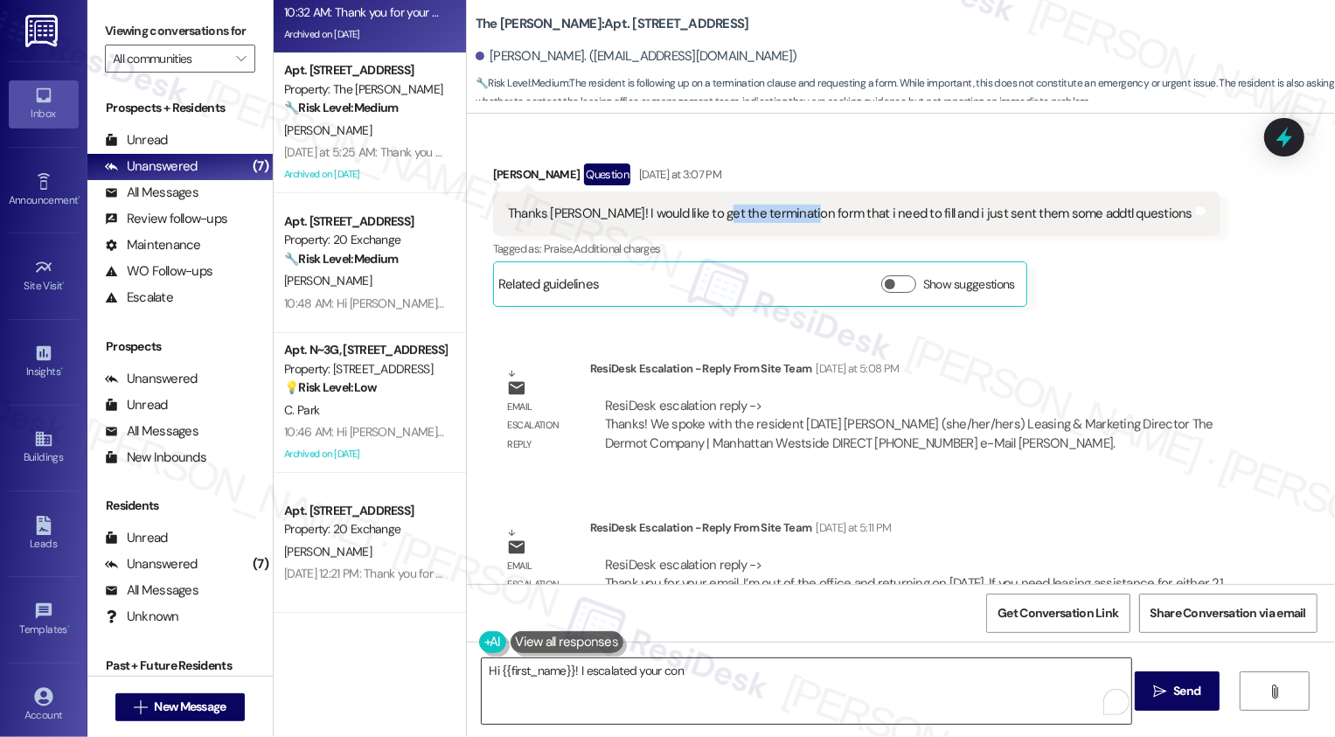
click at [710, 698] on textarea "Hi {{first_name}}! I escalated your con" at bounding box center [806, 691] width 649 height 66
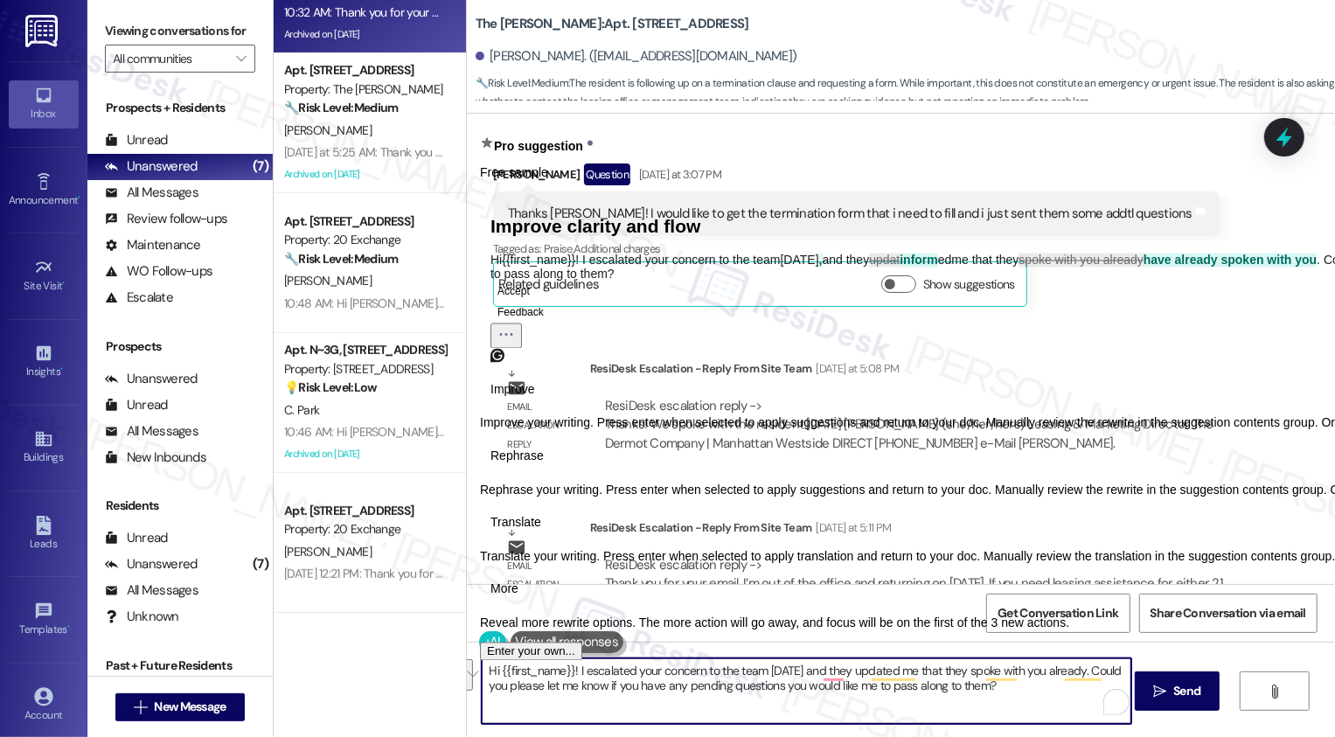
click at [544, 465] on span "Rephrase" at bounding box center [516, 456] width 53 height 18
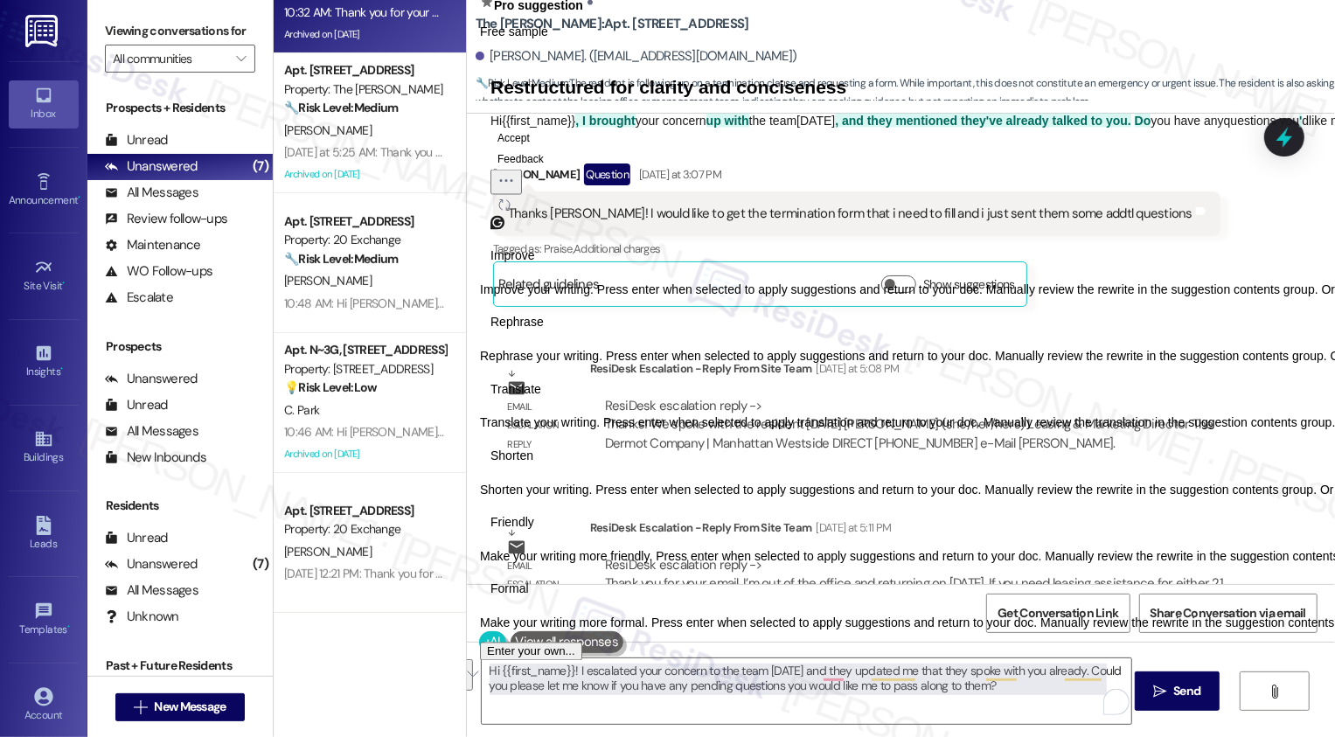
click at [534, 532] on span "Friendly" at bounding box center [512, 523] width 44 height 18
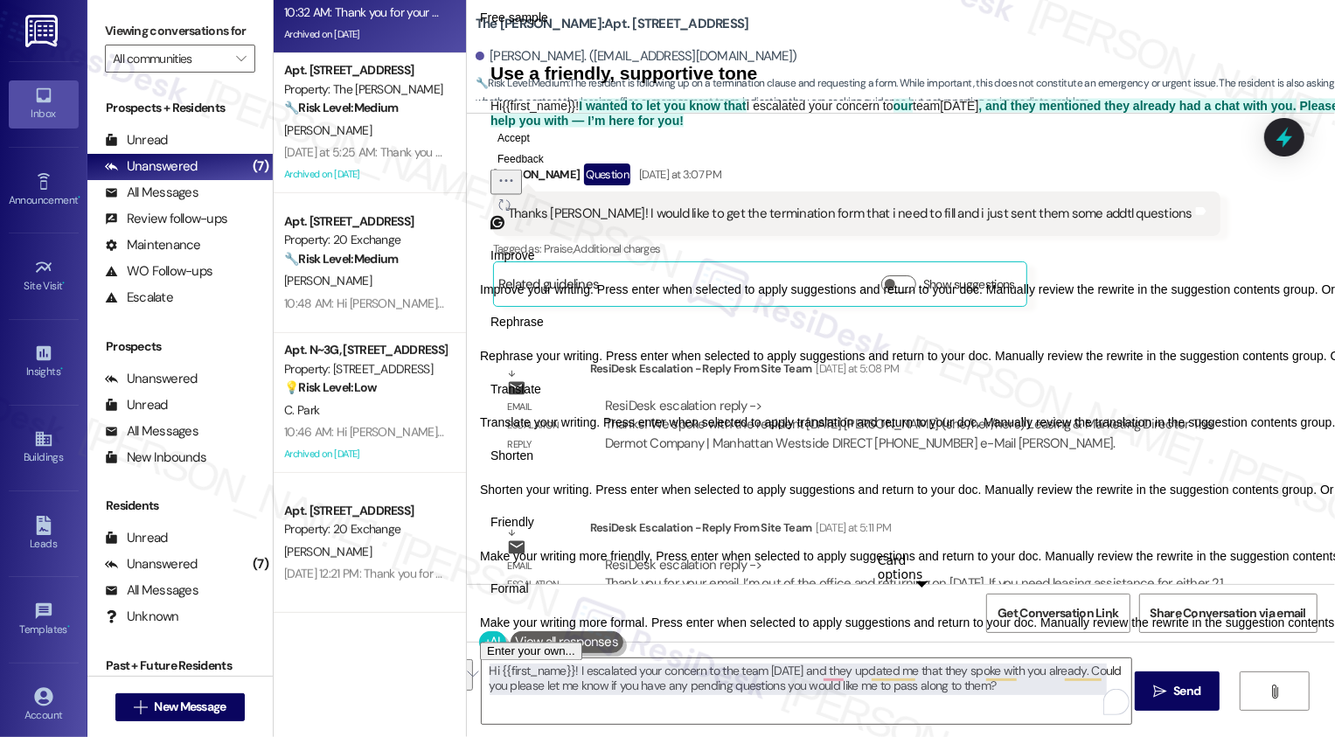
click at [518, 215] on button "Regenerate" at bounding box center [504, 204] width 28 height 21
click at [544, 332] on span "Rephrase" at bounding box center [516, 323] width 53 height 18
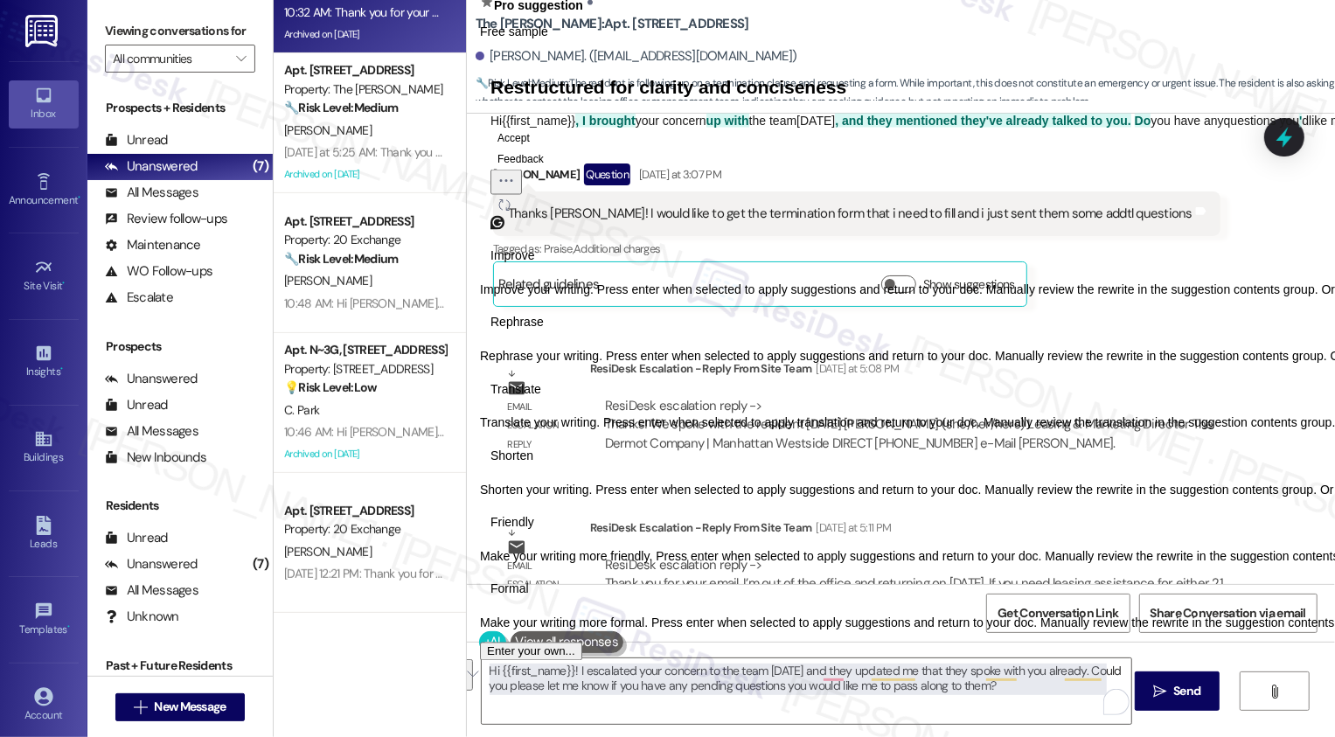
click at [510, 210] on icon "Regenerate" at bounding box center [504, 204] width 10 height 10
click at [521, 266] on span "Improve" at bounding box center [512, 256] width 45 height 18
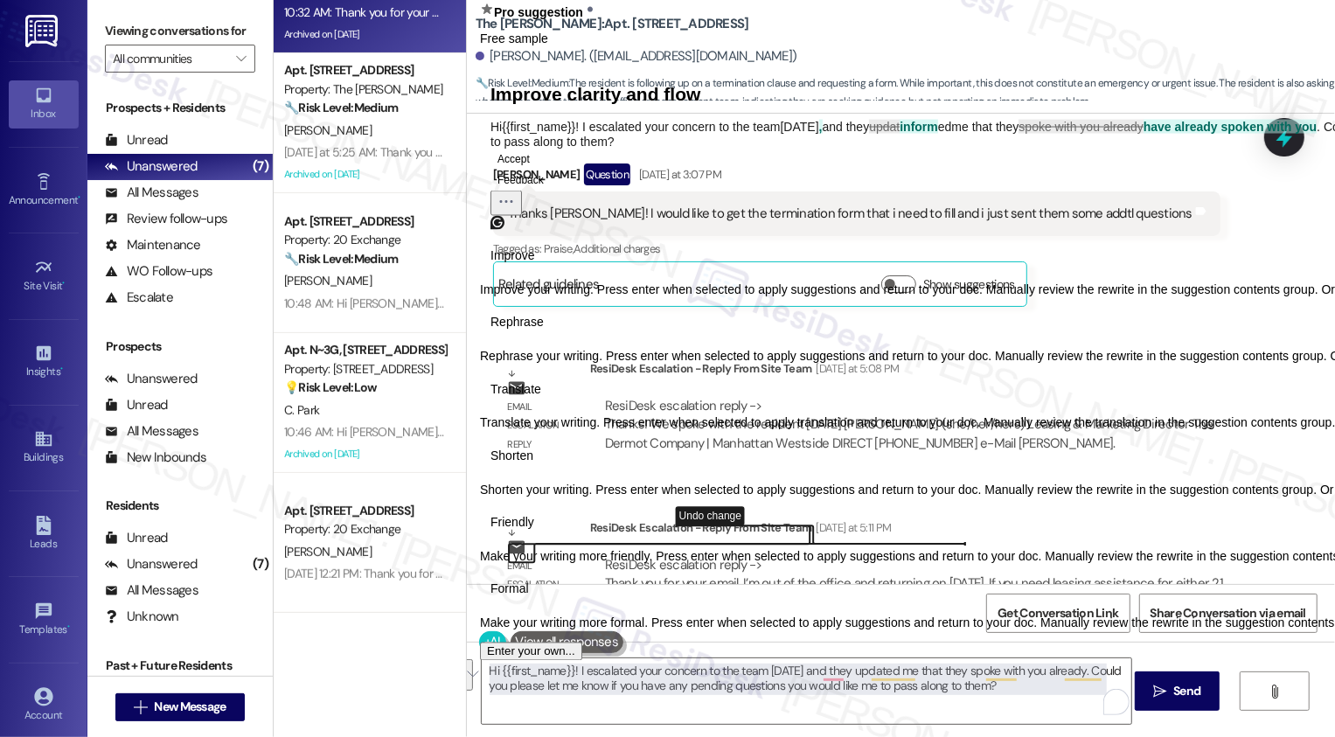
click at [537, 169] on button "Accept" at bounding box center [513, 158] width 46 height 21
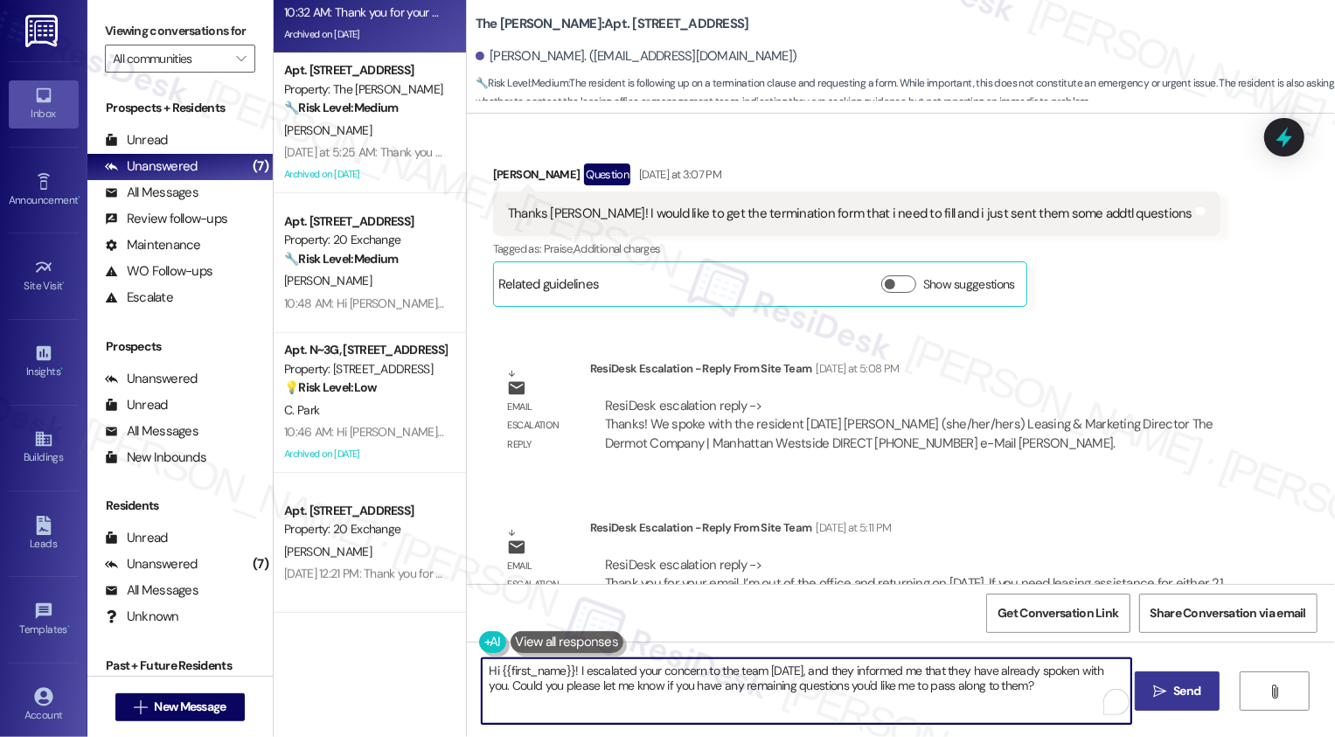
type textarea "Hi {{first_name}}! I escalated your concern to the team [DATE], and they inform…"
click at [1155, 698] on span " Send" at bounding box center [1176, 691] width 55 height 18
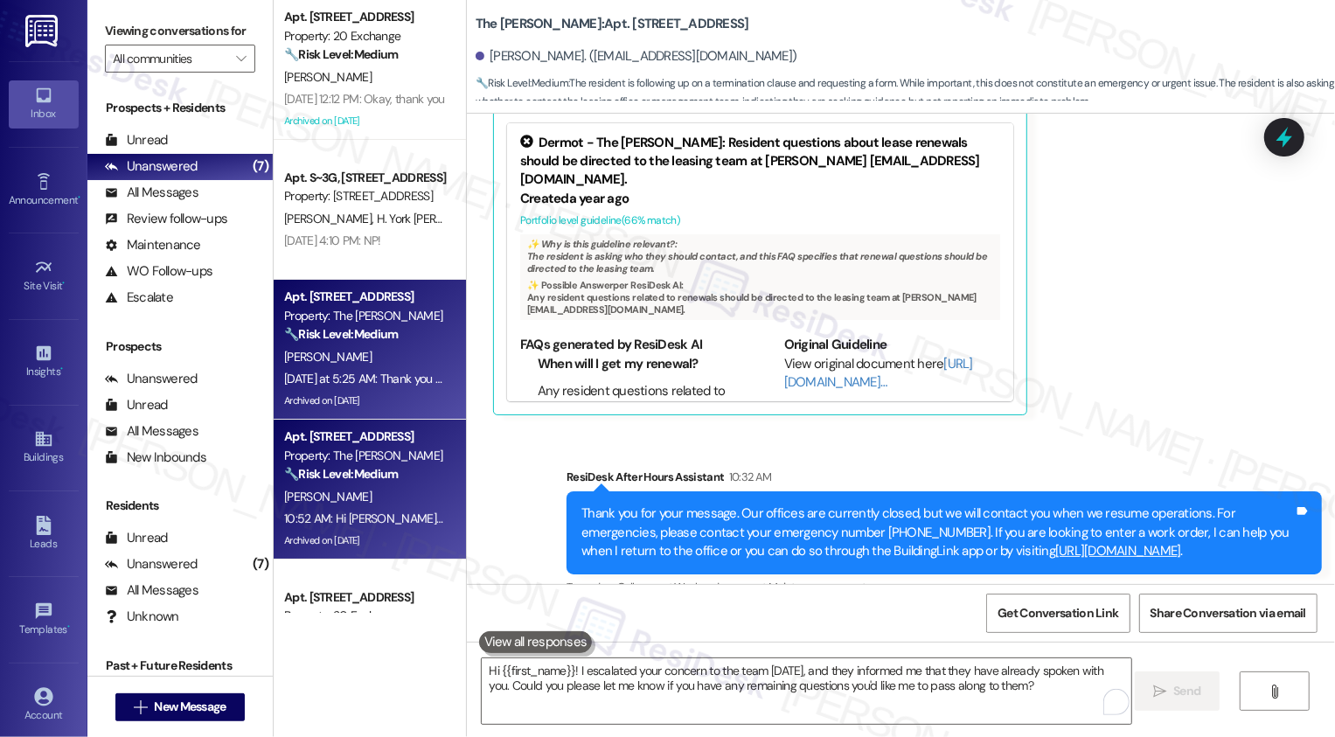
scroll to position [87, 0]
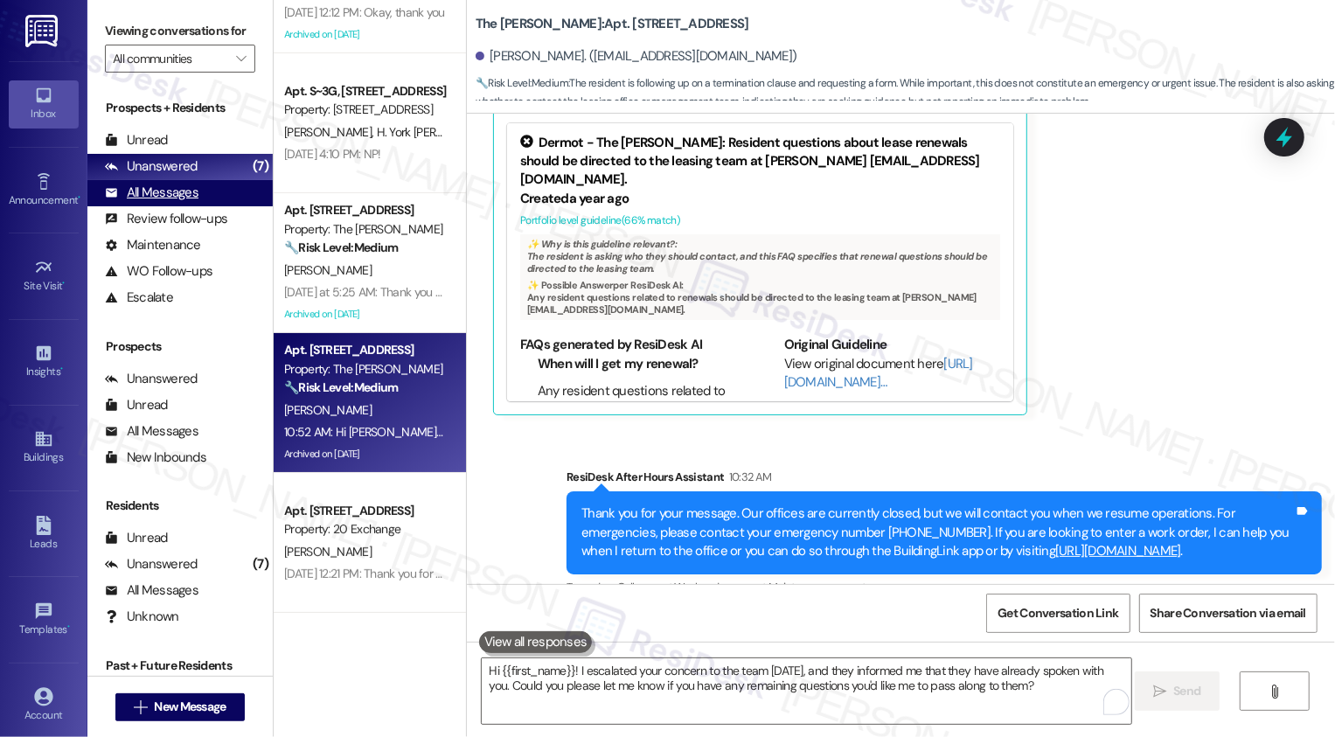
click at [166, 202] on div "All Messages" at bounding box center [152, 193] width 94 height 18
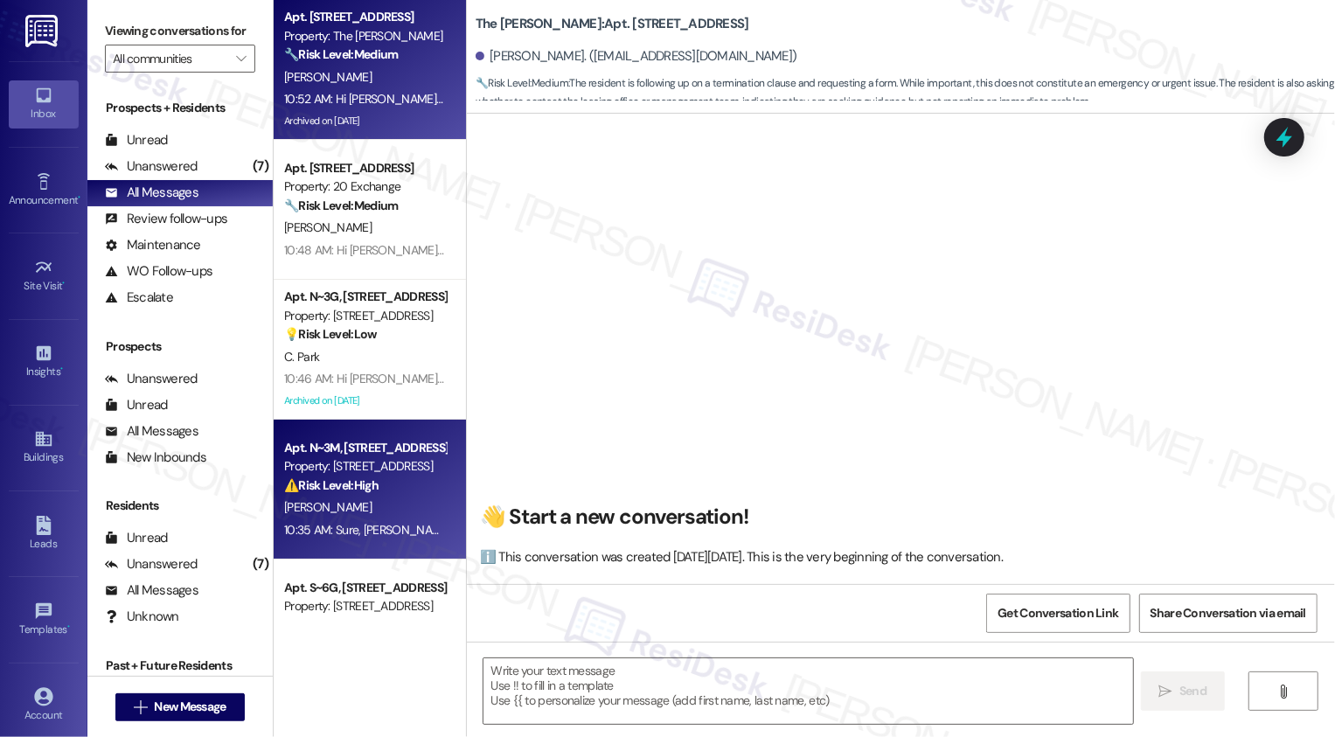
click at [403, 489] on div "⚠️ Risk Level: High The resident needs COI information for their mover, which i…" at bounding box center [365, 485] width 162 height 18
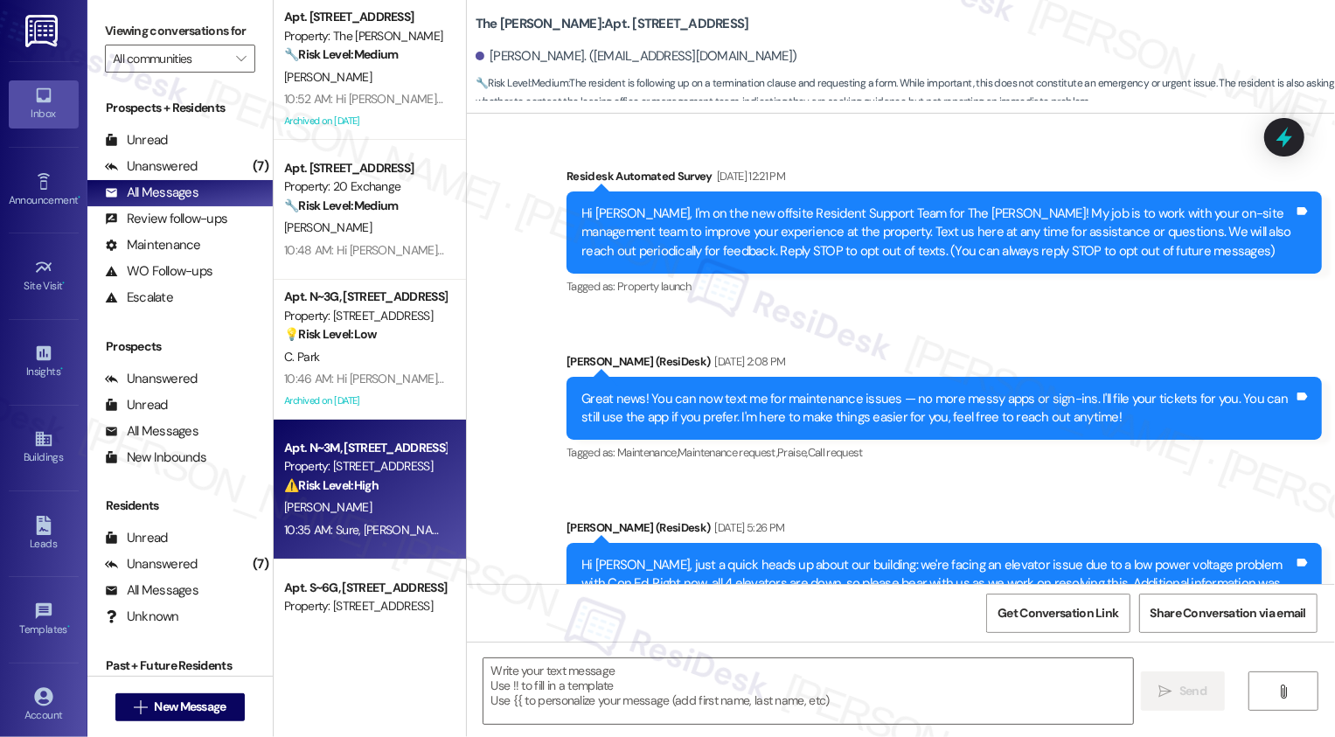
click at [403, 489] on div "⚠️ Risk Level: High The resident needs COI information for their mover, which i…" at bounding box center [365, 485] width 162 height 18
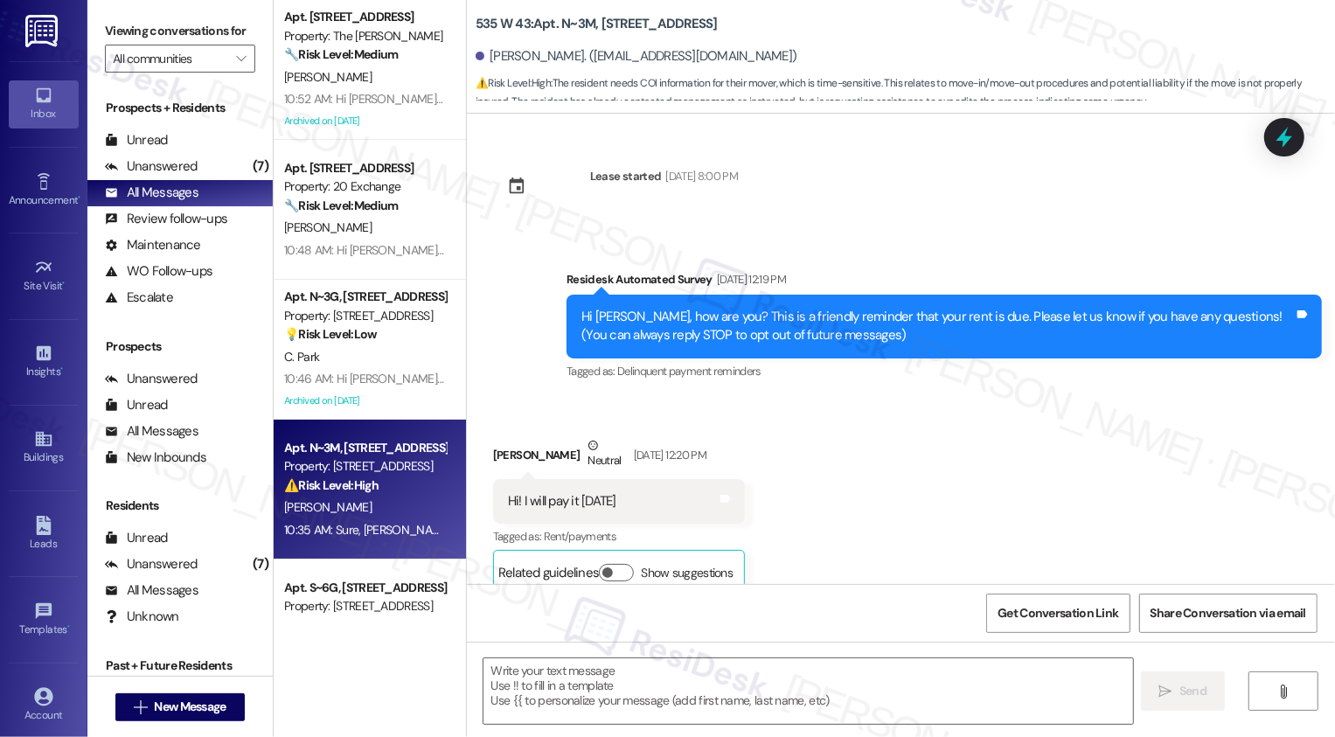
type textarea "Fetching suggested responses. Please feel free to read through the conversation…"
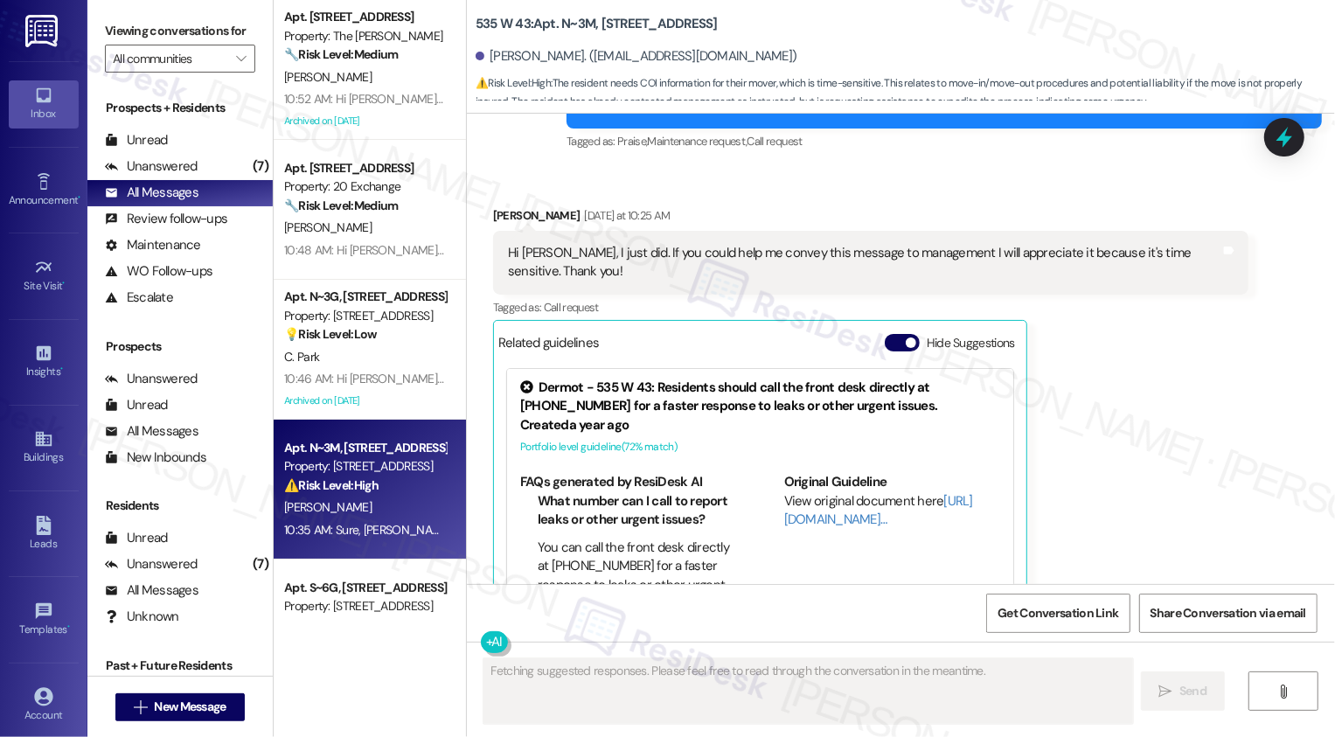
scroll to position [10726, 0]
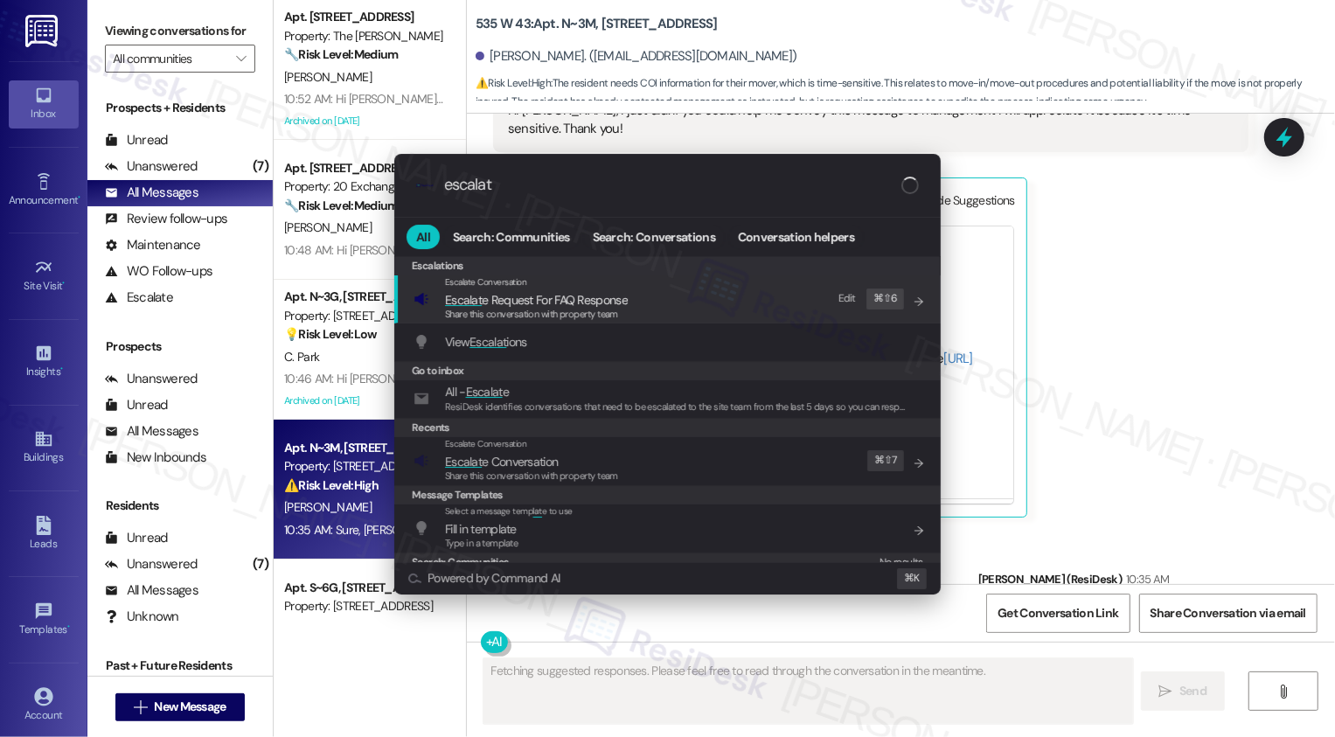
type input "escalate"
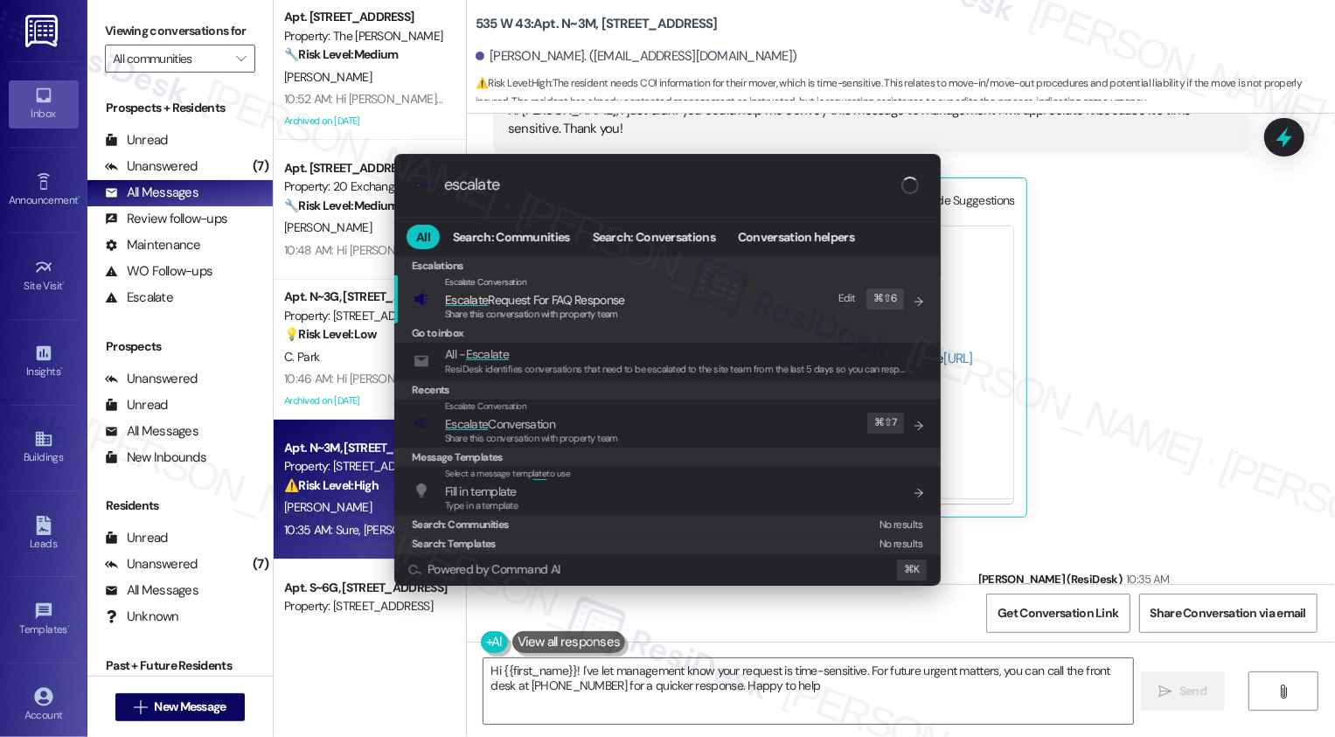
type textarea "Hi {{first_name}}! I've let management know your request is time-sensitive. For…"
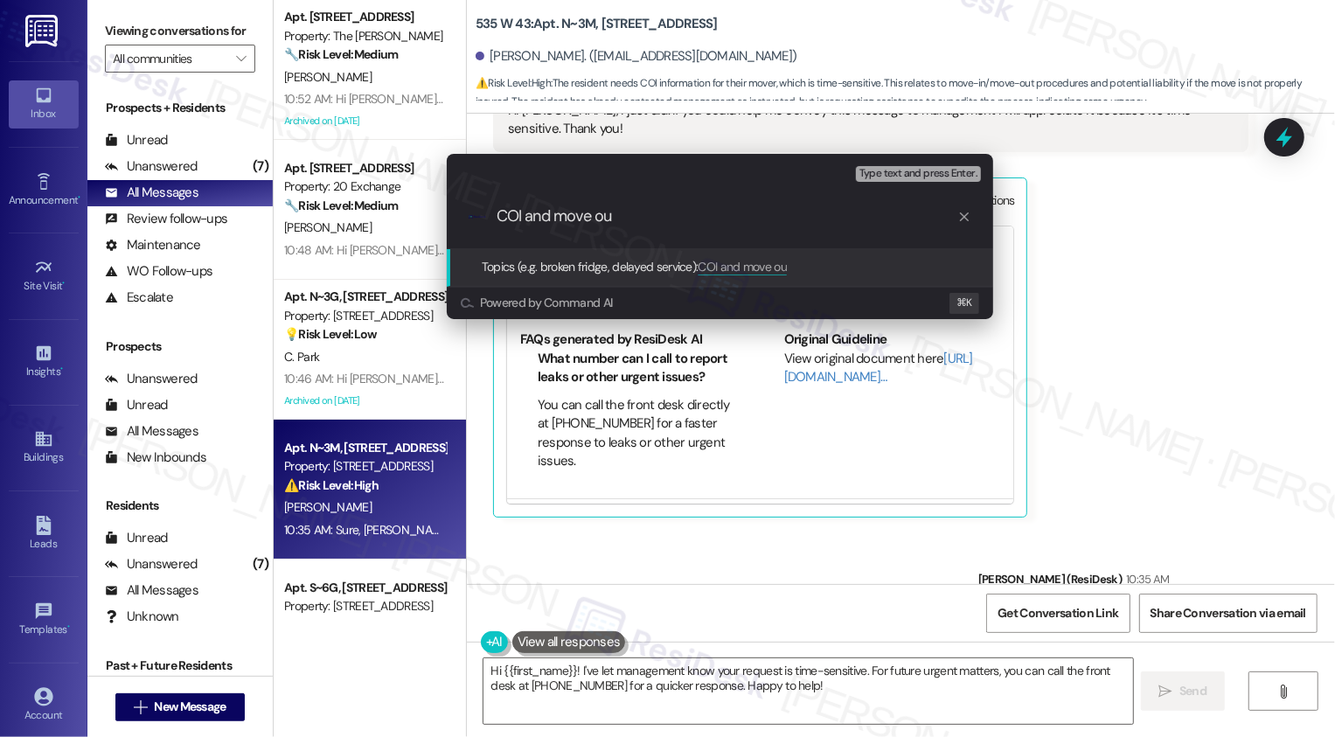
type input "COI and move out"
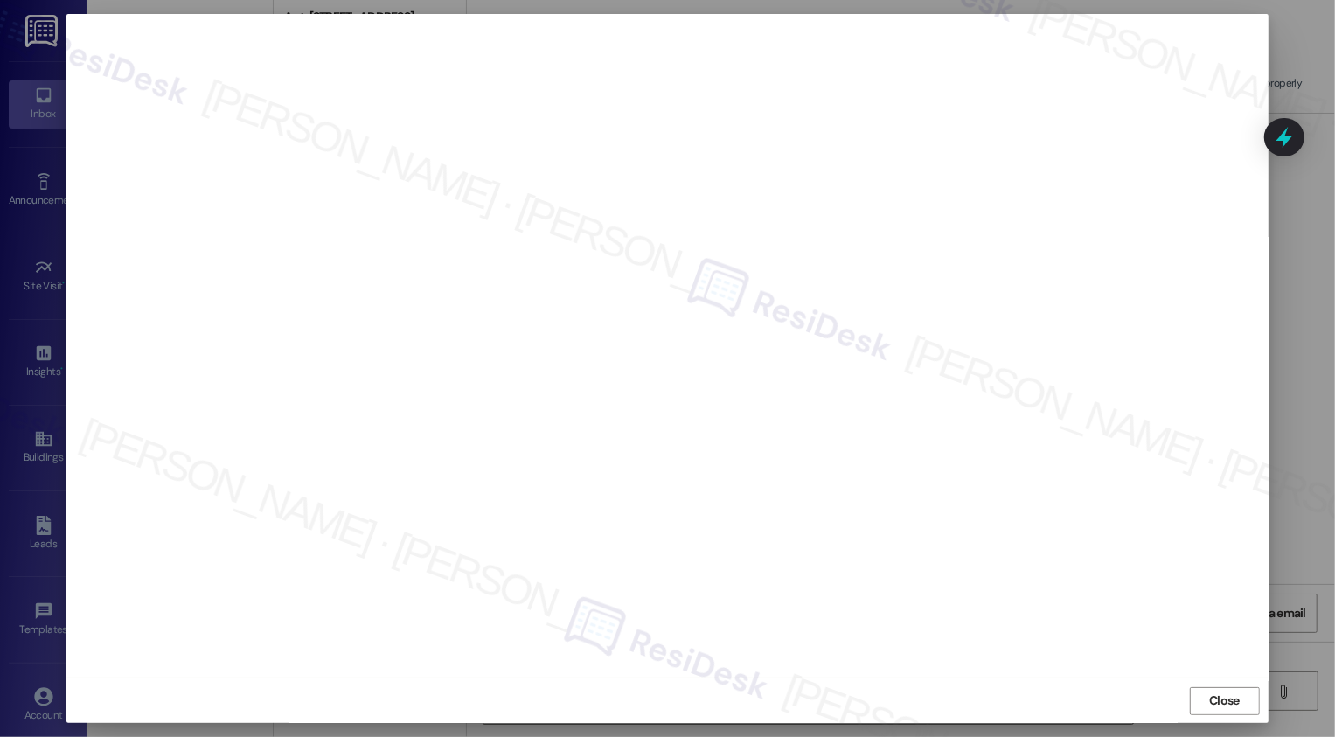
scroll to position [0, 0]
click at [1227, 711] on span "Close" at bounding box center [1224, 701] width 38 height 26
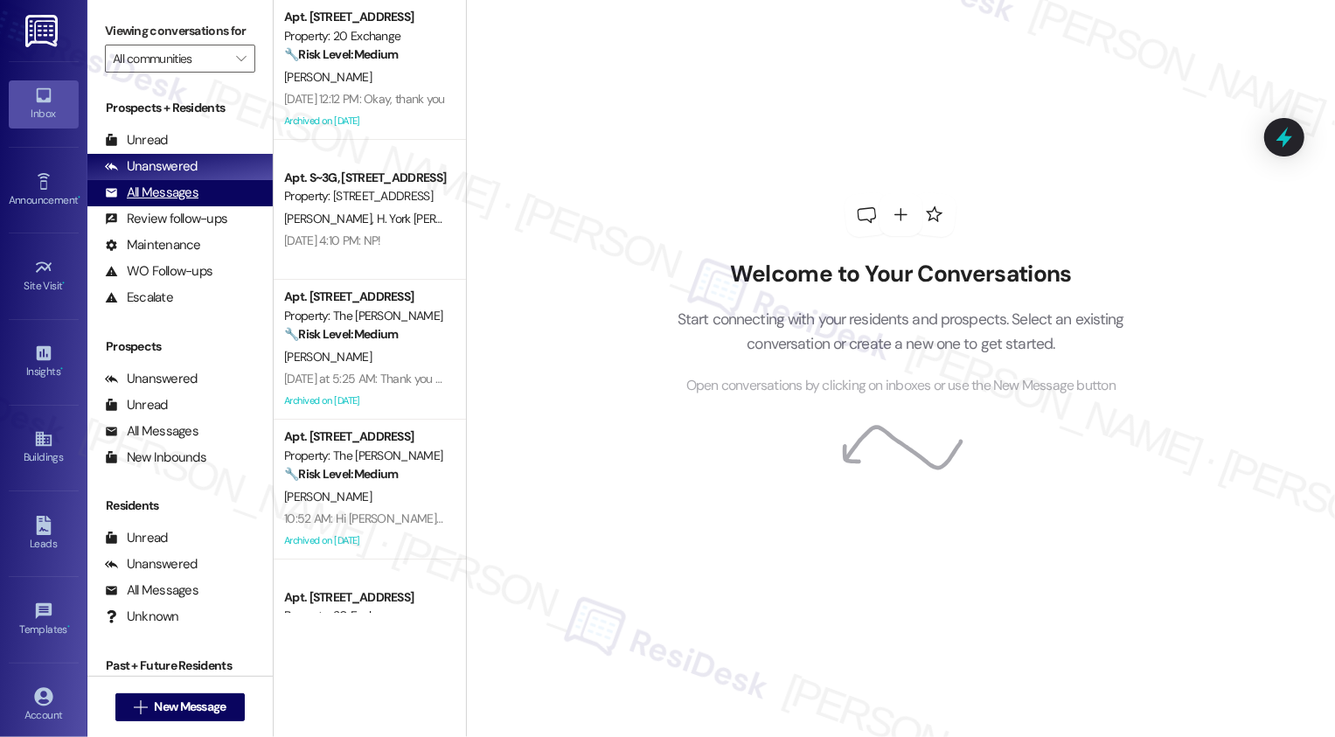
click at [238, 206] on div "All Messages (undefined)" at bounding box center [179, 193] width 185 height 26
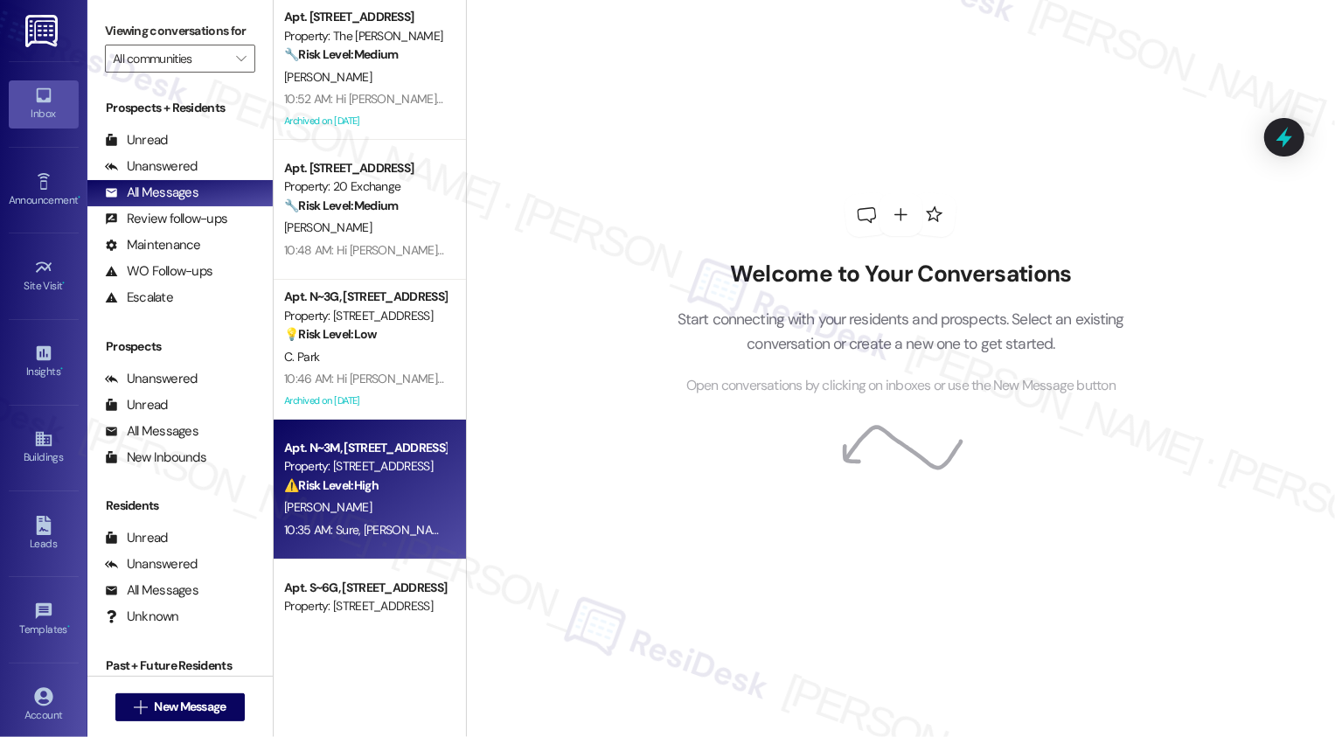
click at [401, 460] on div "Property: [STREET_ADDRESS]" at bounding box center [365, 466] width 162 height 18
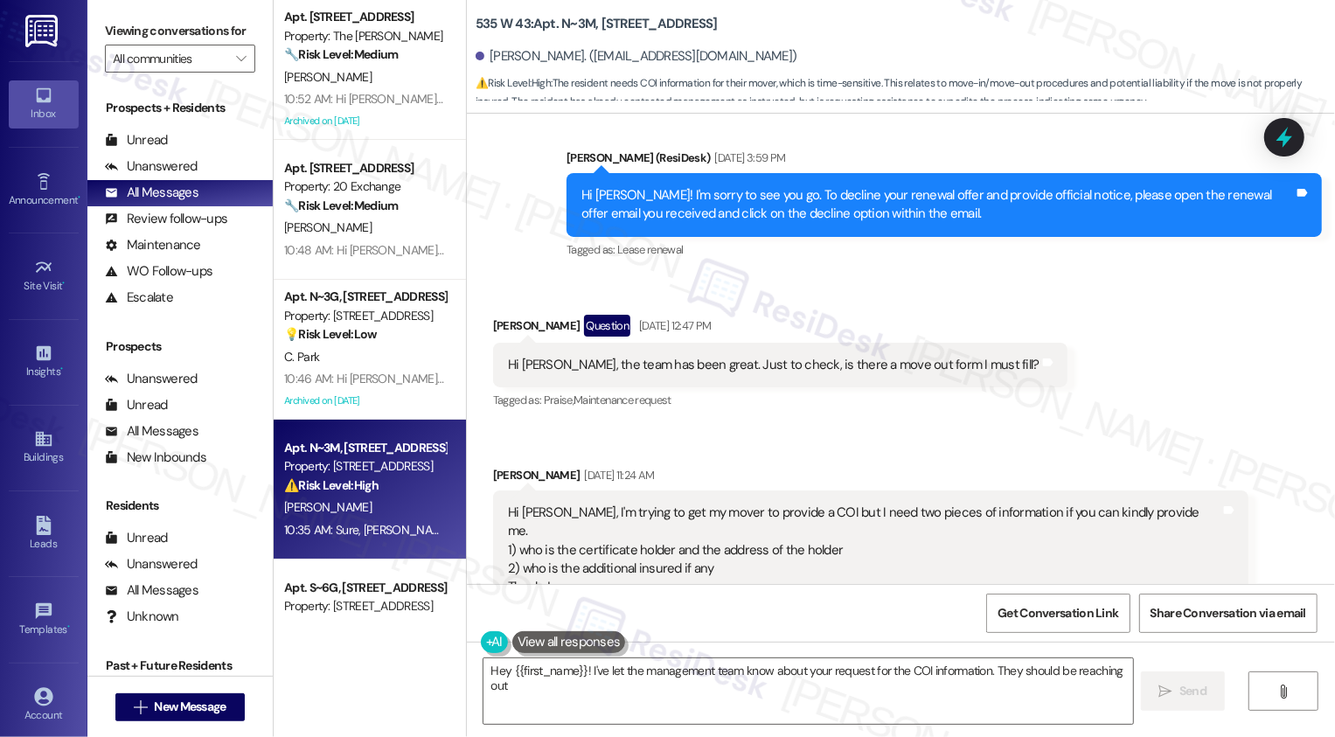
scroll to position [9090, 0]
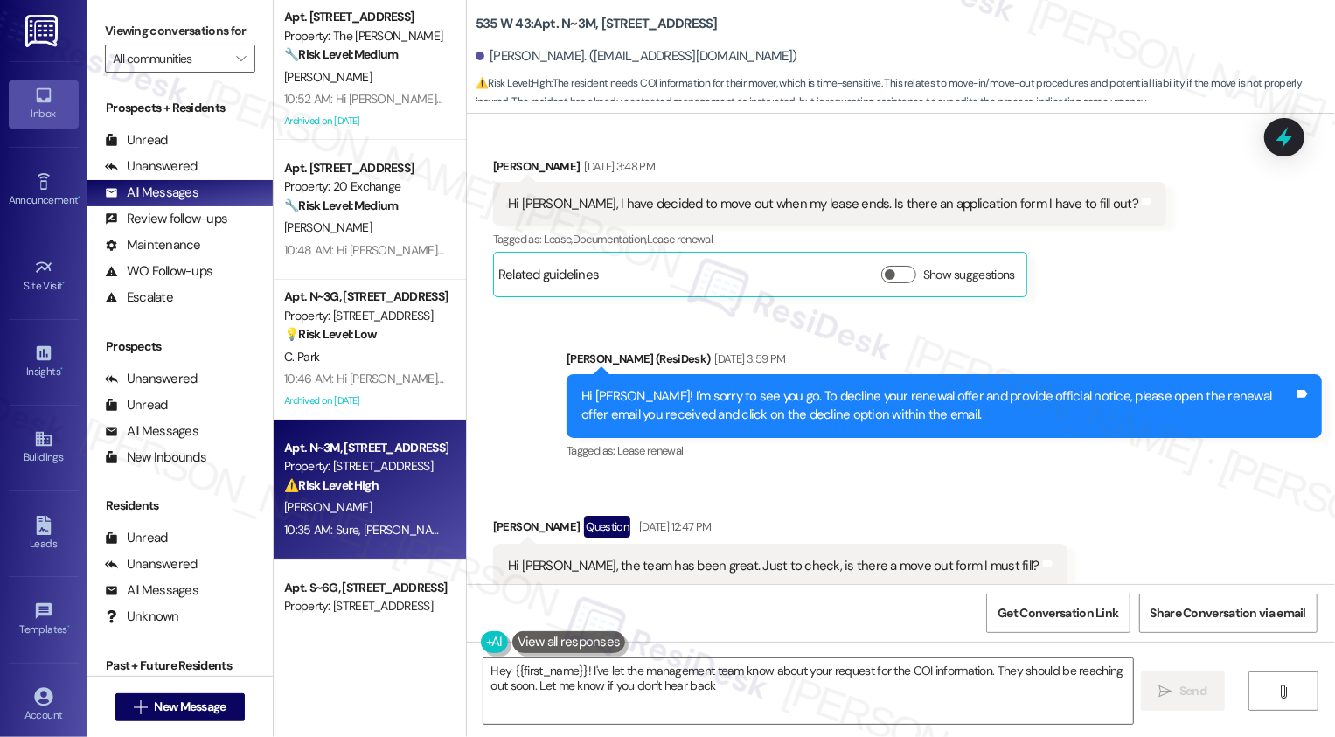
type textarea "Hey {{first_name}}! I've let the management team know about your request for th…"
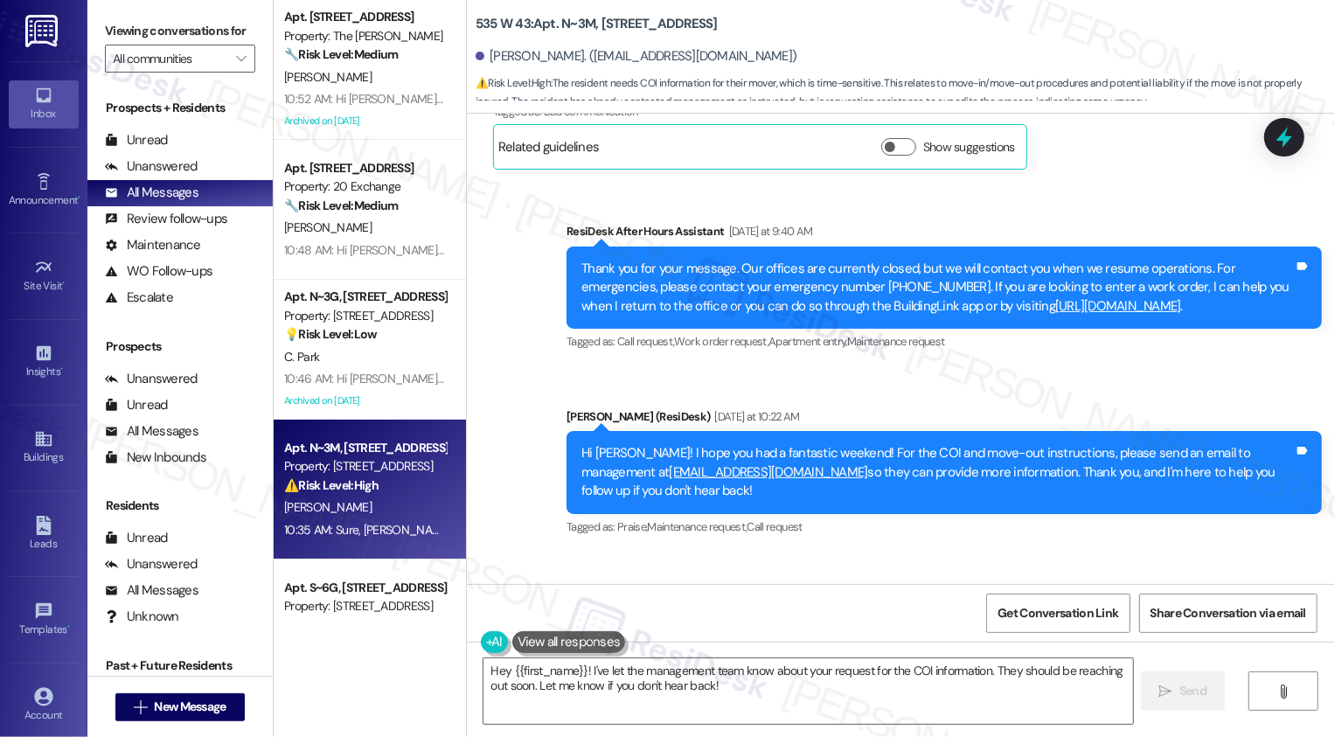
scroll to position [10726, 0]
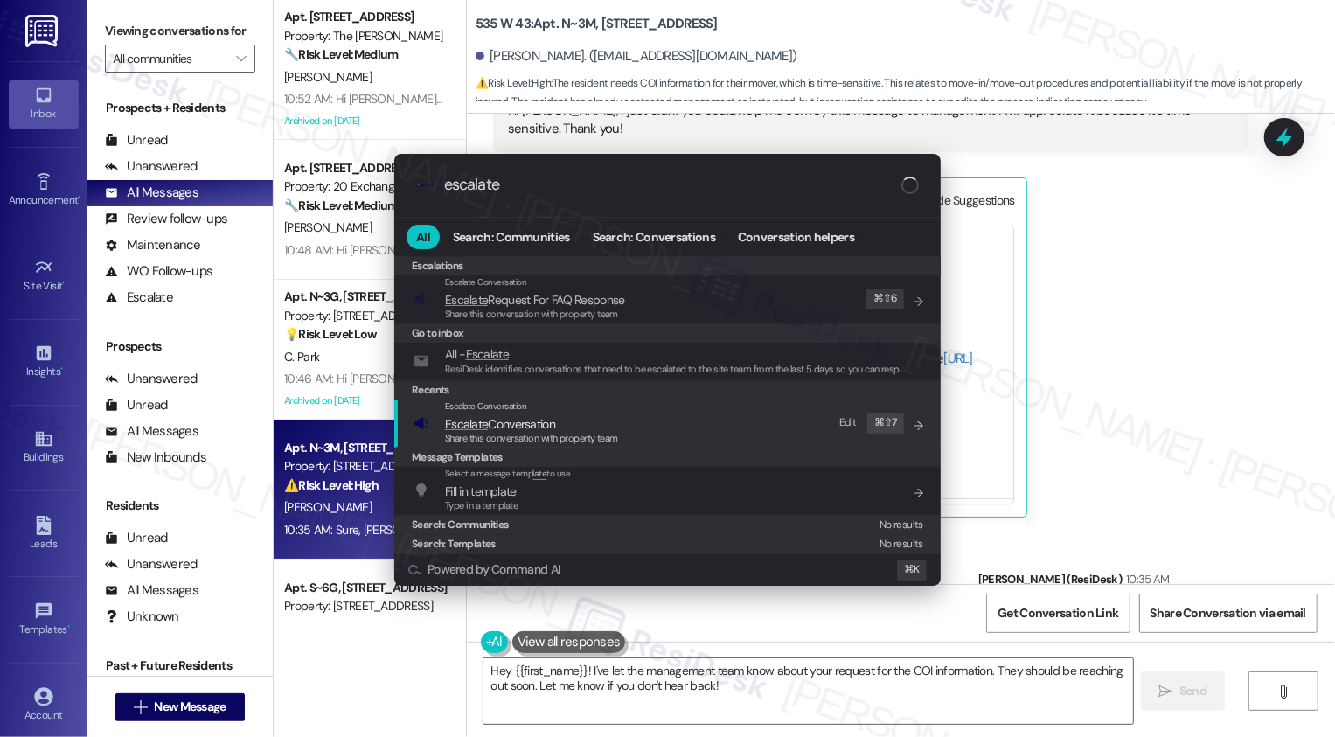
type input "escalate"
click at [552, 429] on span "Escalate Conversation" at bounding box center [500, 424] width 110 height 16
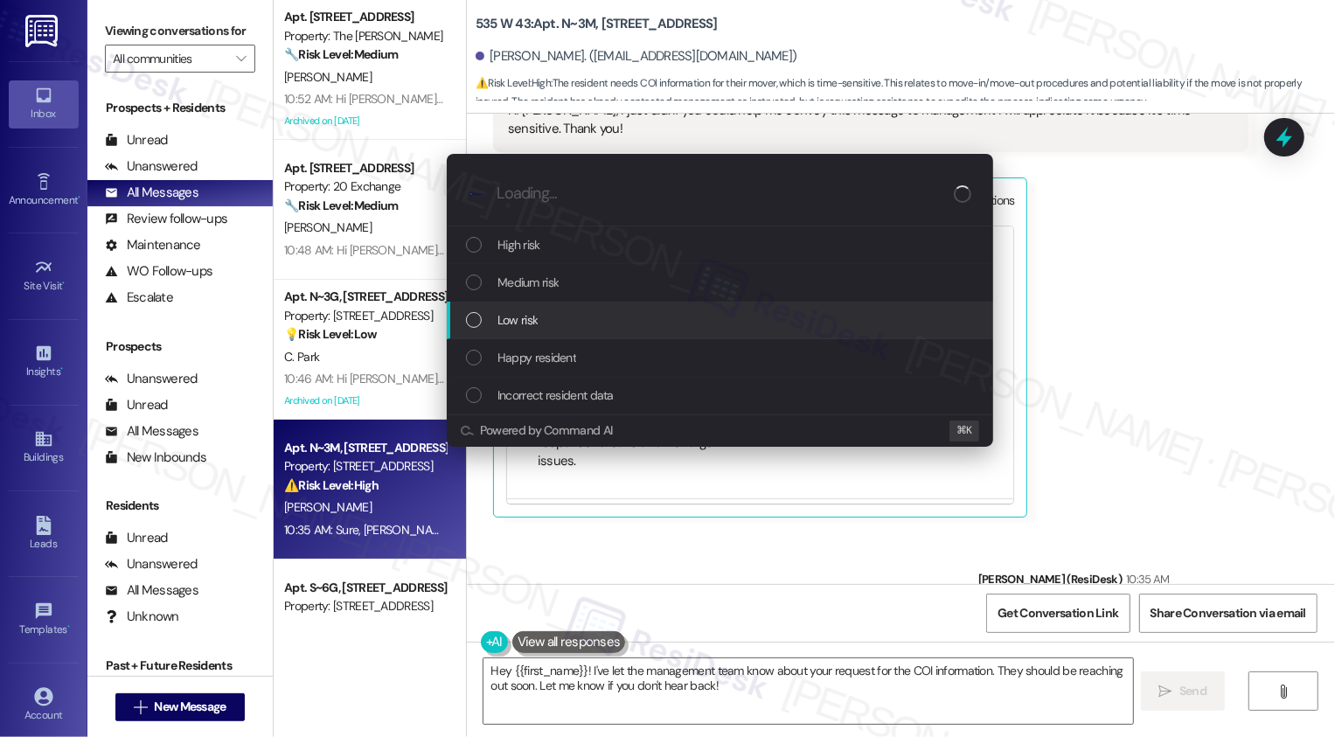
click at [507, 329] on span "Low risk" at bounding box center [517, 319] width 40 height 19
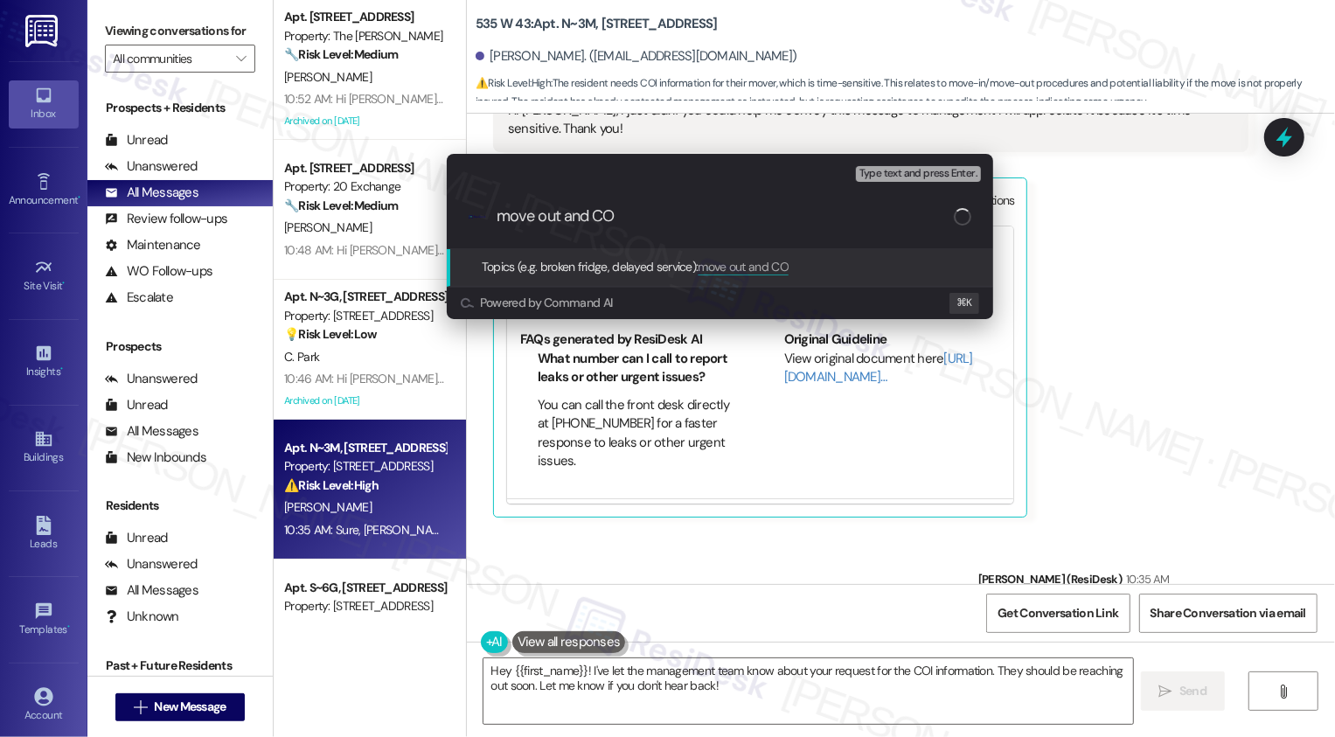
type input "move out and COI"
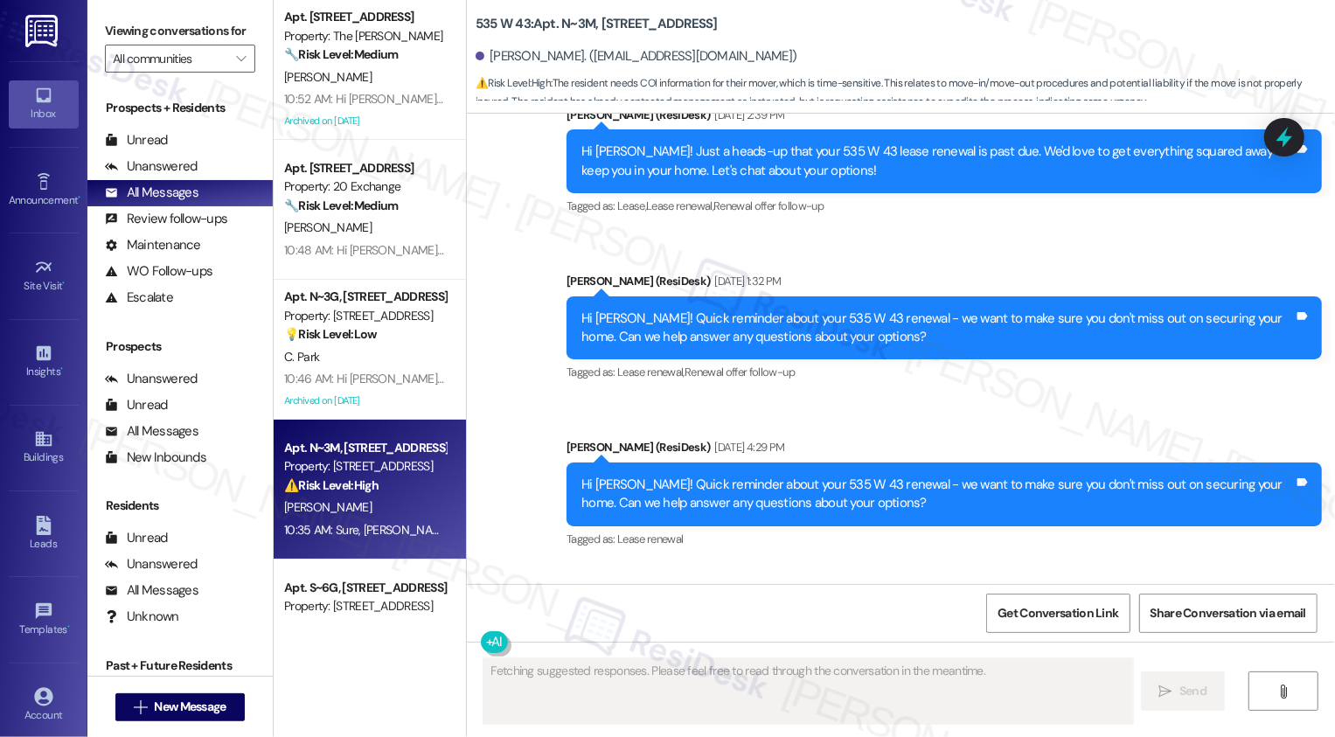
scroll to position [10578, 0]
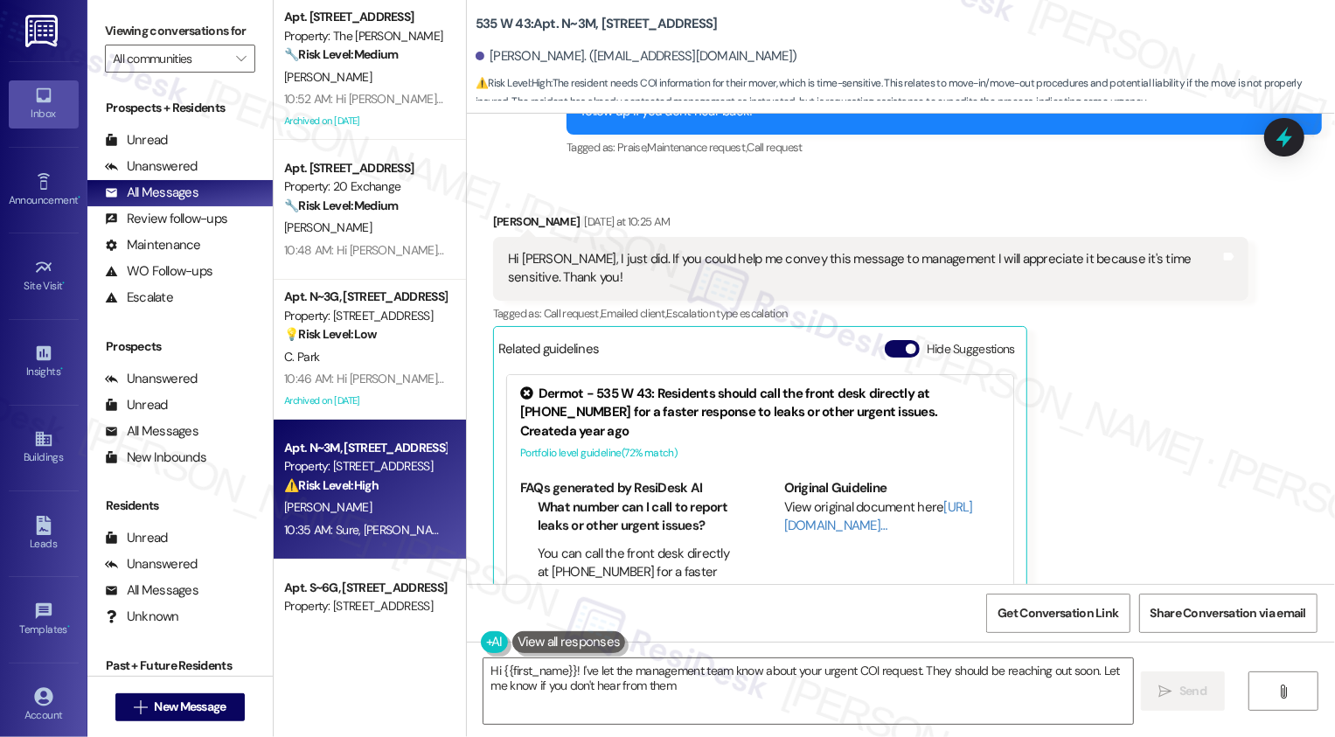
type textarea "Hi {{first_name}}! I've let the management team know about your urgent COI requ…"
